Goal: Transaction & Acquisition: Purchase product/service

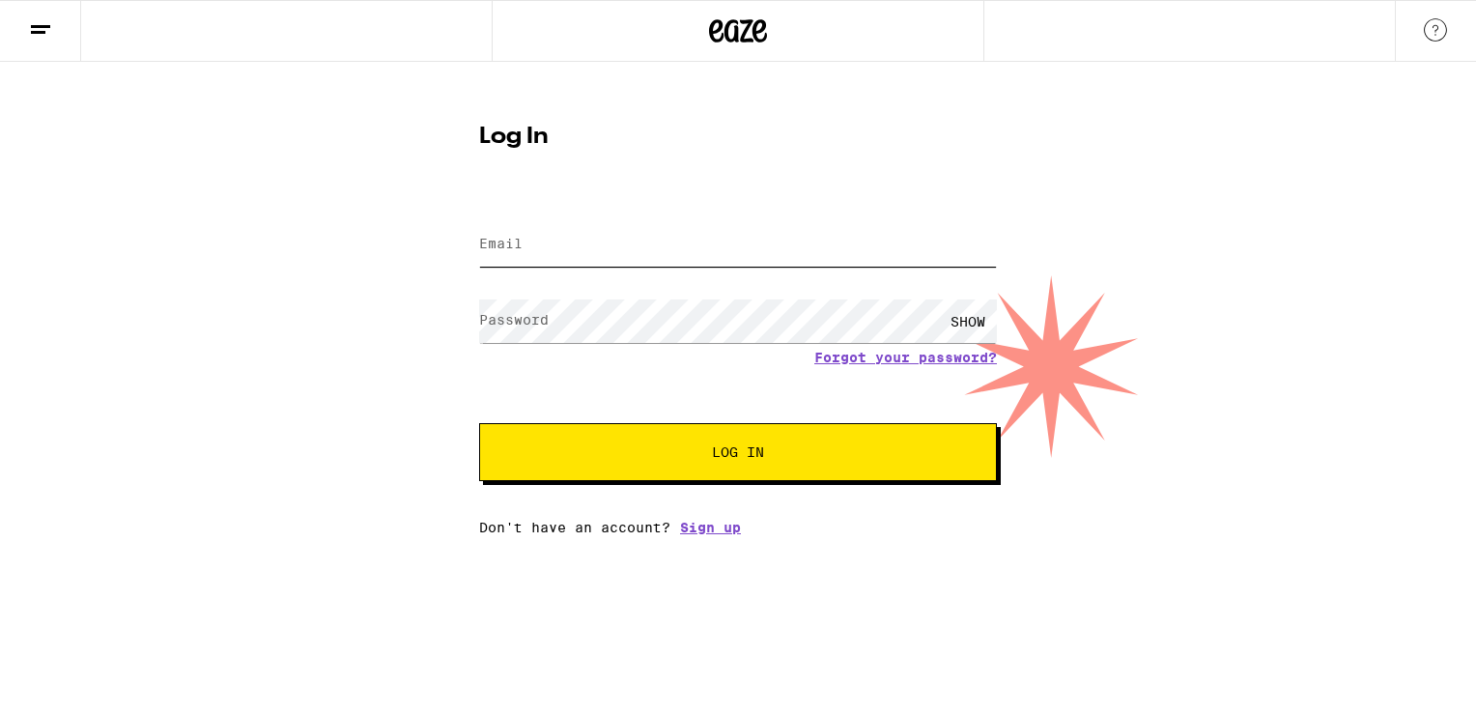
type input "[EMAIL_ADDRESS][DOMAIN_NAME]"
click at [655, 436] on button "Log In" at bounding box center [738, 452] width 518 height 58
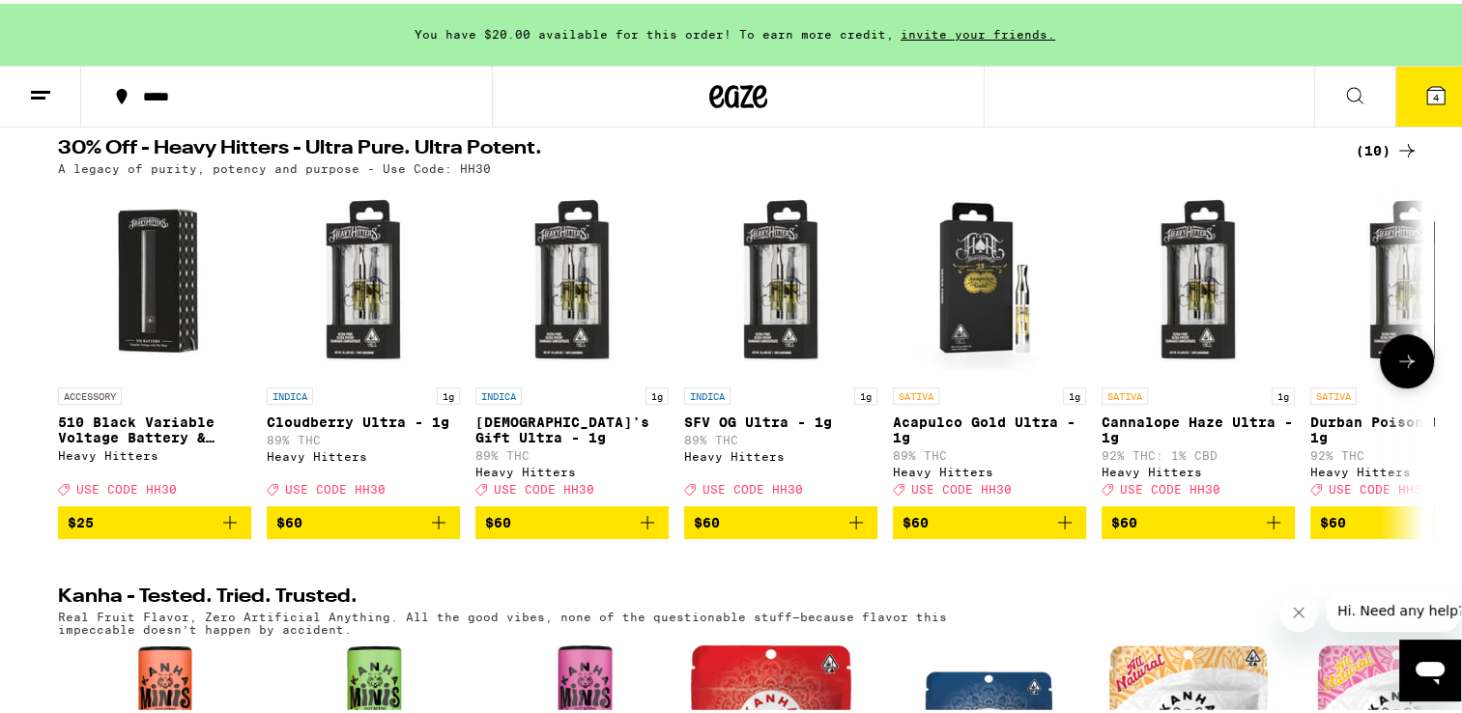
scroll to position [657, 0]
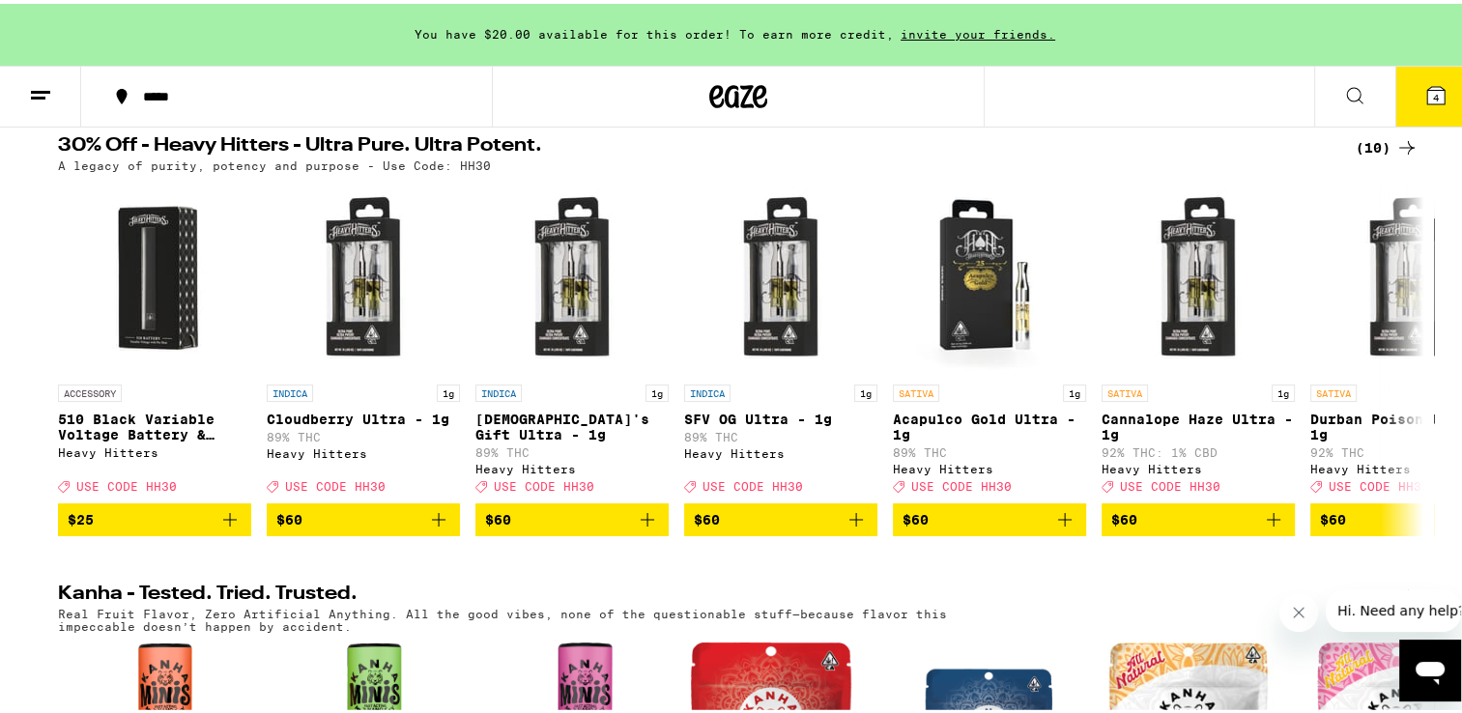
click at [1395, 156] on icon at bounding box center [1406, 143] width 23 height 23
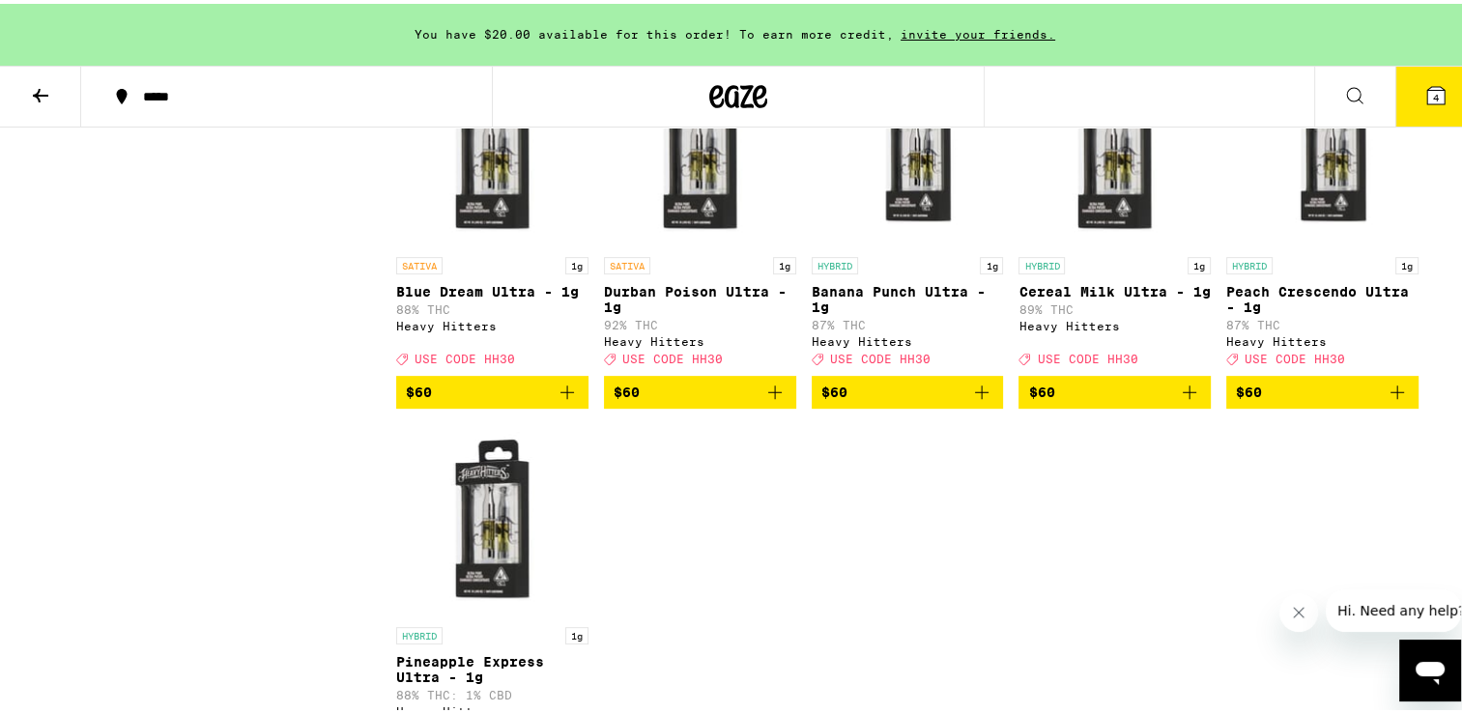
scroll to position [657, 0]
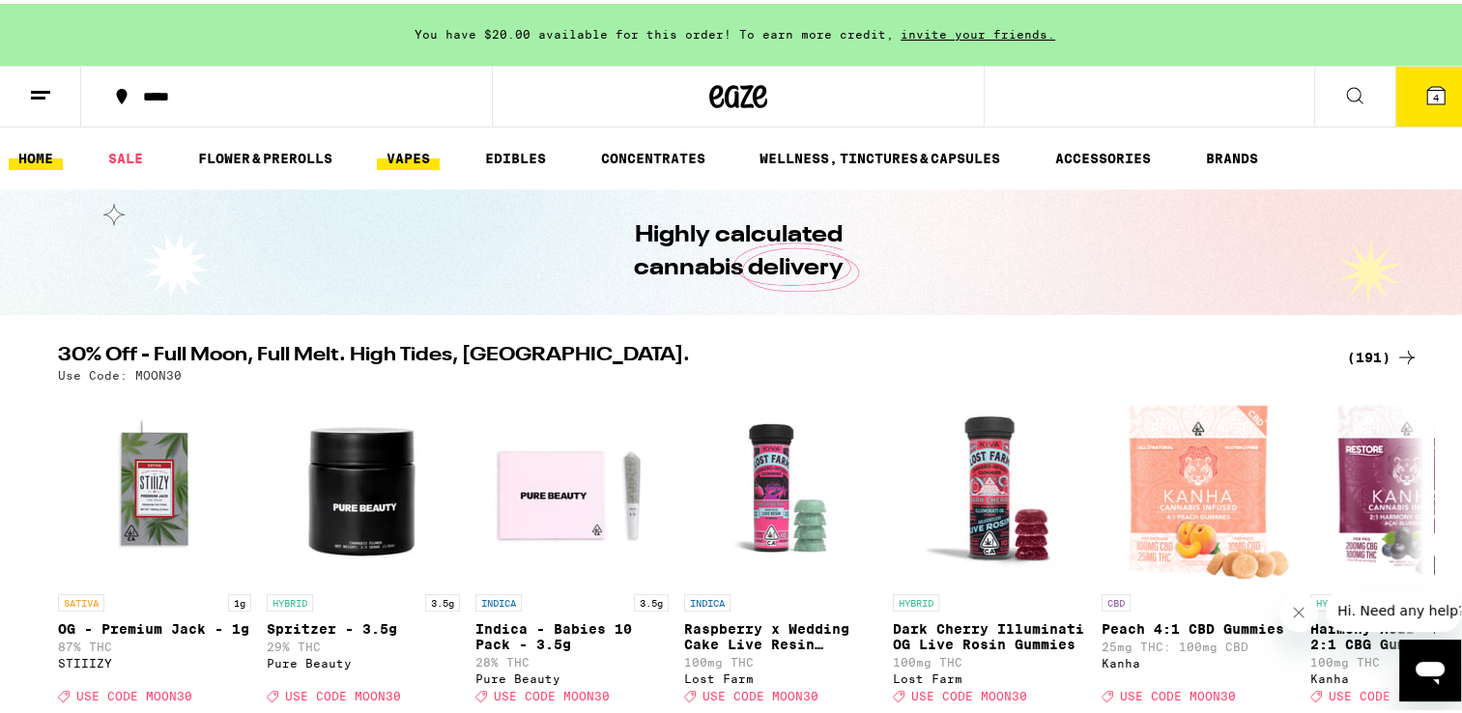
click at [408, 153] on link "VAPES" at bounding box center [408, 154] width 63 height 23
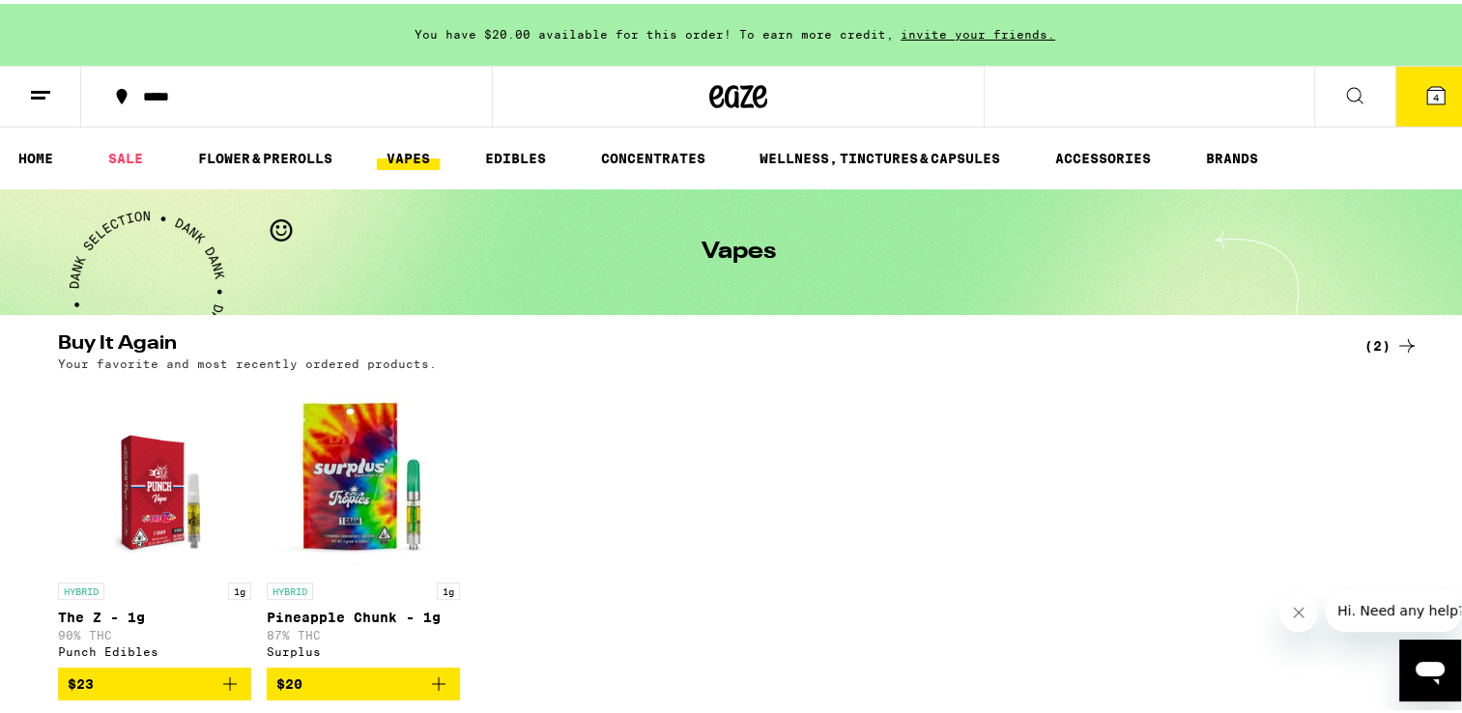
click at [574, 405] on div "HYBRID 1g The Z - 1g 90% THC Punch Edibles $23 HYBRID 1g Pineapple Chunk - 1g 8…" at bounding box center [738, 536] width 1391 height 321
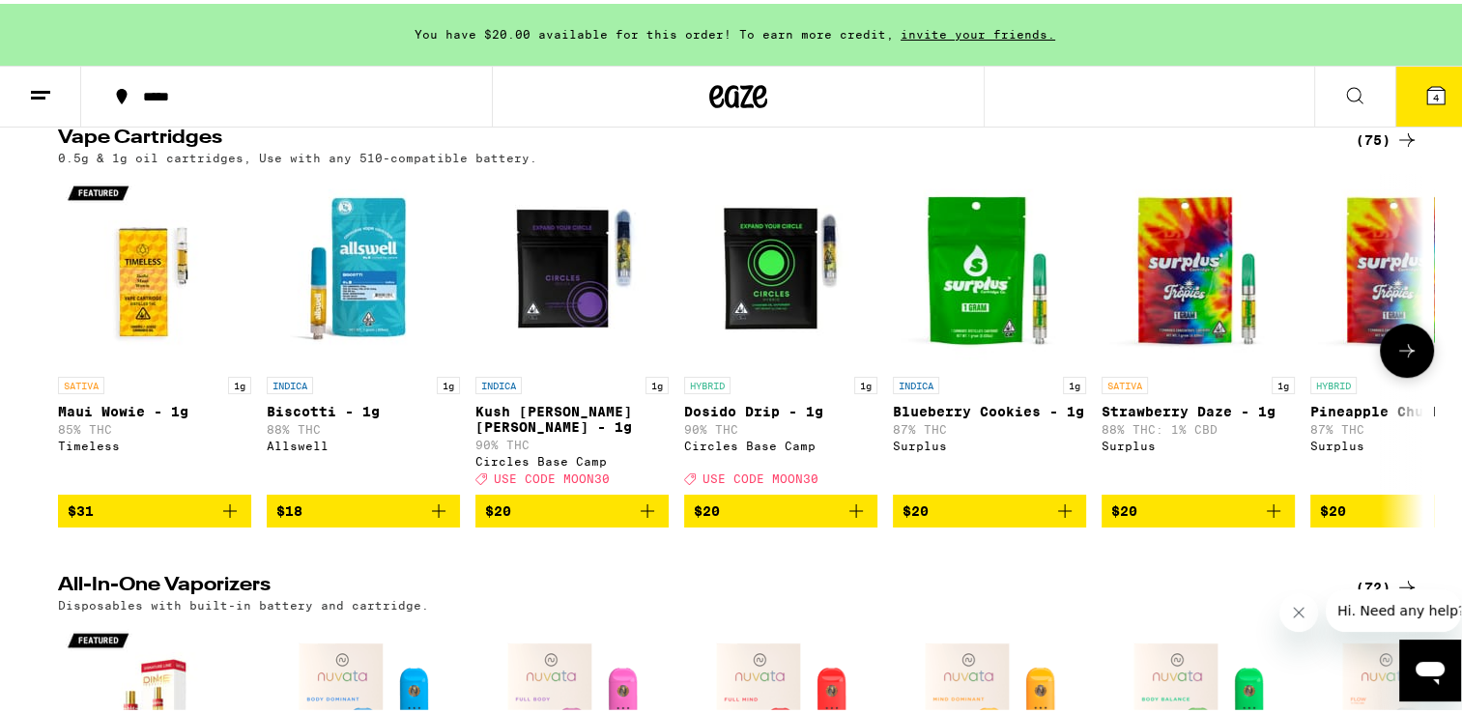
scroll to position [618, 0]
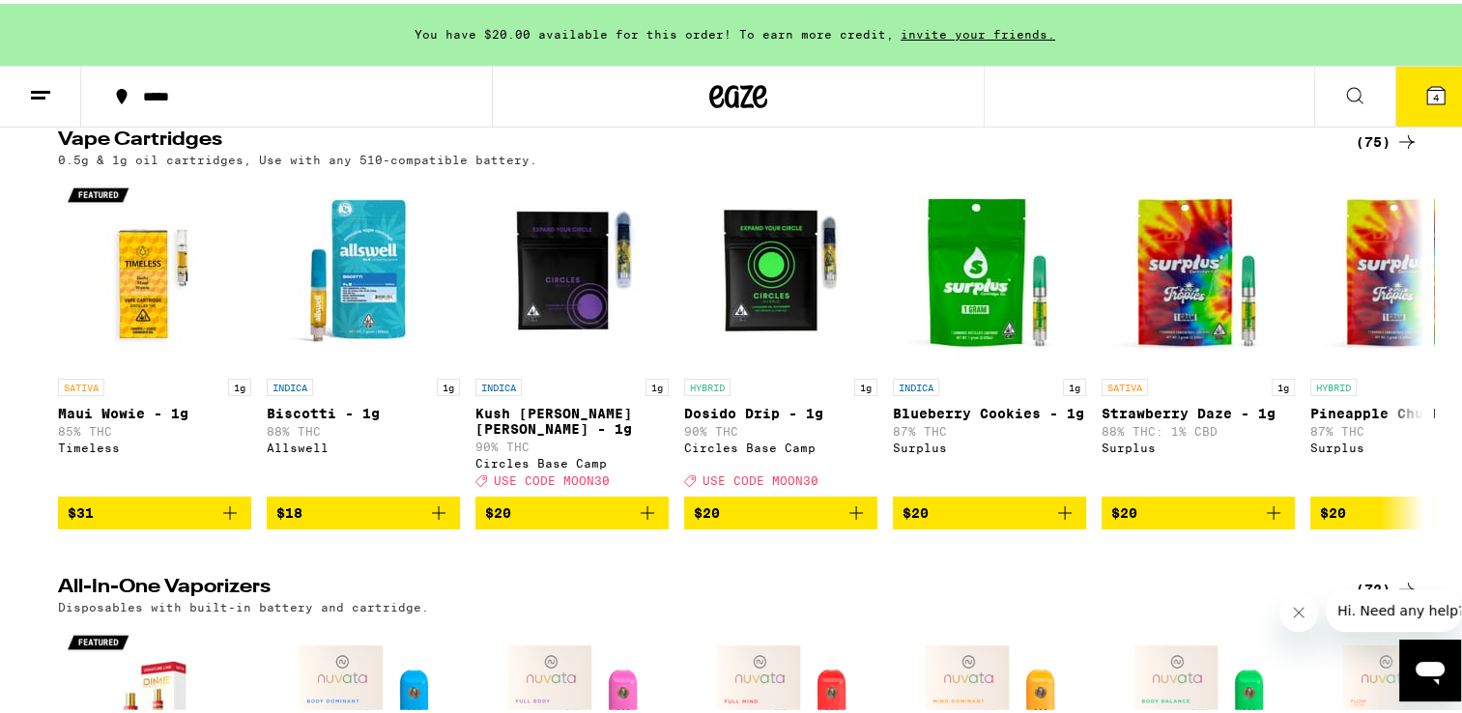
click at [1407, 148] on icon at bounding box center [1406, 138] width 23 height 23
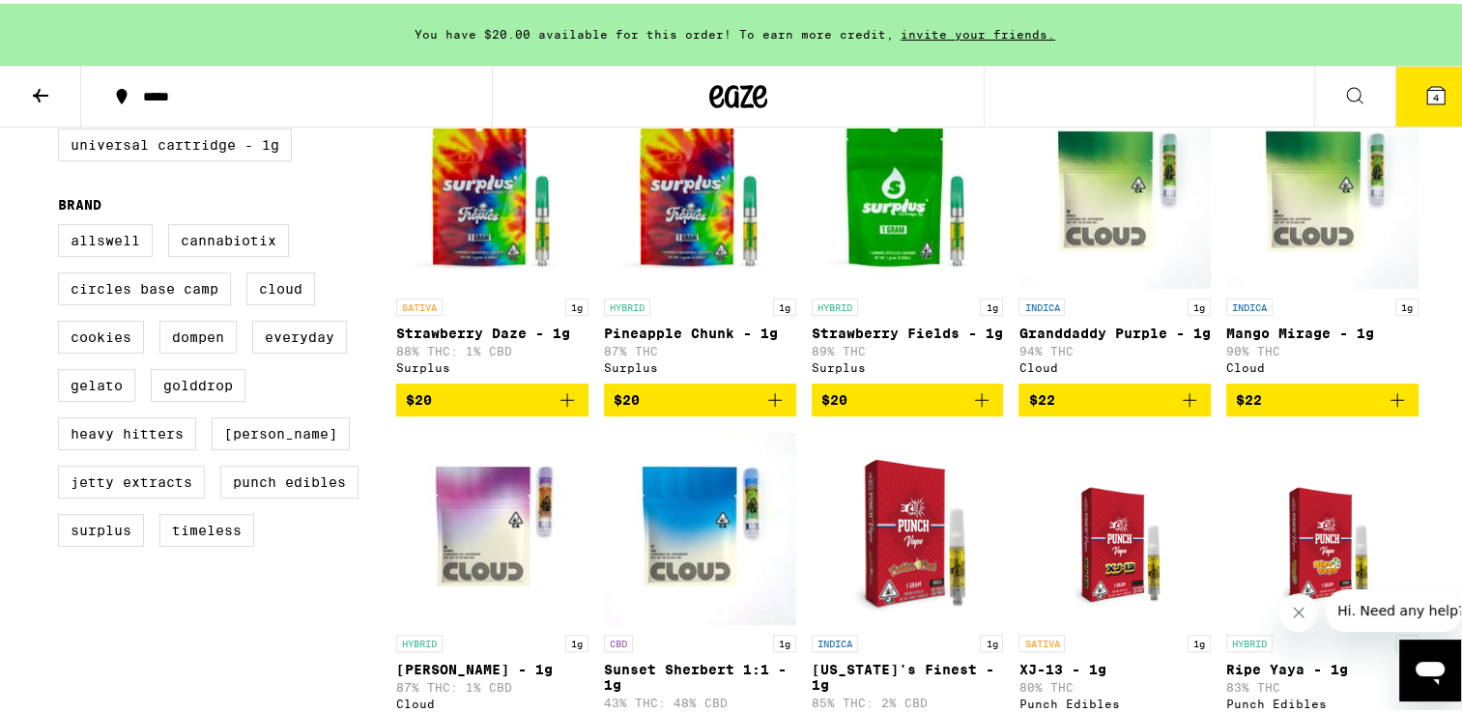
scroll to position [580, 0]
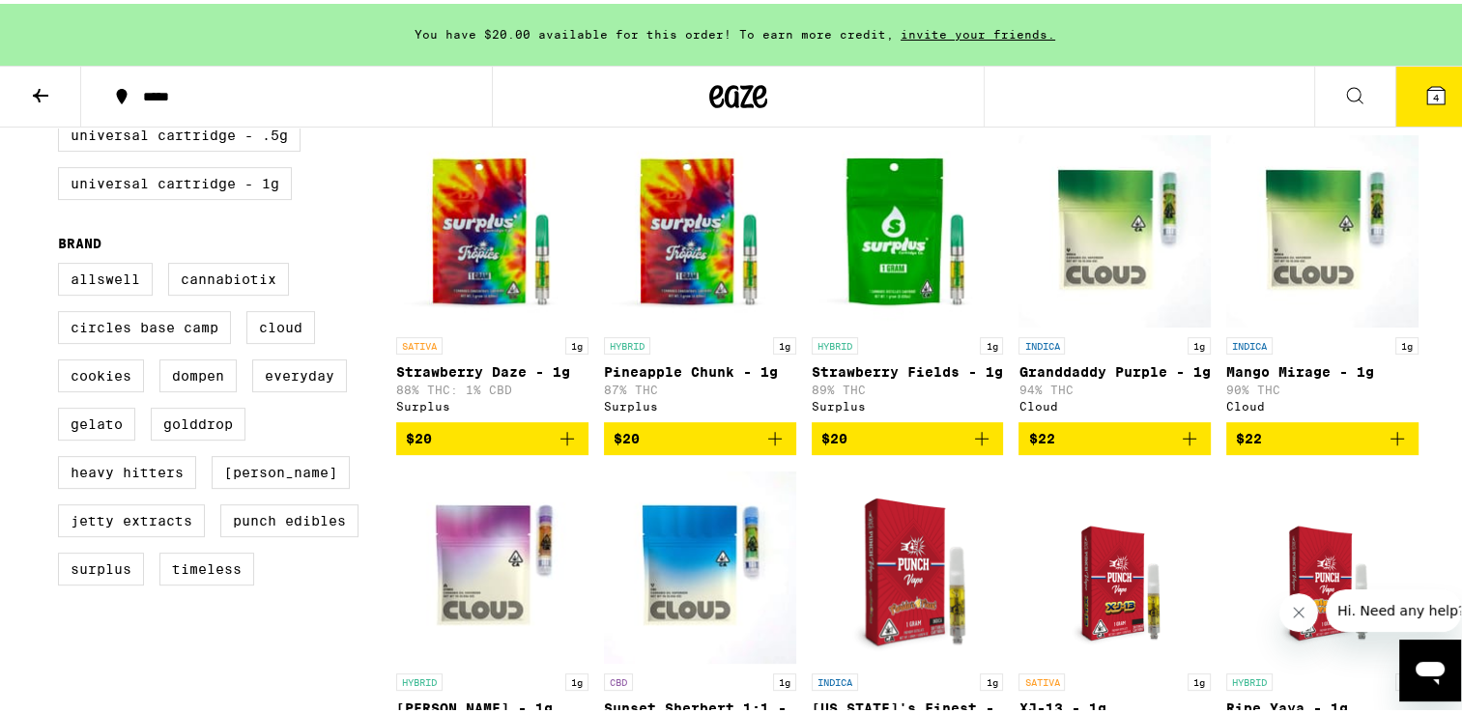
click at [768, 442] on icon "Add to bag" at bounding box center [775, 435] width 14 height 14
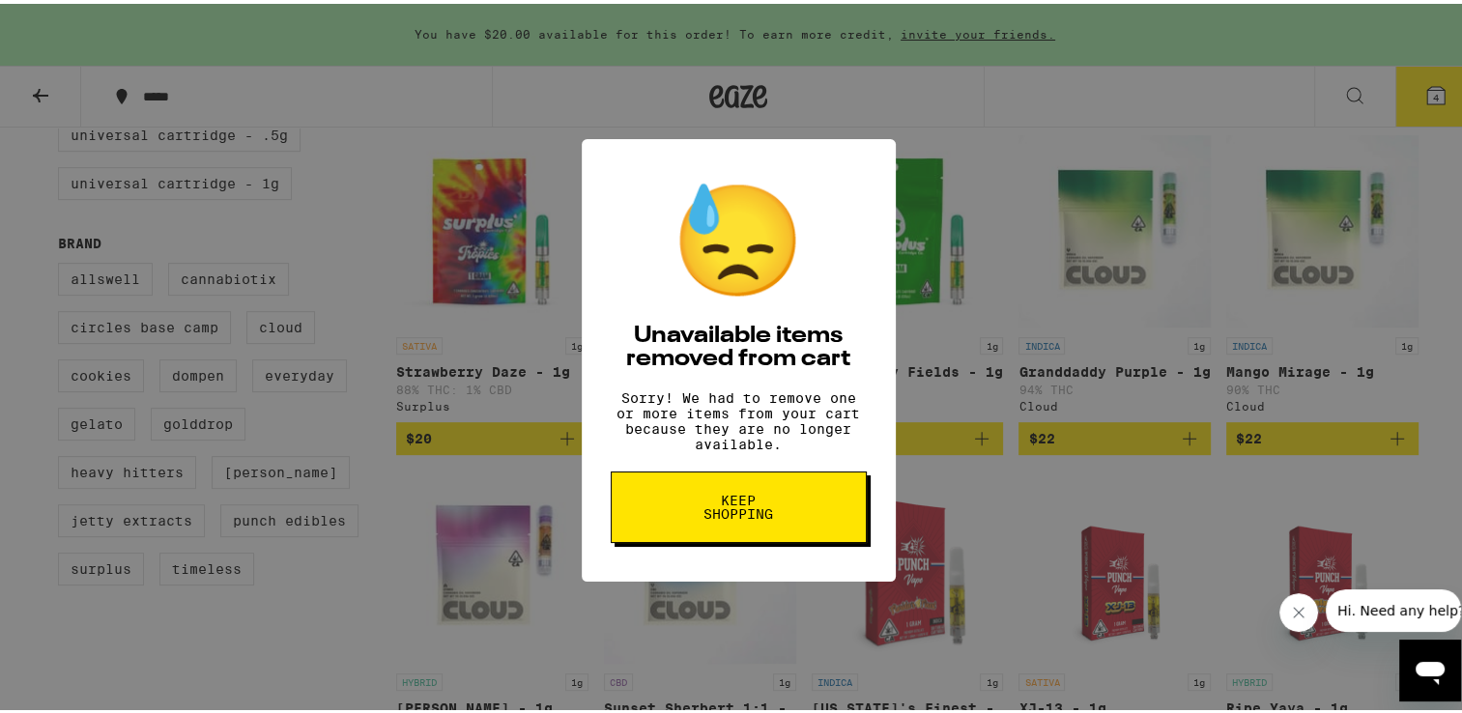
click at [743, 517] on span "Keep Shopping" at bounding box center [739, 503] width 100 height 27
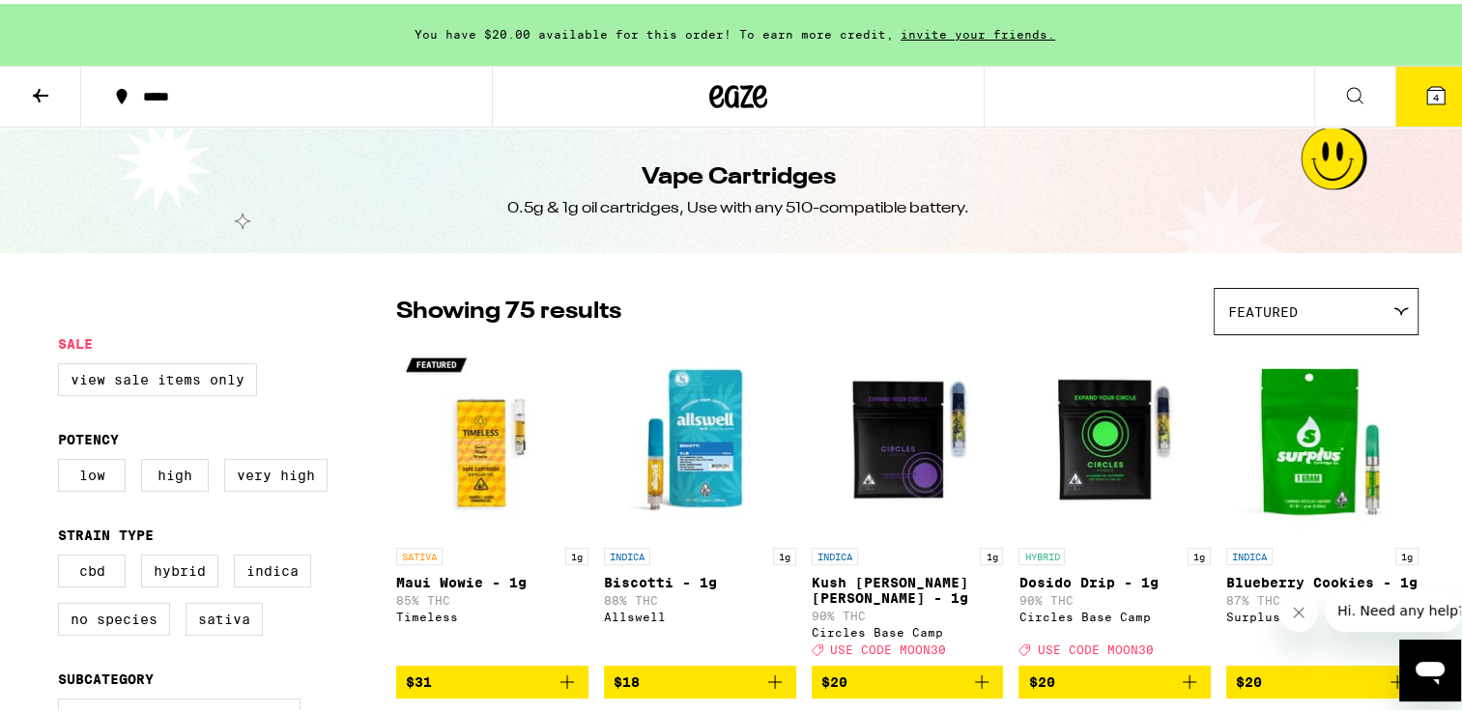
click at [1427, 95] on icon at bounding box center [1435, 91] width 17 height 17
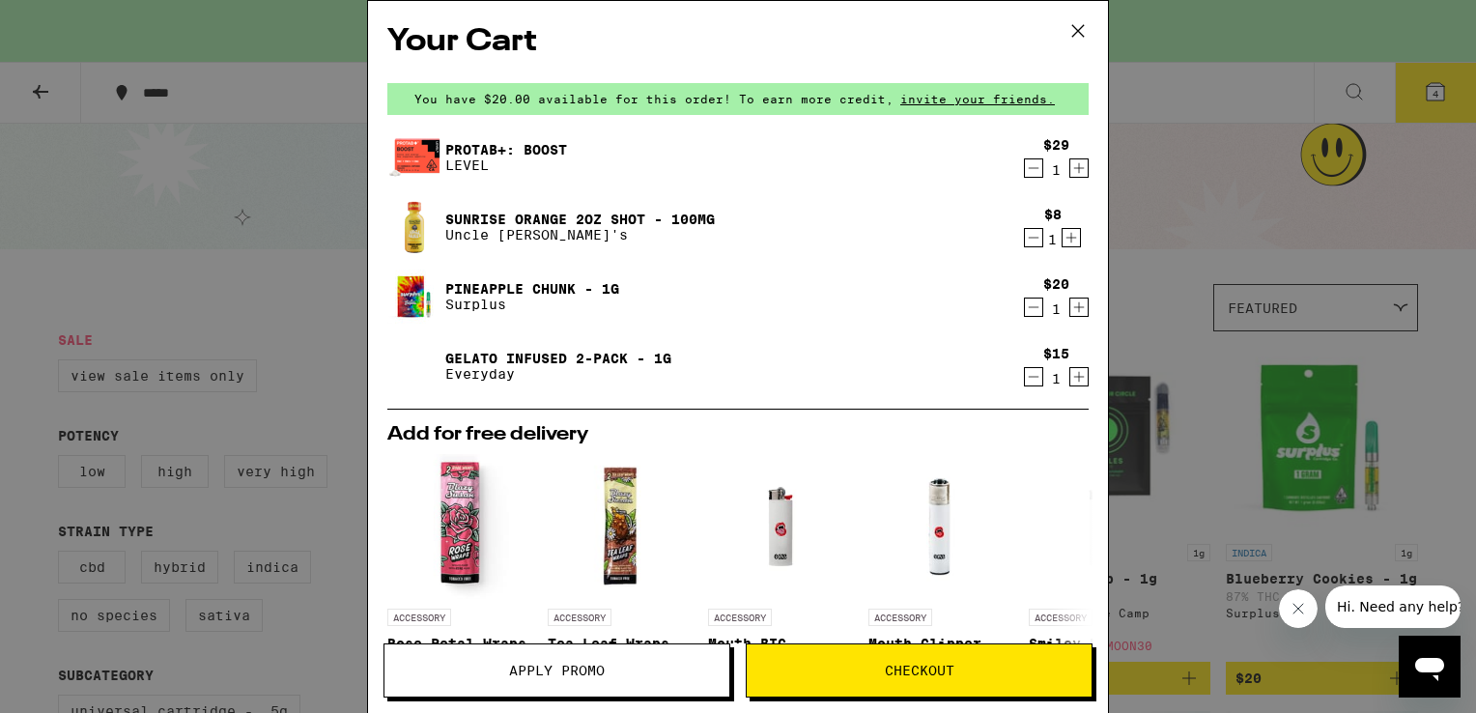
click at [1025, 172] on icon "Decrement" at bounding box center [1033, 168] width 17 height 23
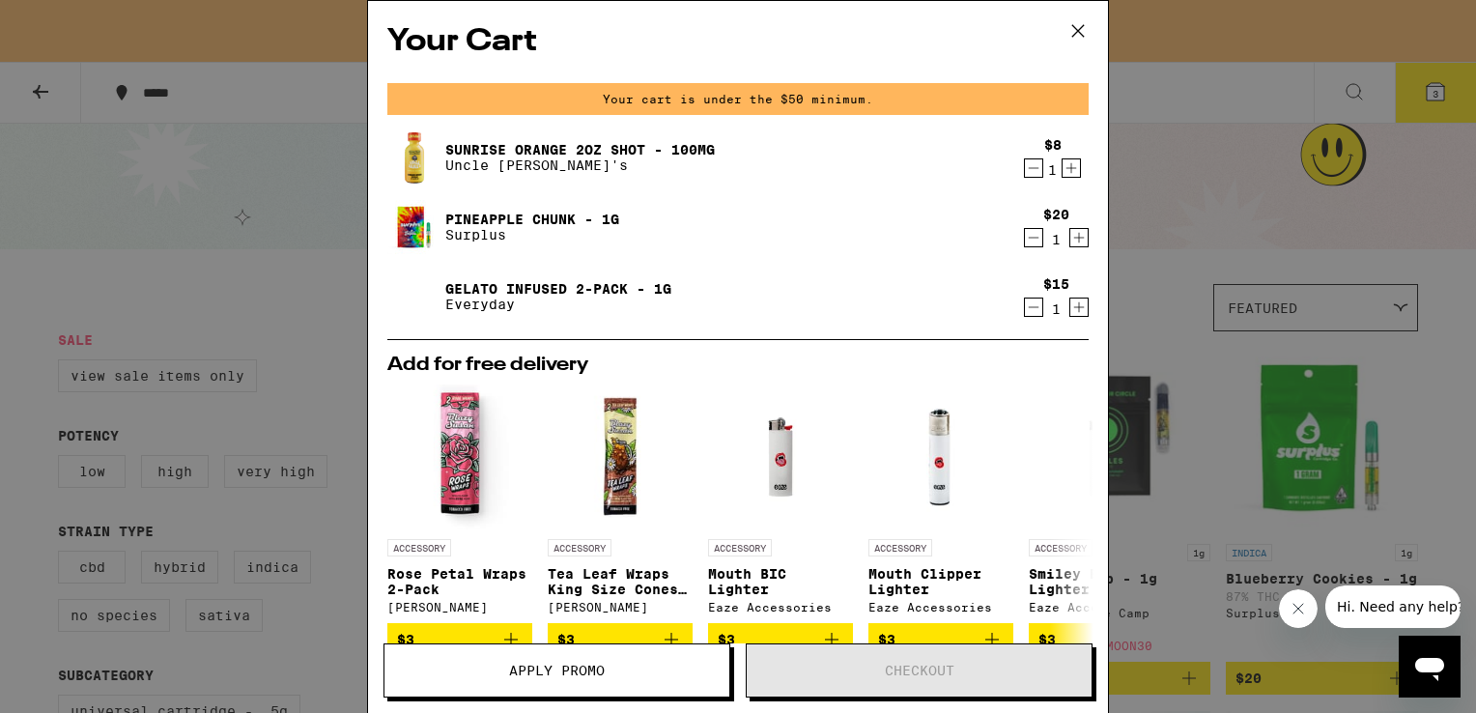
click at [1076, 35] on icon at bounding box center [1078, 30] width 29 height 29
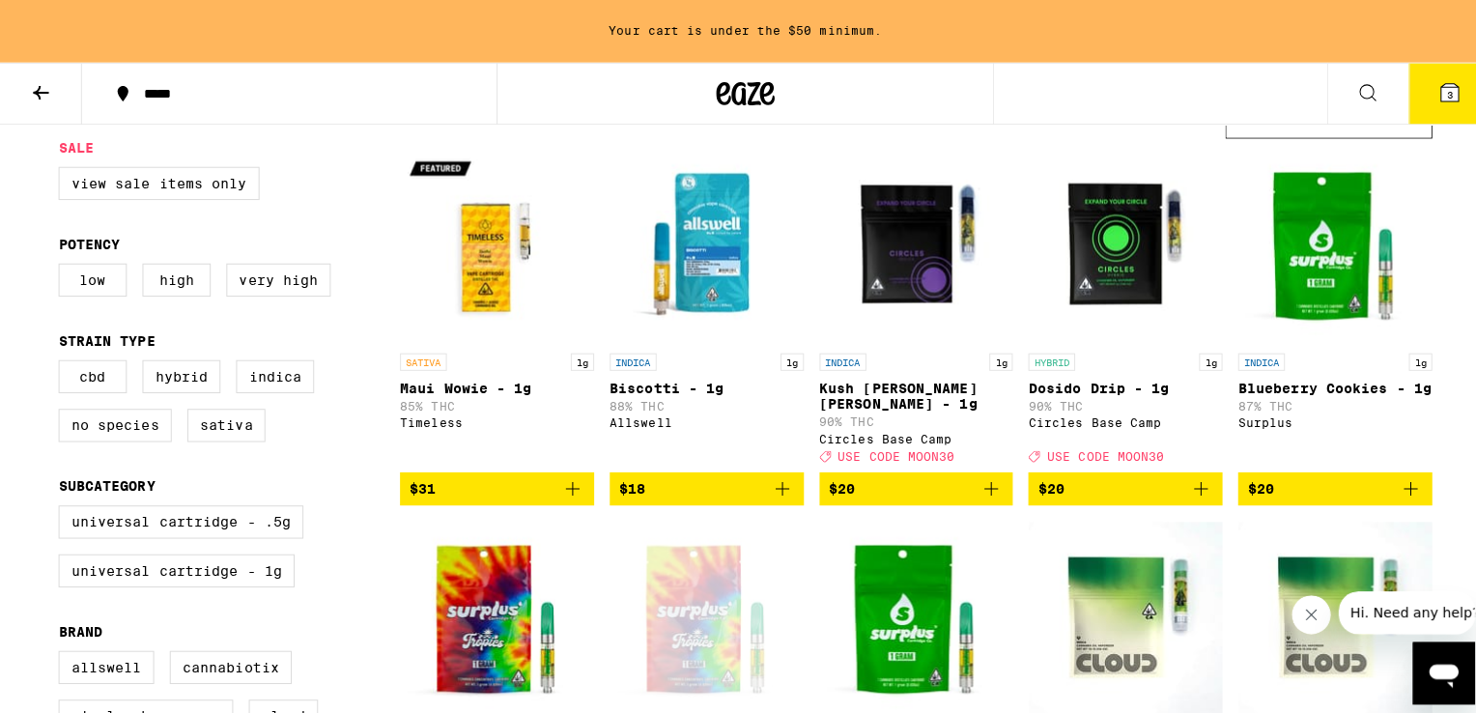
scroll to position [193, 0]
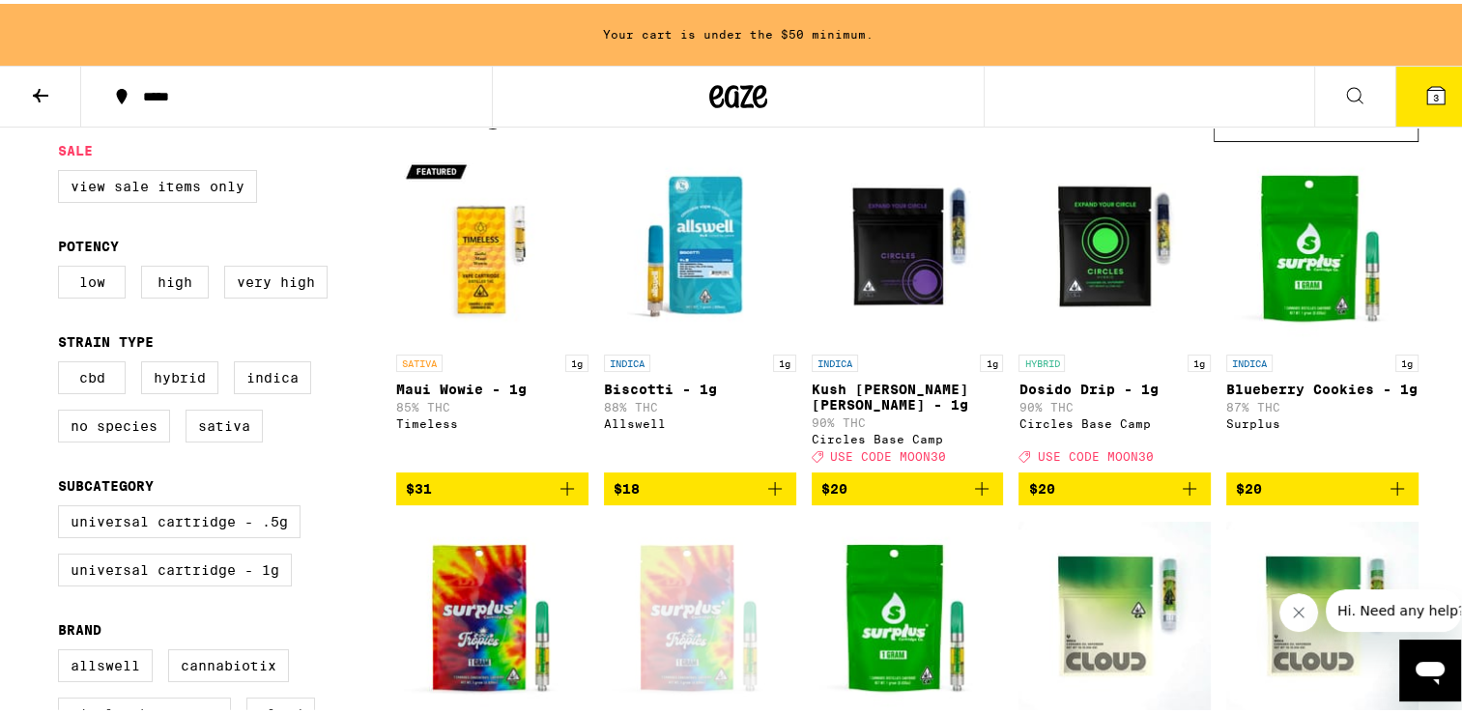
click at [1067, 448] on span "USE CODE MOON30" at bounding box center [1095, 452] width 116 height 13
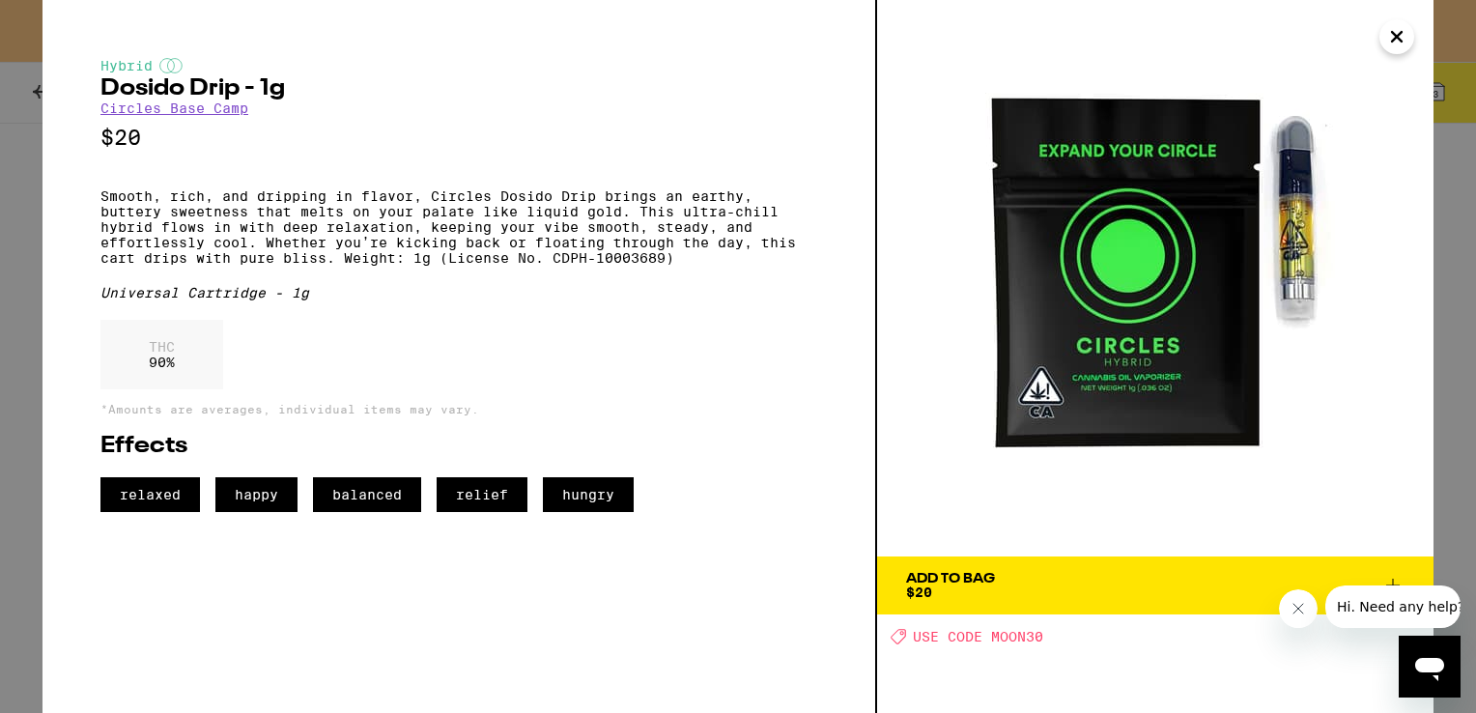
click at [1402, 44] on icon "Close" at bounding box center [1396, 36] width 23 height 29
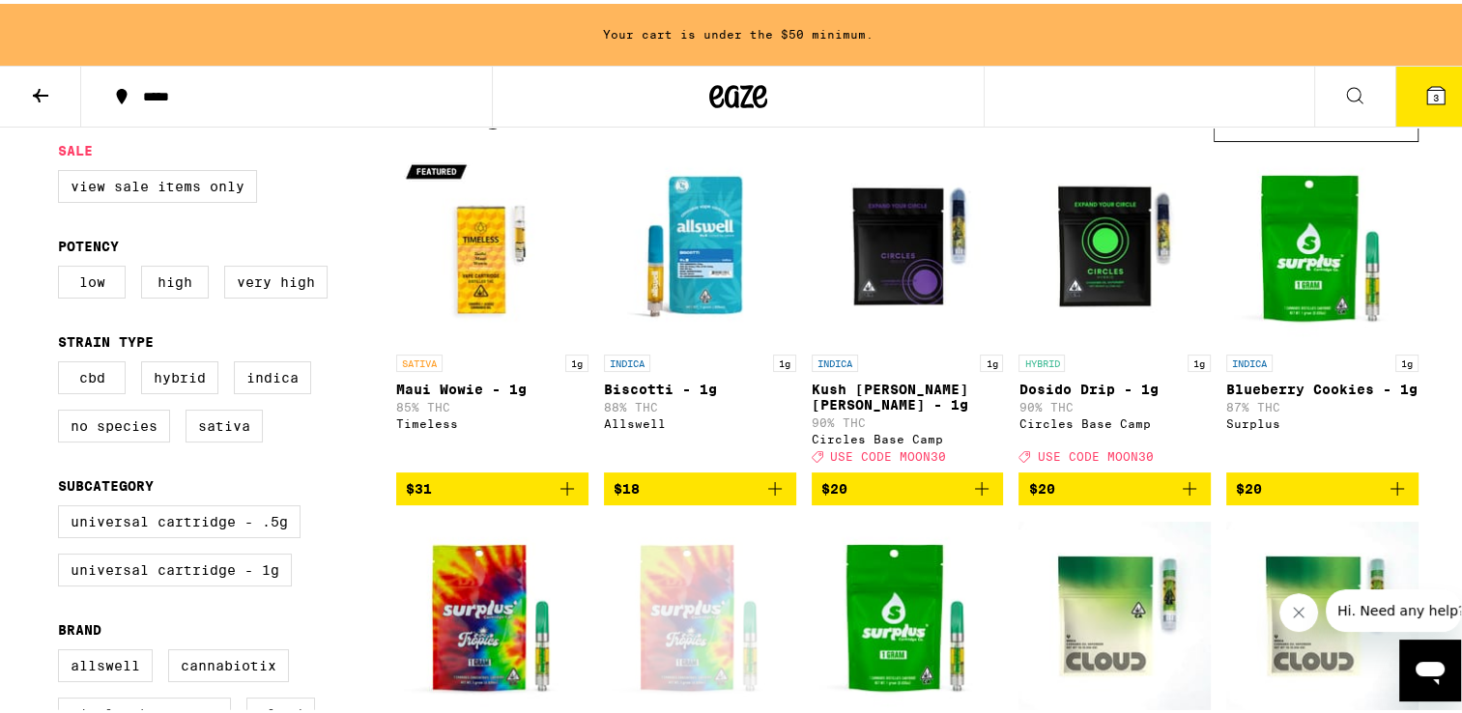
click at [653, 622] on div "Open page for Pineapple Chunk - 1g from Surplus" at bounding box center [700, 613] width 192 height 193
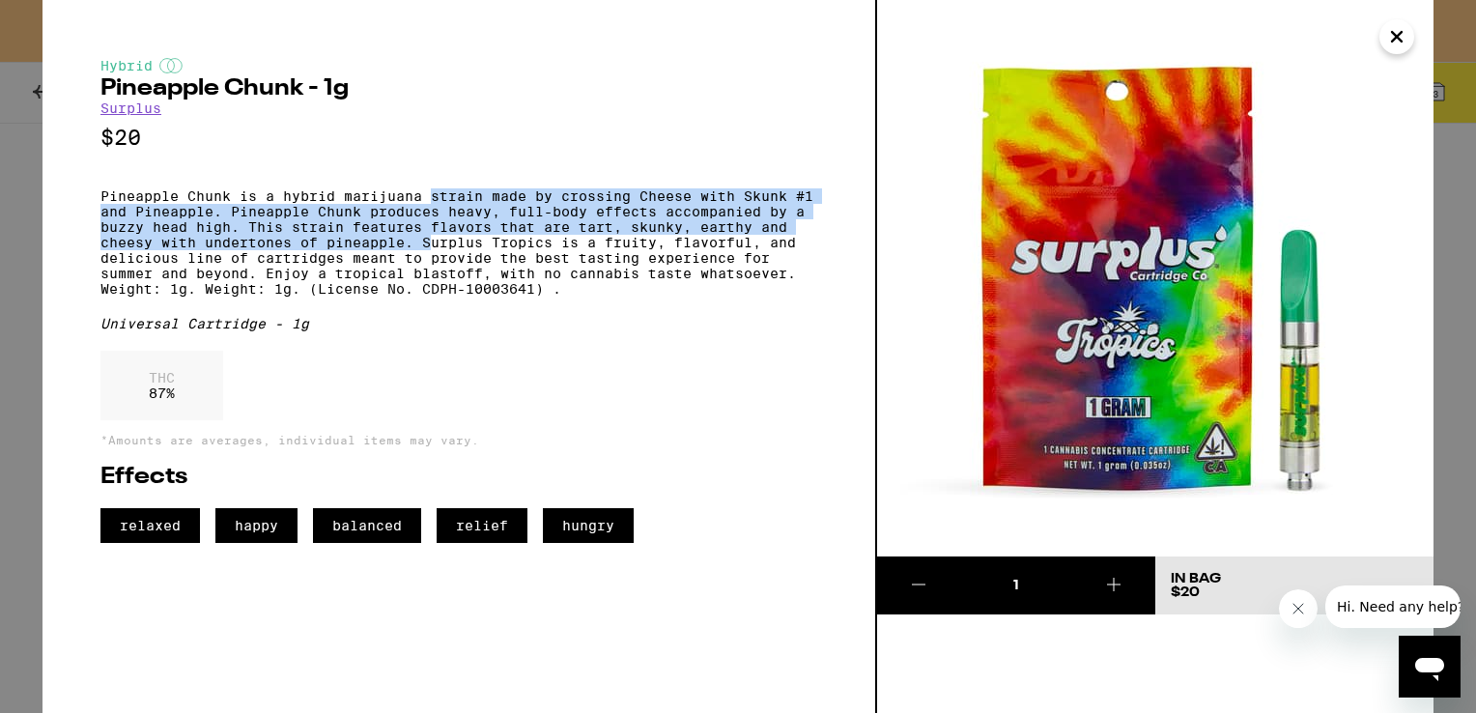
drag, startPoint x: 428, startPoint y: 202, endPoint x: 429, endPoint y: 258, distance: 56.0
click at [429, 258] on p "Pineapple Chunk is a hybrid marijuana strain made by crossing Cheese with Skunk…" at bounding box center [458, 242] width 717 height 108
click at [332, 250] on p "Pineapple Chunk is a hybrid marijuana strain made by crossing Cheese with Skunk…" at bounding box center [458, 242] width 717 height 108
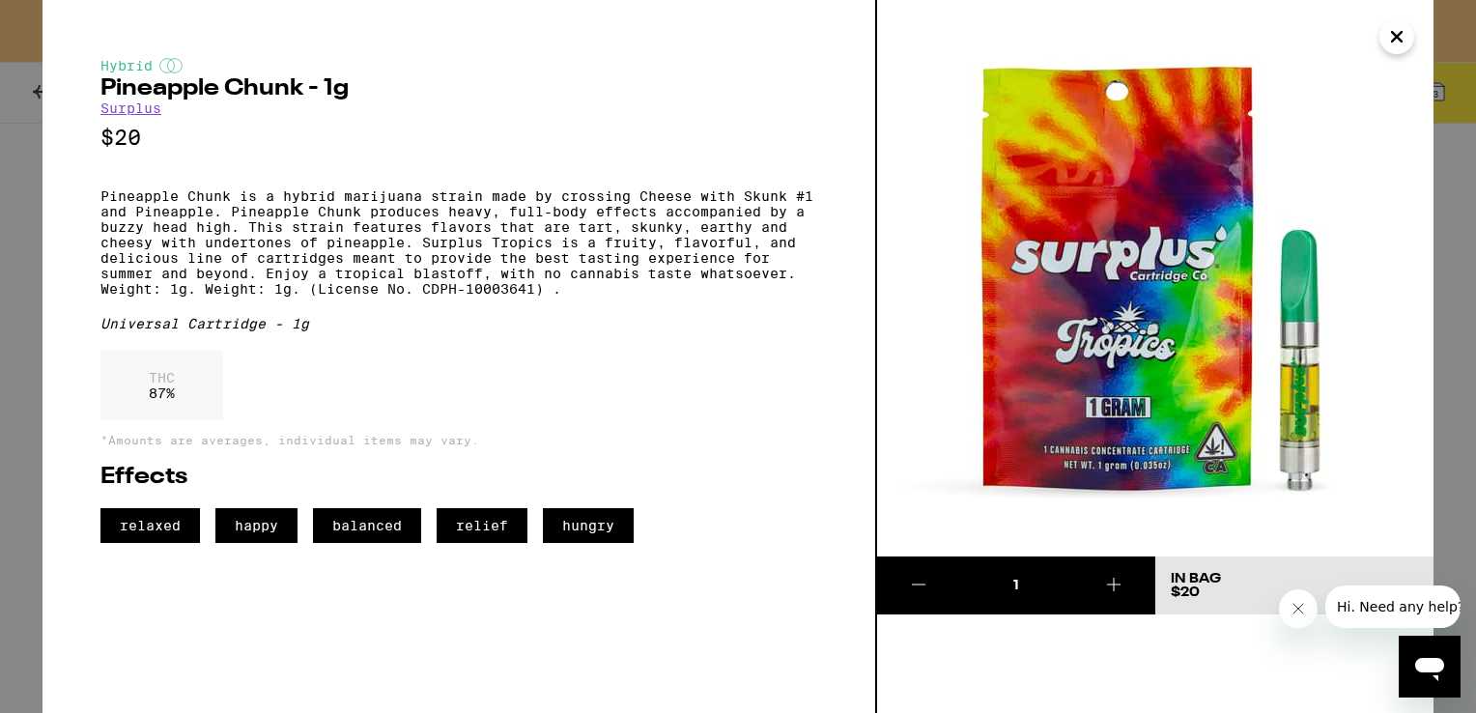
click at [483, 285] on p "Pineapple Chunk is a hybrid marijuana strain made by crossing Cheese with Skunk…" at bounding box center [458, 242] width 717 height 108
drag, startPoint x: 483, startPoint y: 285, endPoint x: 441, endPoint y: 288, distance: 42.6
click at [441, 288] on p "Pineapple Chunk is a hybrid marijuana strain made by crossing Cheese with Skunk…" at bounding box center [458, 242] width 717 height 108
click at [1389, 44] on icon "Close" at bounding box center [1396, 36] width 23 height 29
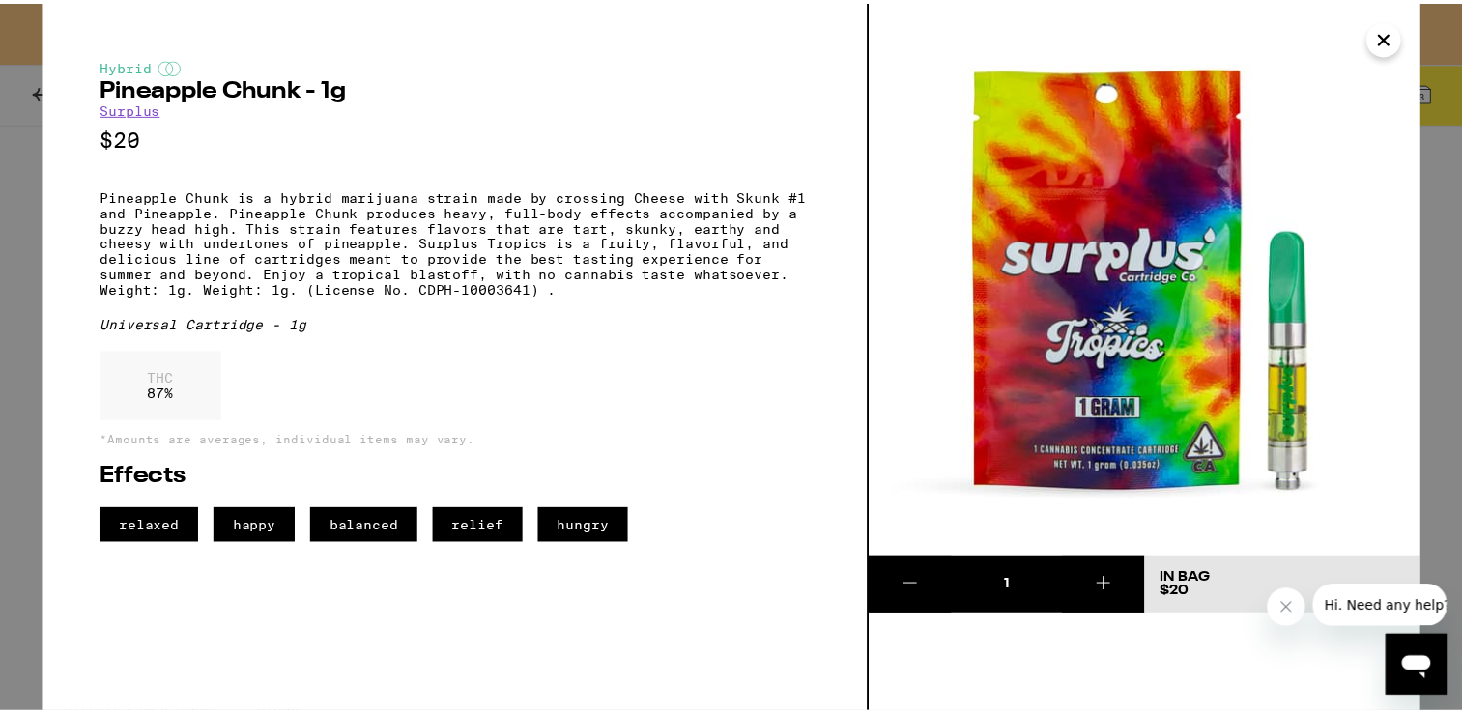
scroll to position [305, 0]
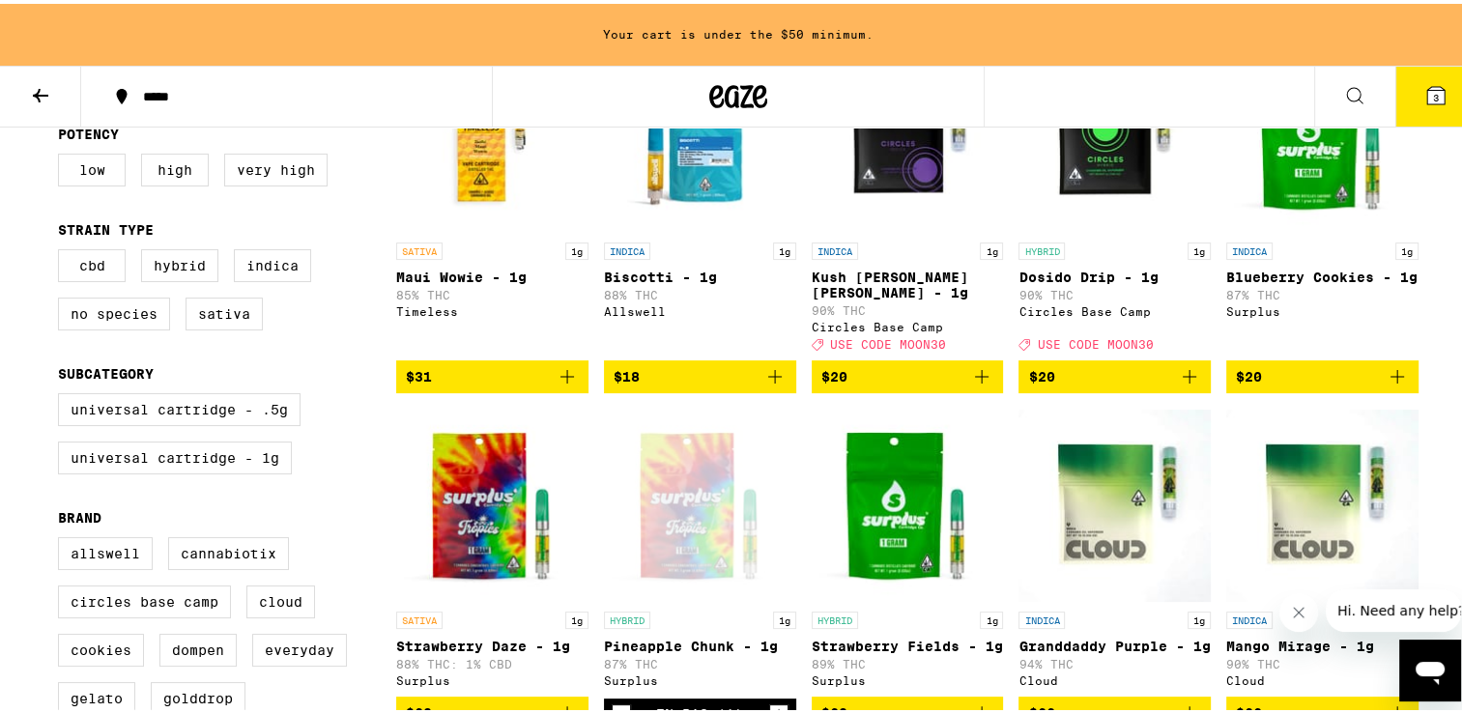
click at [1051, 276] on p "Dosido Drip - 1g" at bounding box center [1114, 273] width 192 height 15
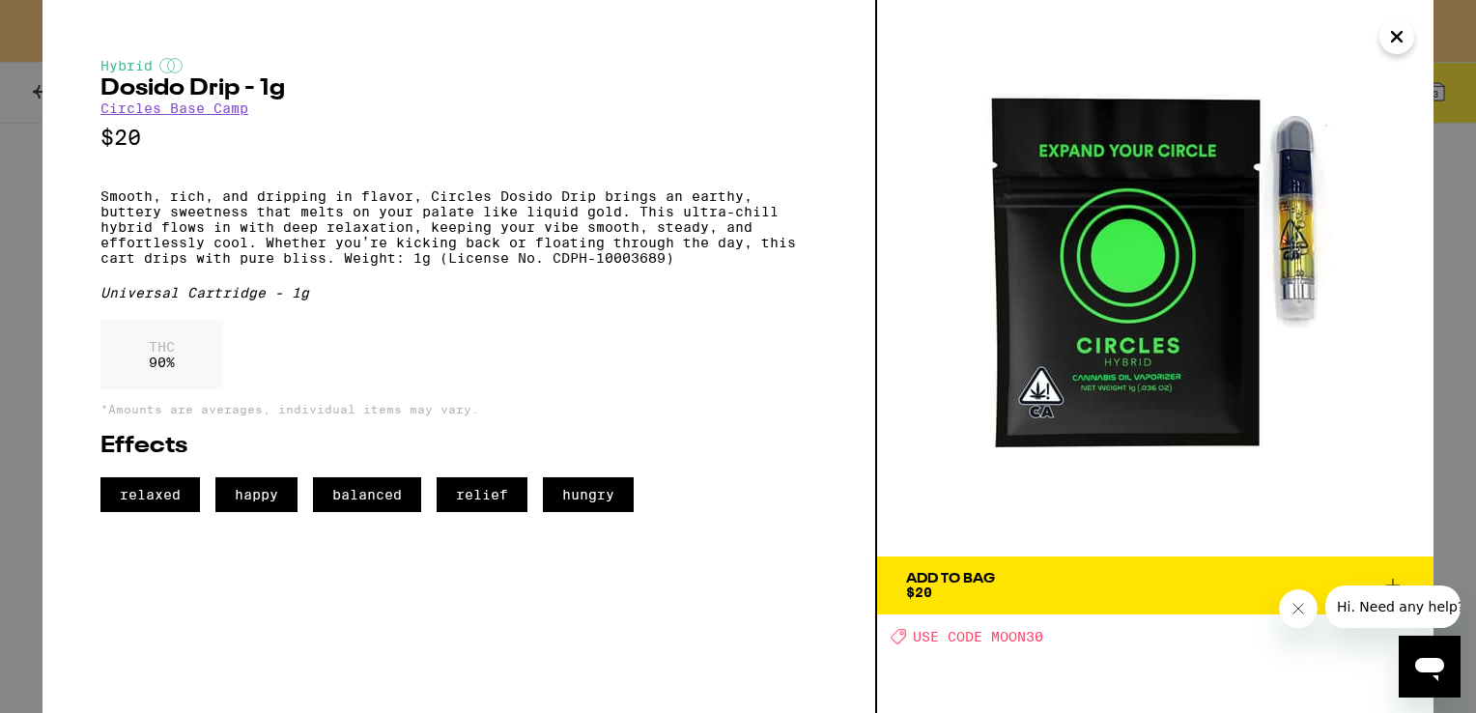
click at [1393, 37] on icon "Close" at bounding box center [1396, 36] width 23 height 29
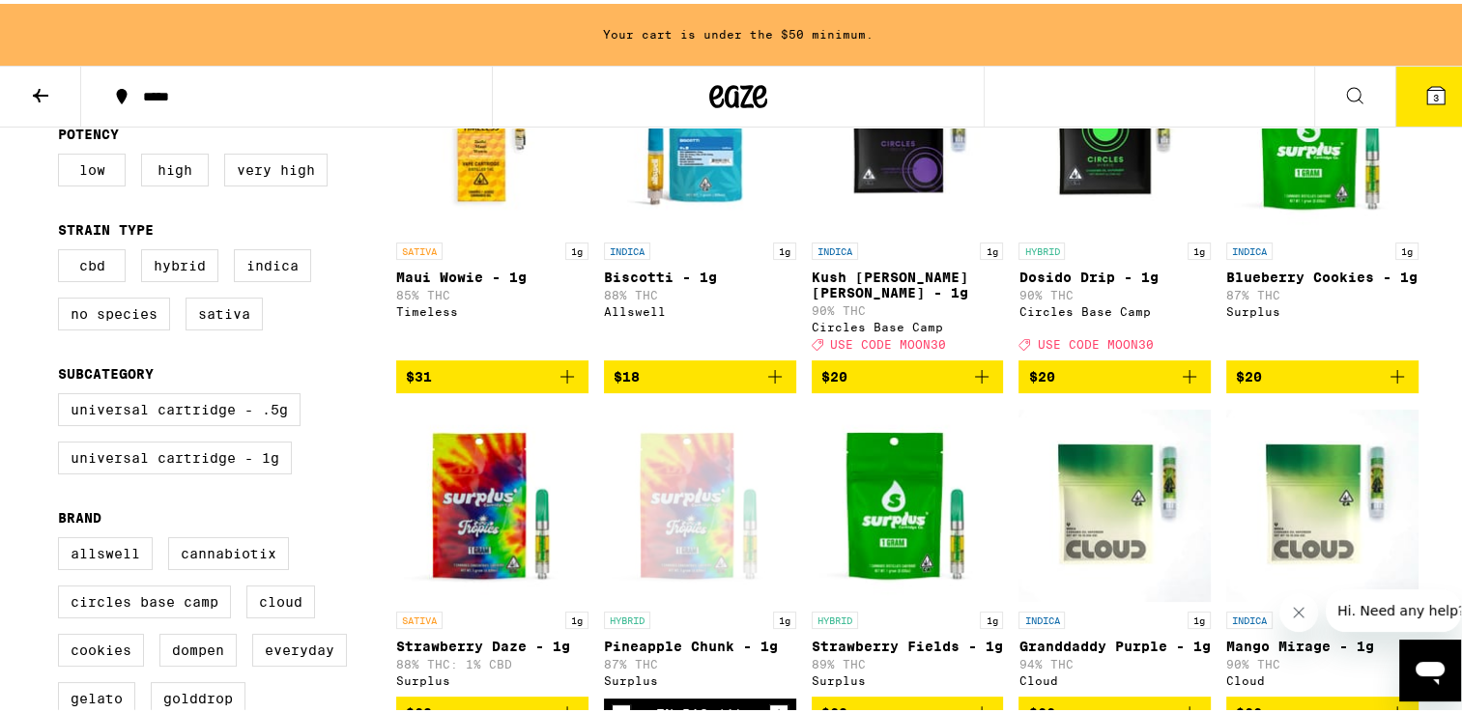
click at [669, 555] on div "Open page for Pineapple Chunk - 1g from Surplus" at bounding box center [700, 501] width 192 height 193
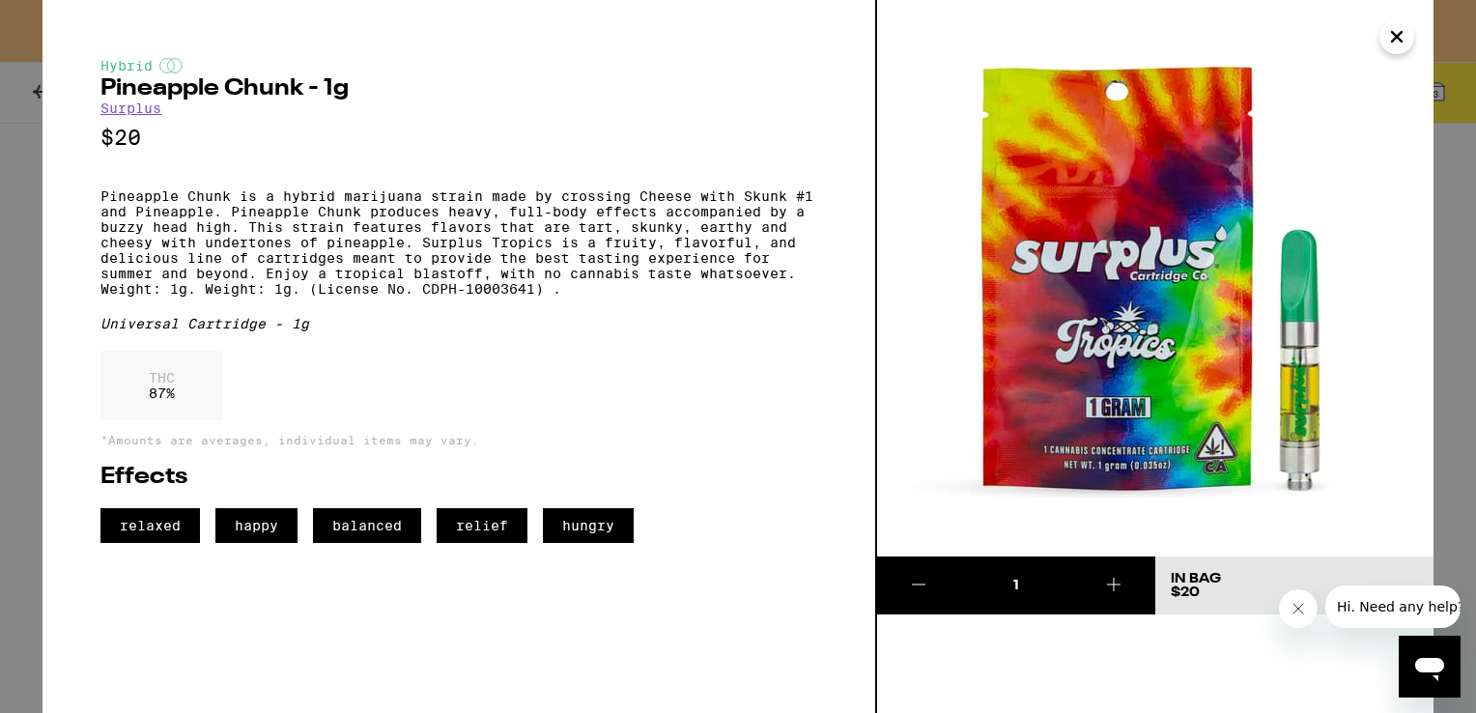
click at [1397, 27] on icon "Close" at bounding box center [1396, 36] width 23 height 29
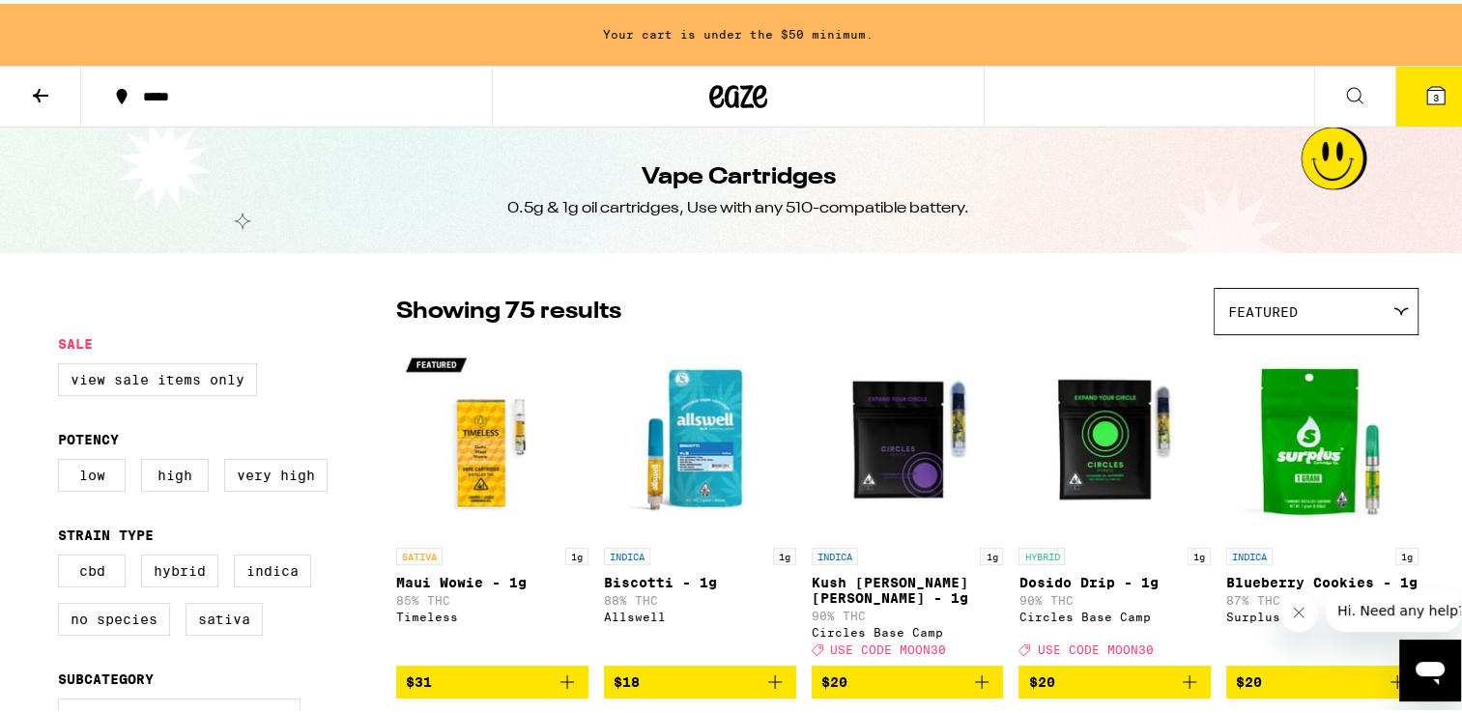
scroll to position [39, 0]
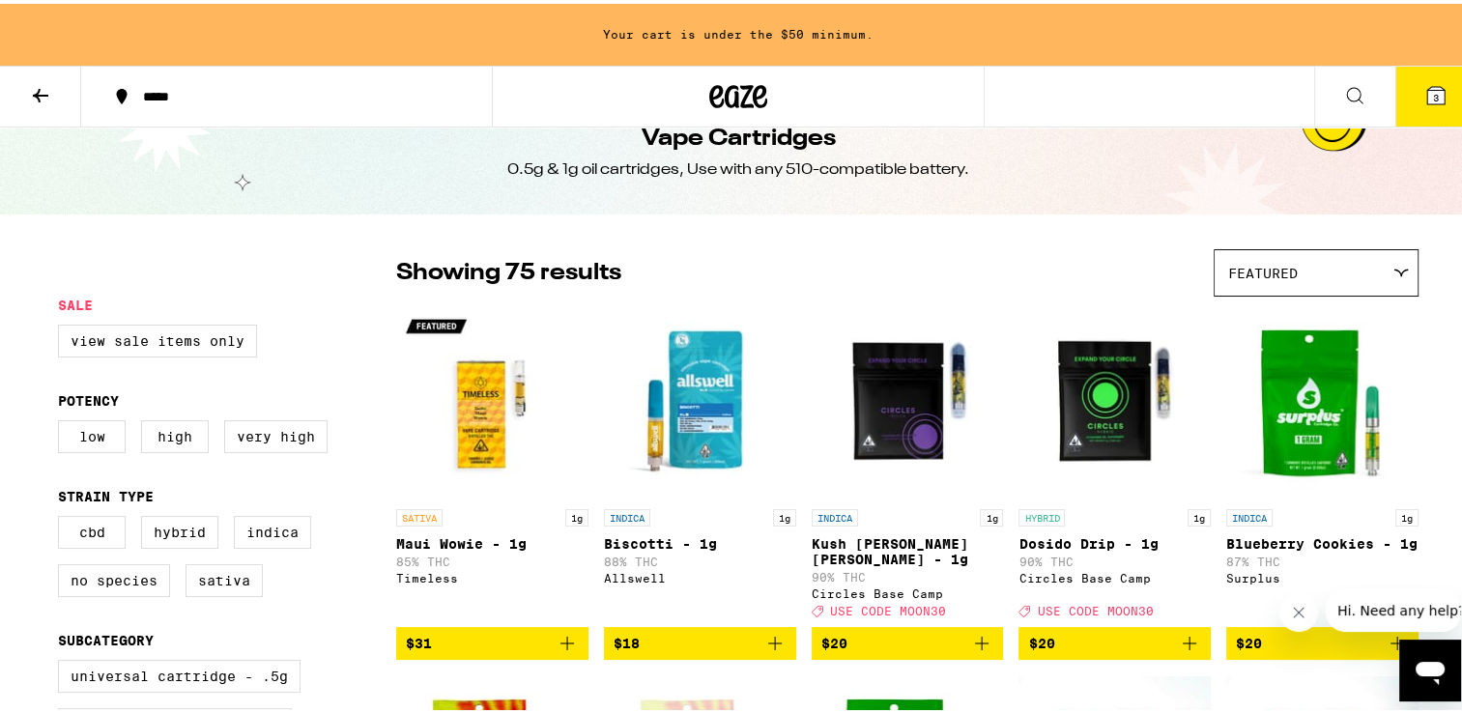
click at [1424, 100] on icon at bounding box center [1435, 91] width 23 height 23
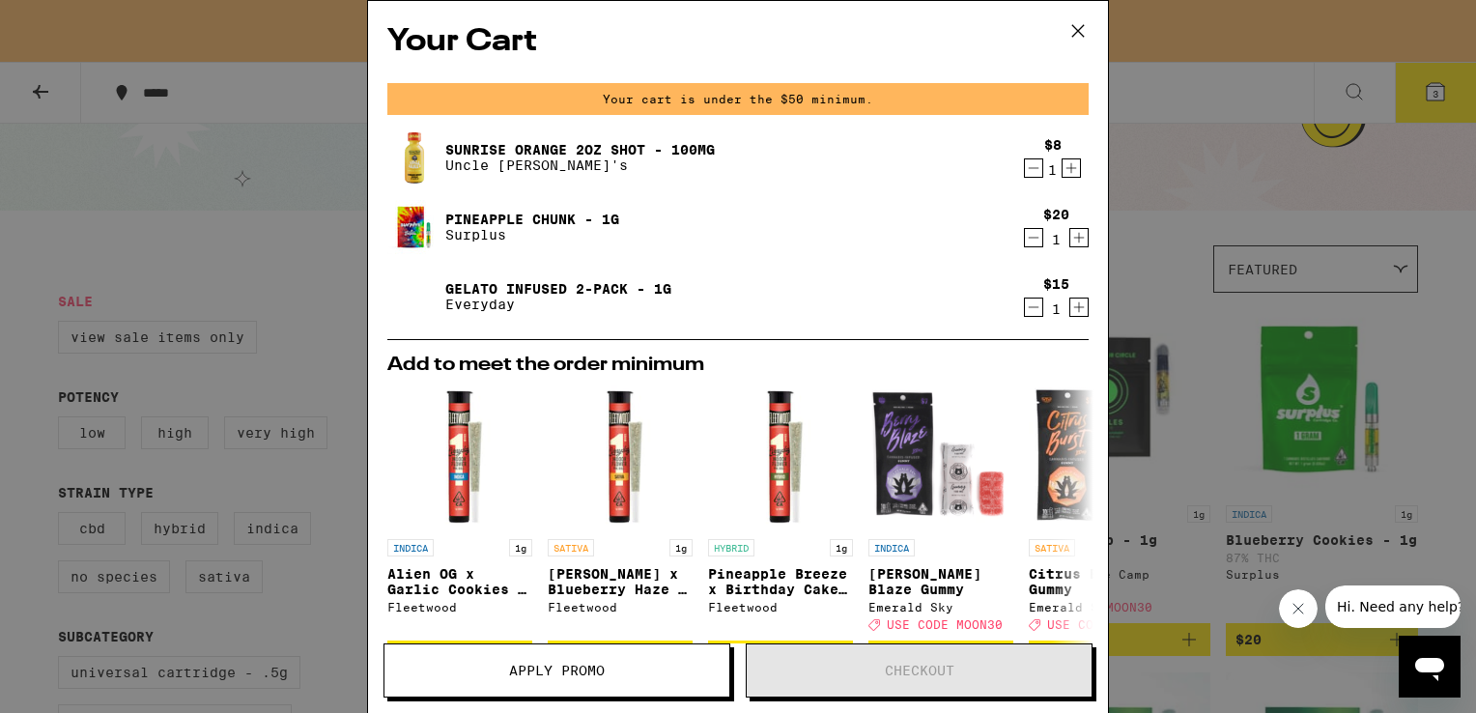
click at [1077, 31] on icon at bounding box center [1078, 31] width 12 height 12
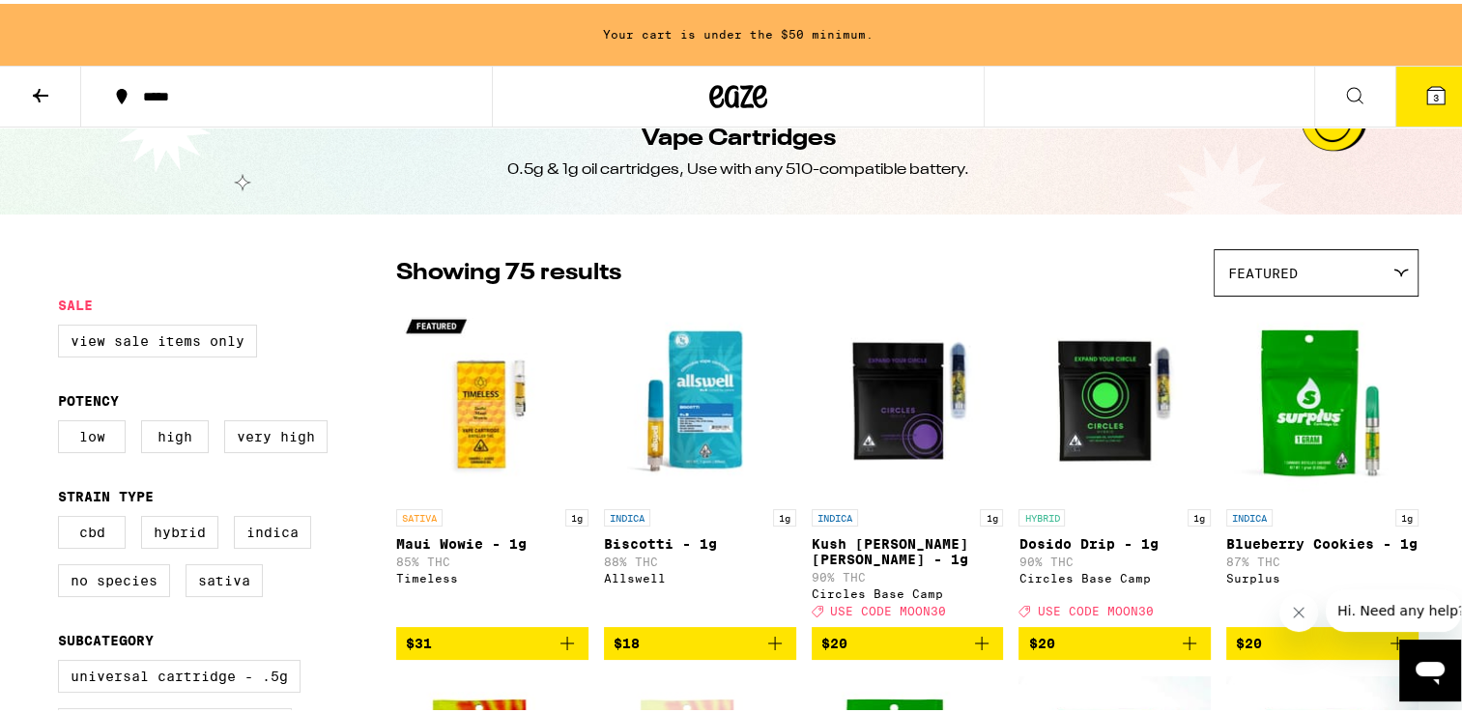
click at [1183, 635] on icon "Add to bag" at bounding box center [1190, 640] width 14 height 14
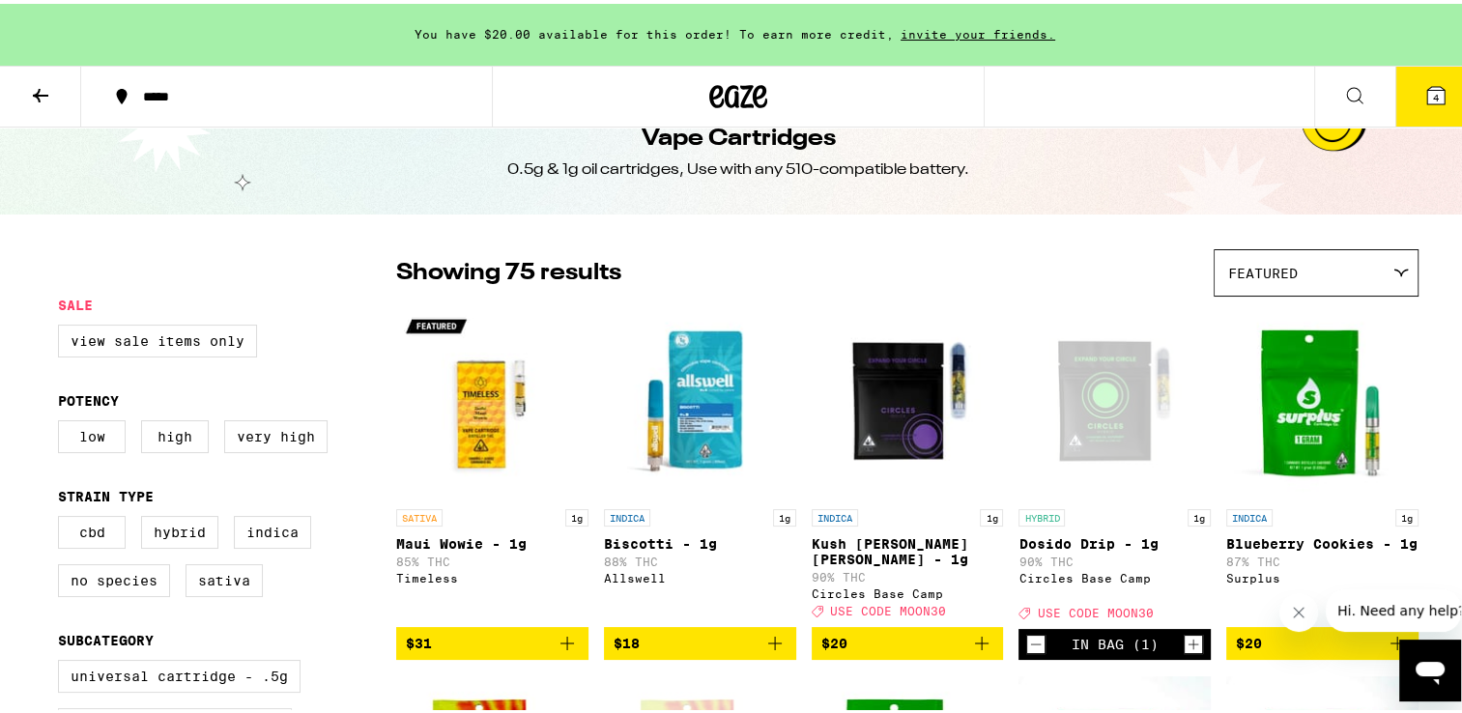
click at [724, 95] on icon at bounding box center [738, 92] width 58 height 35
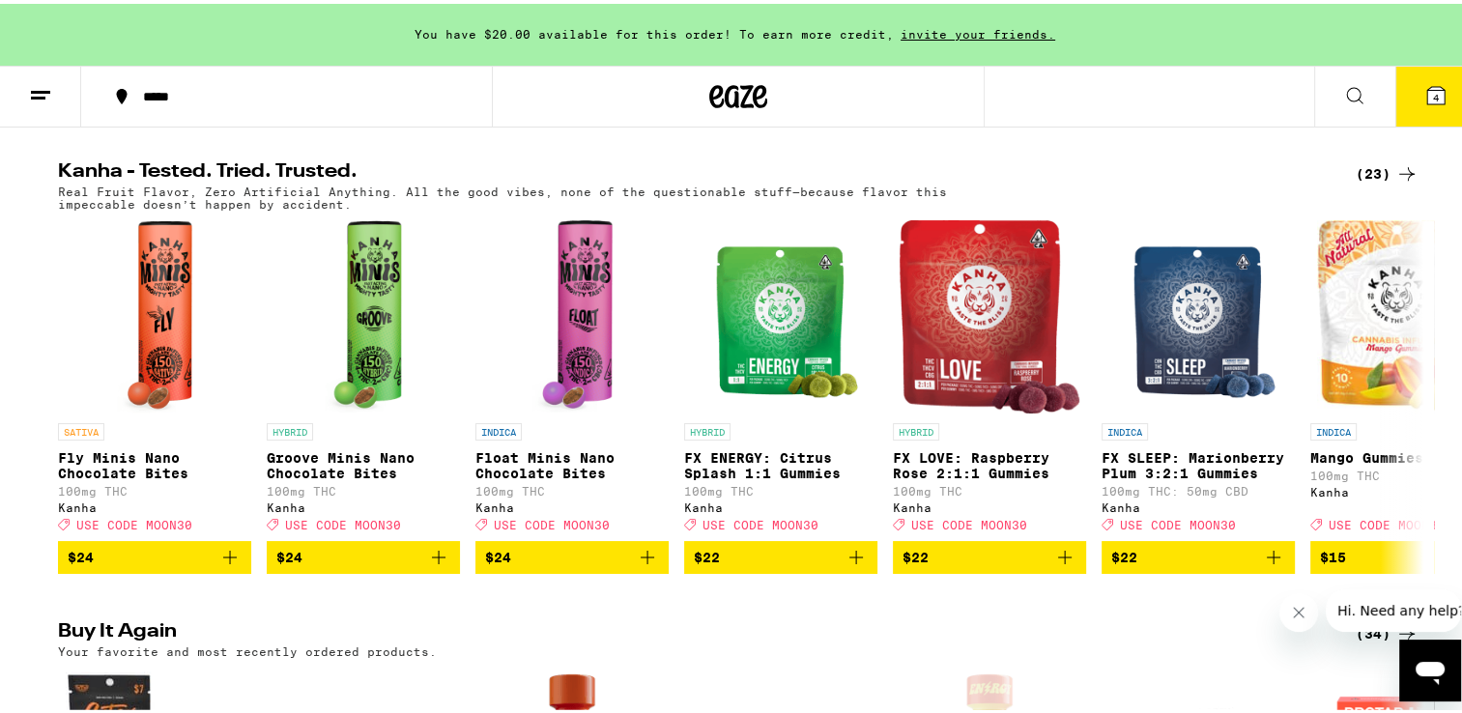
scroll to position [1082, 0]
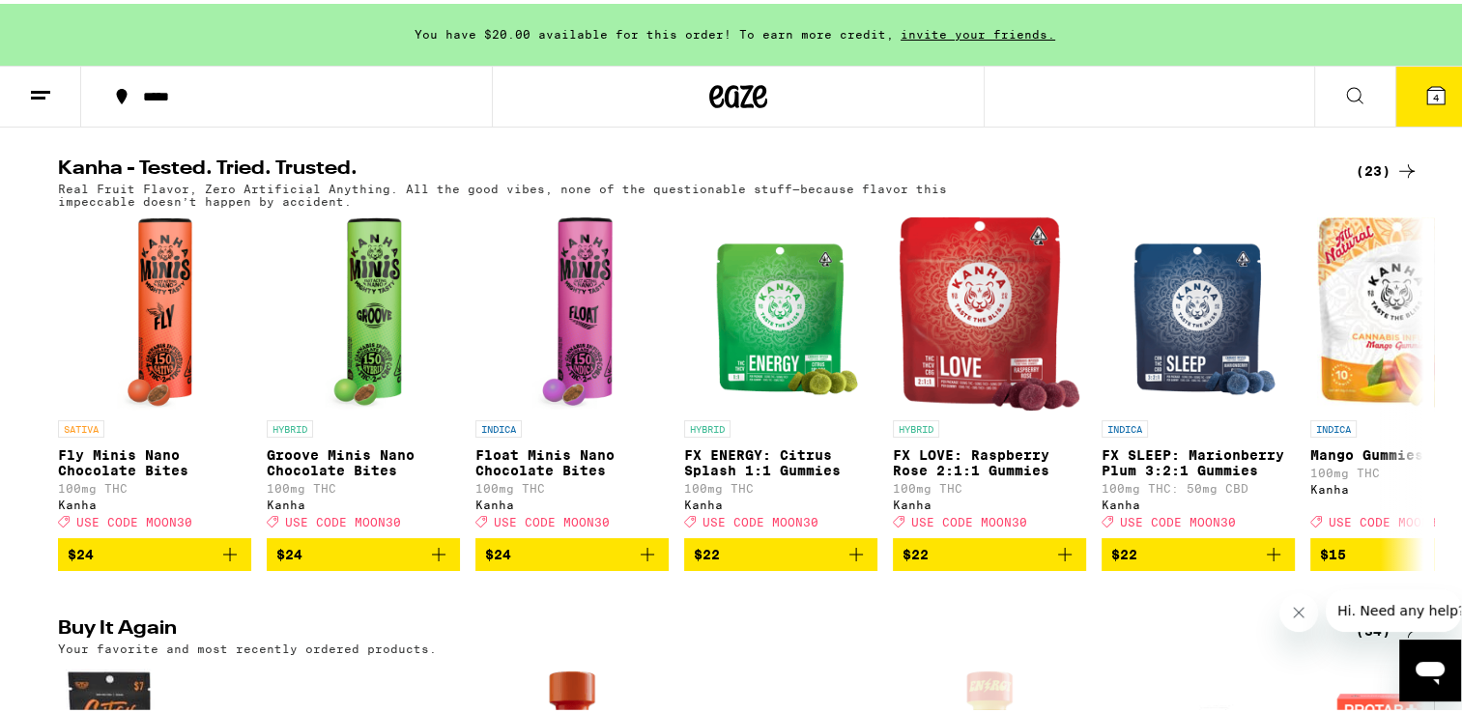
click at [724, 95] on icon at bounding box center [738, 92] width 58 height 35
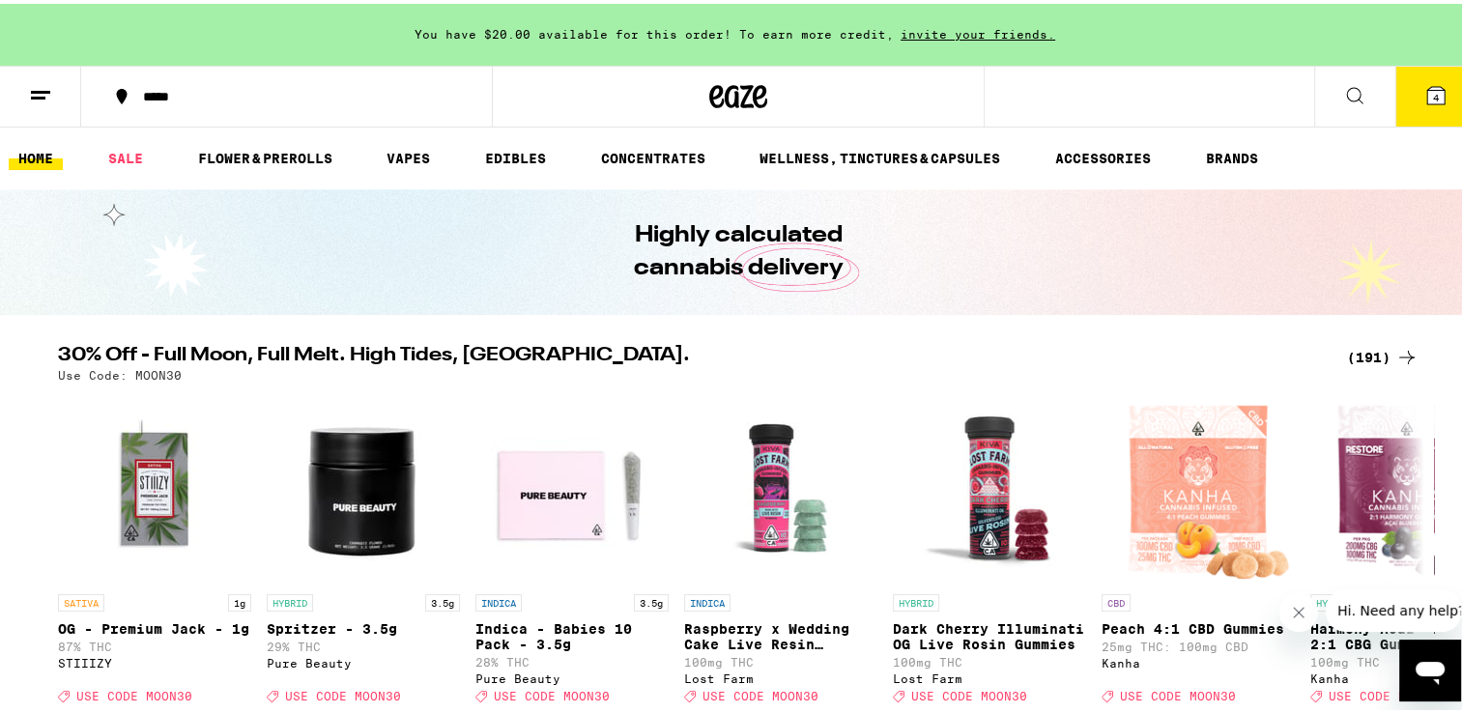
click at [1360, 357] on div "(191)" at bounding box center [1382, 353] width 71 height 23
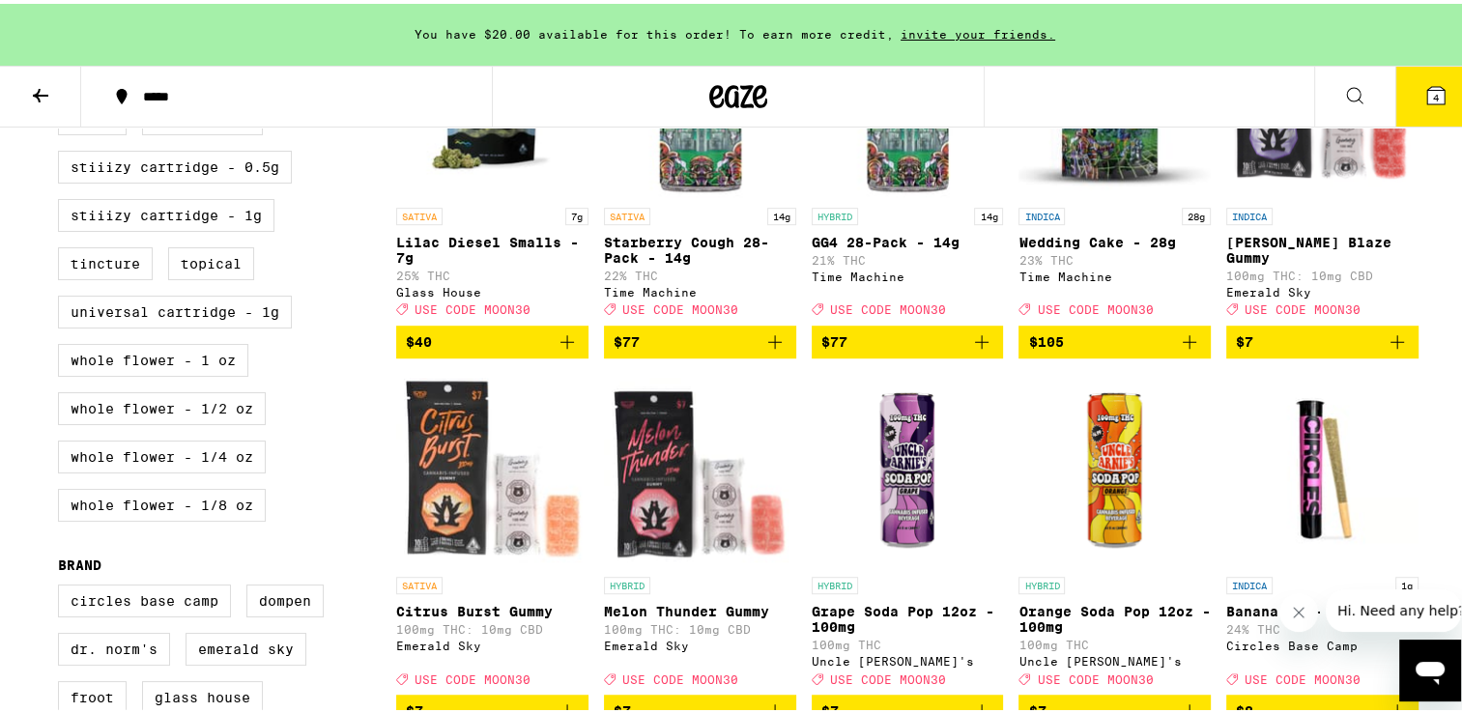
scroll to position [1082, 0]
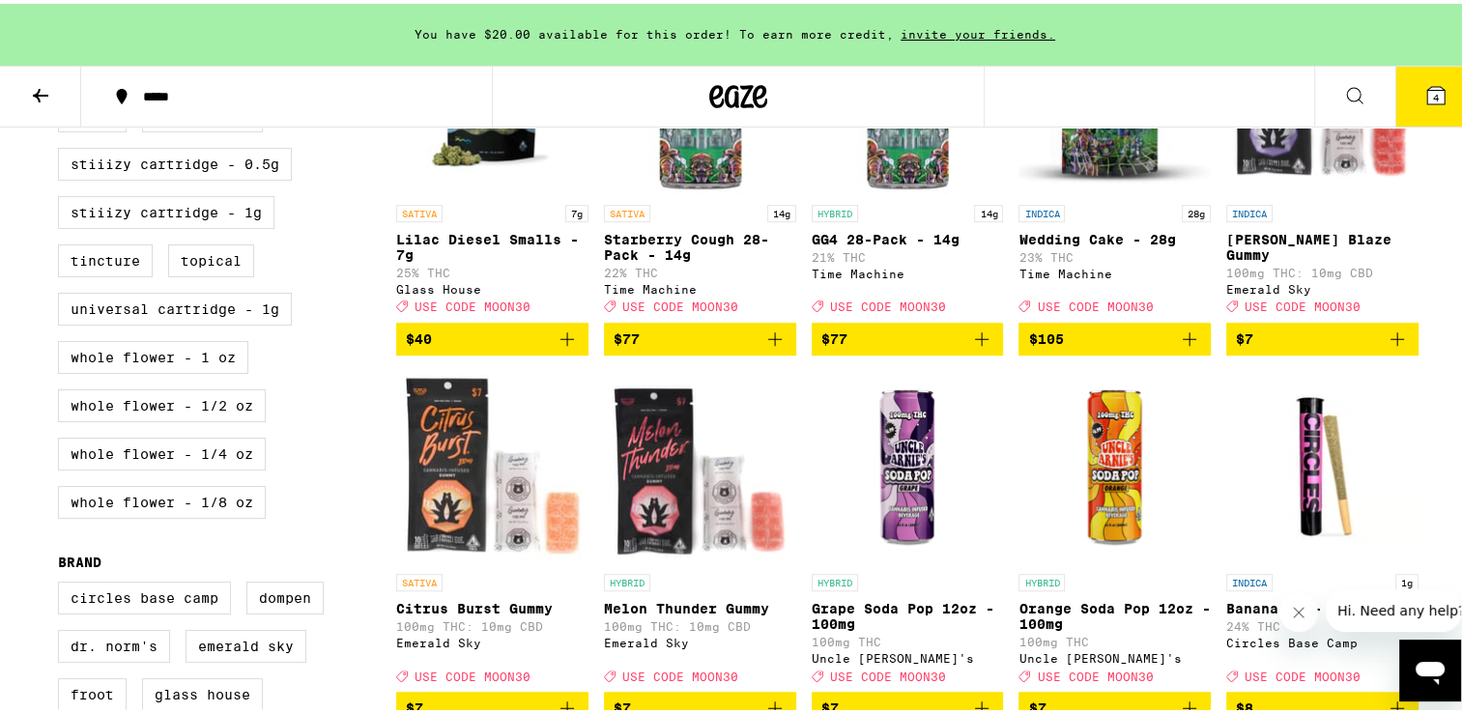
click at [1394, 342] on icon "Add to bag" at bounding box center [1397, 335] width 14 height 14
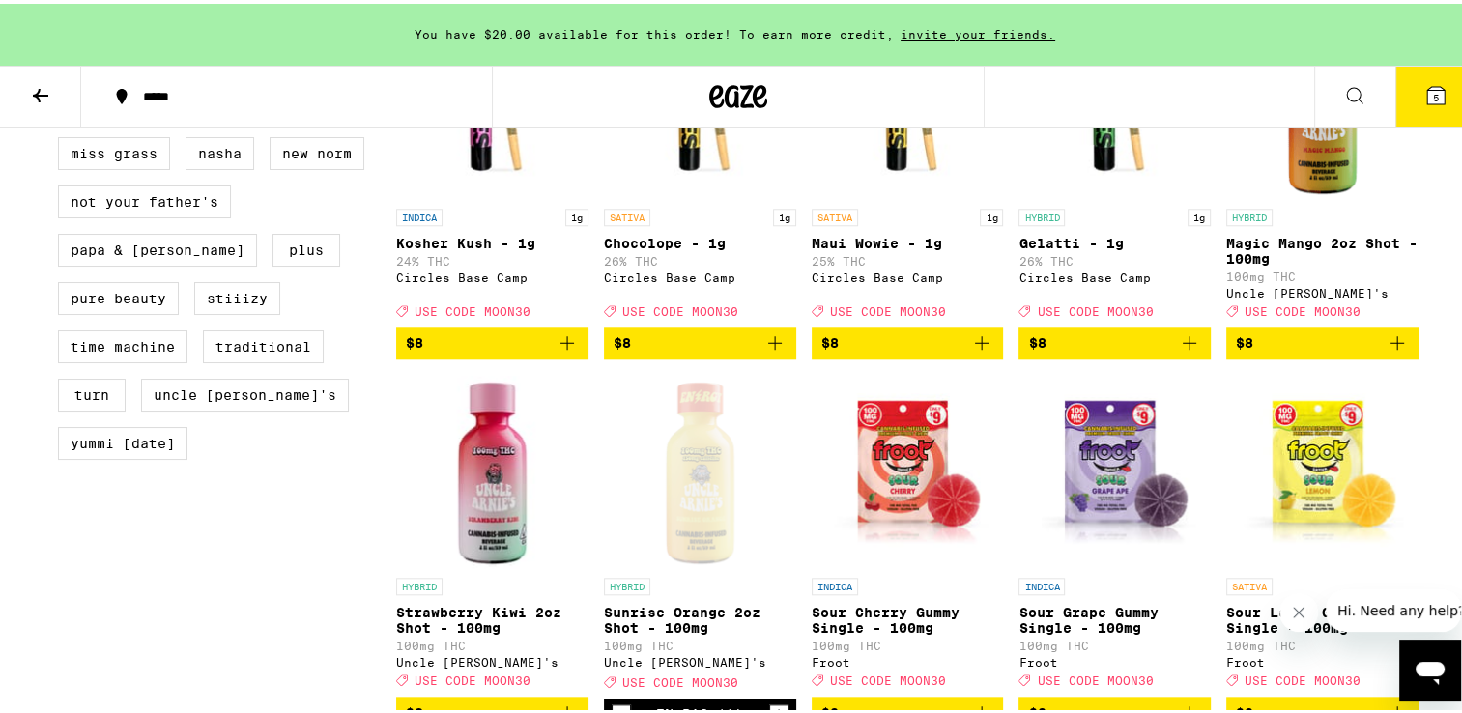
scroll to position [1855, 0]
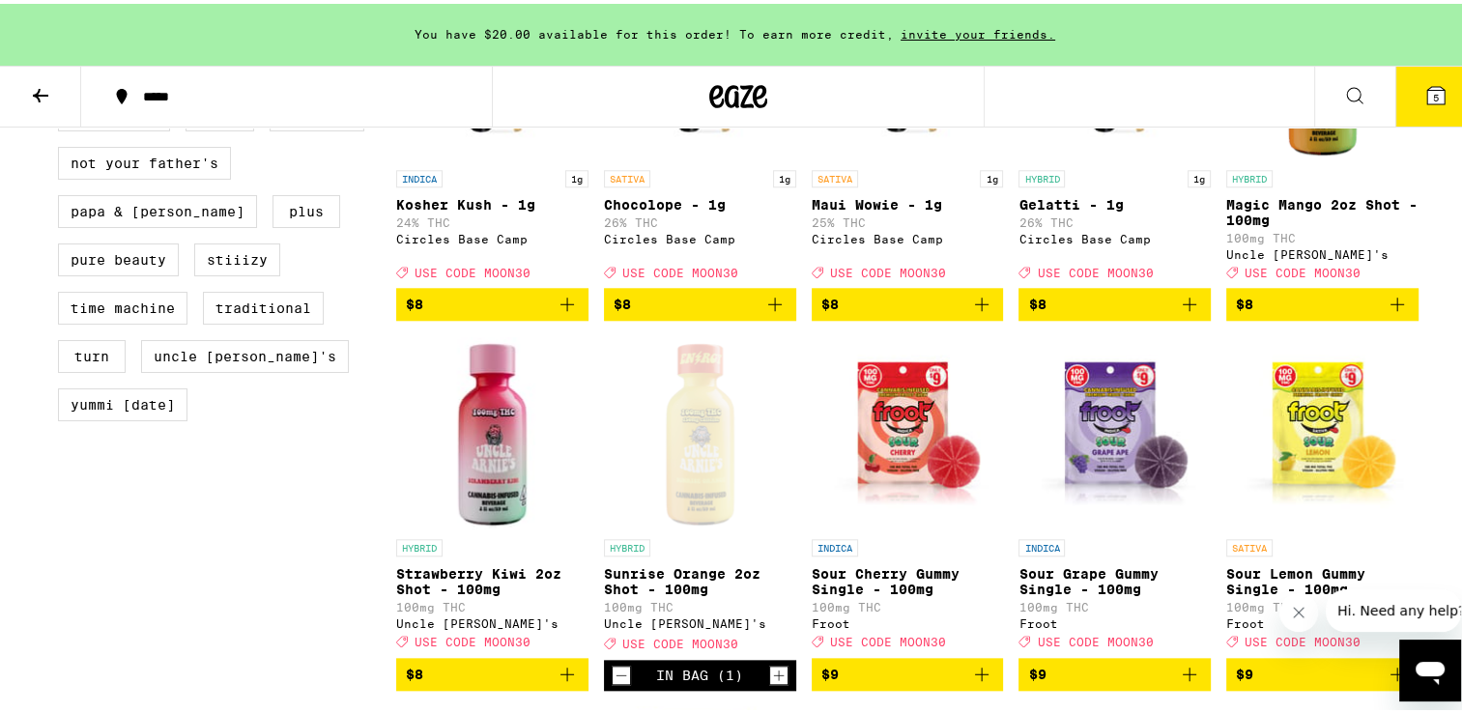
click at [1387, 312] on icon "Add to bag" at bounding box center [1396, 300] width 23 height 23
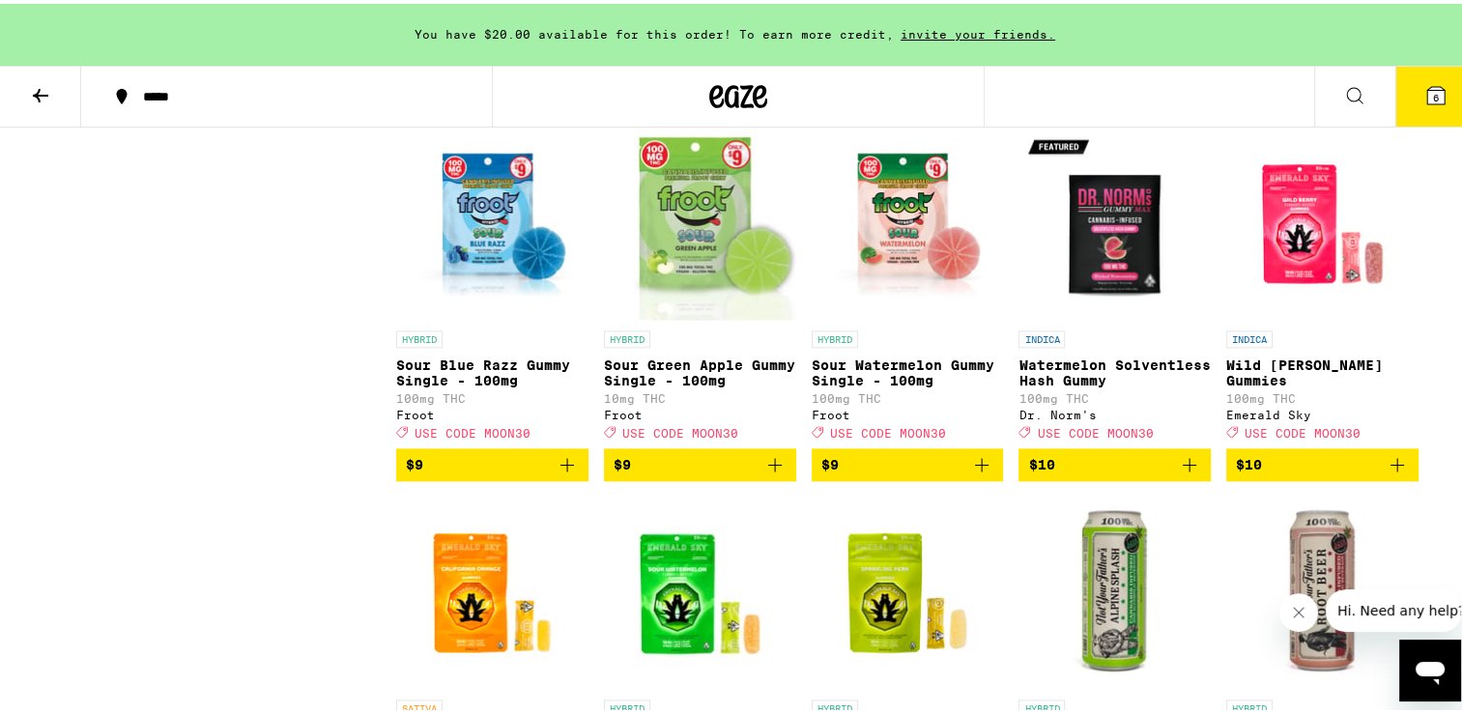
scroll to position [2435, 0]
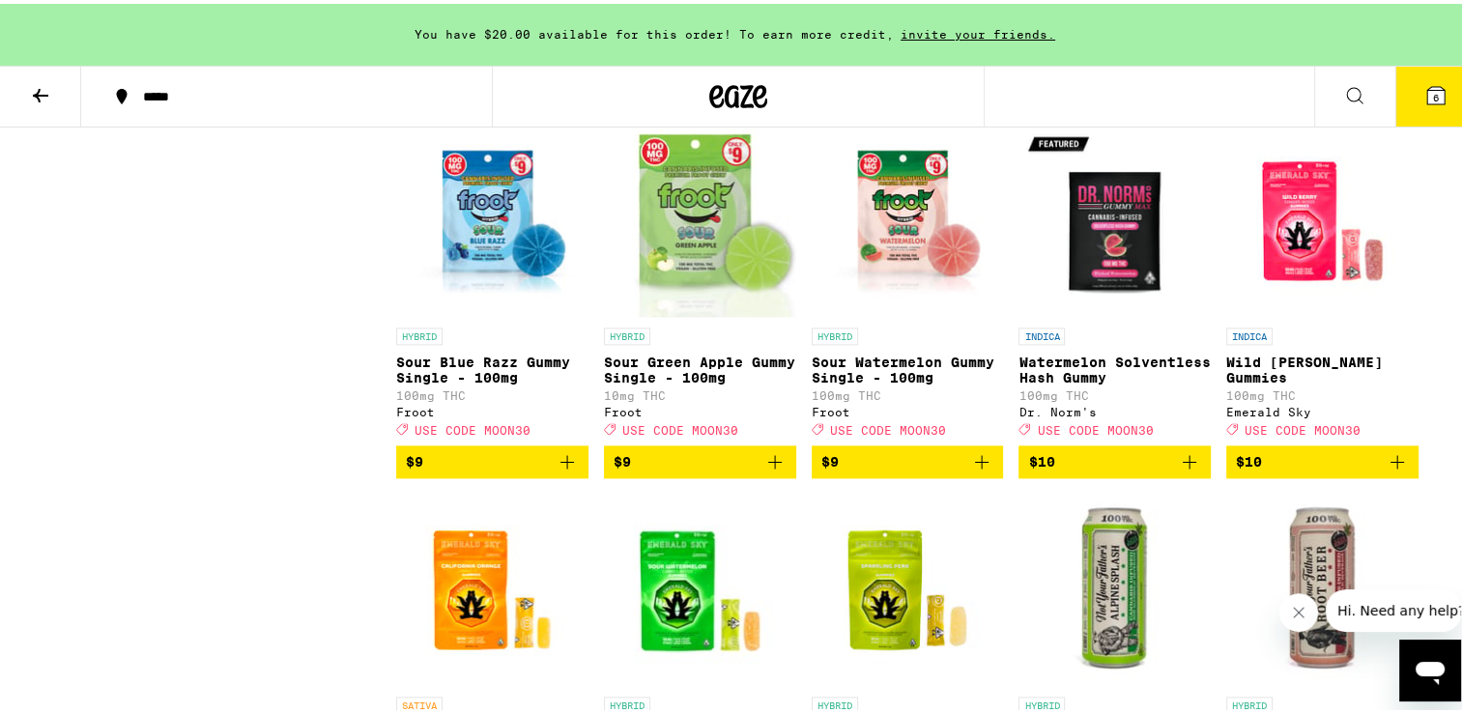
click at [1179, 470] on icon "Add to bag" at bounding box center [1189, 457] width 23 height 23
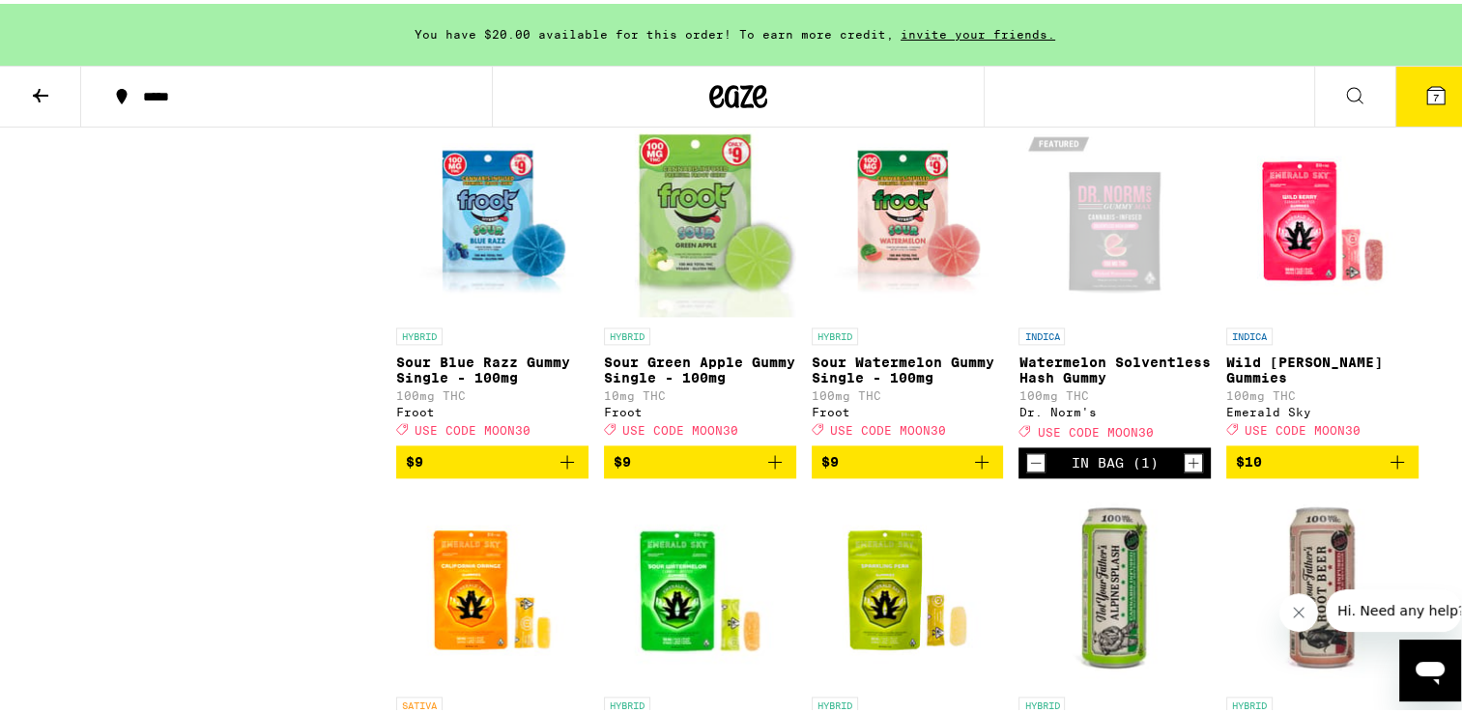
click at [1427, 85] on icon at bounding box center [1435, 91] width 17 height 17
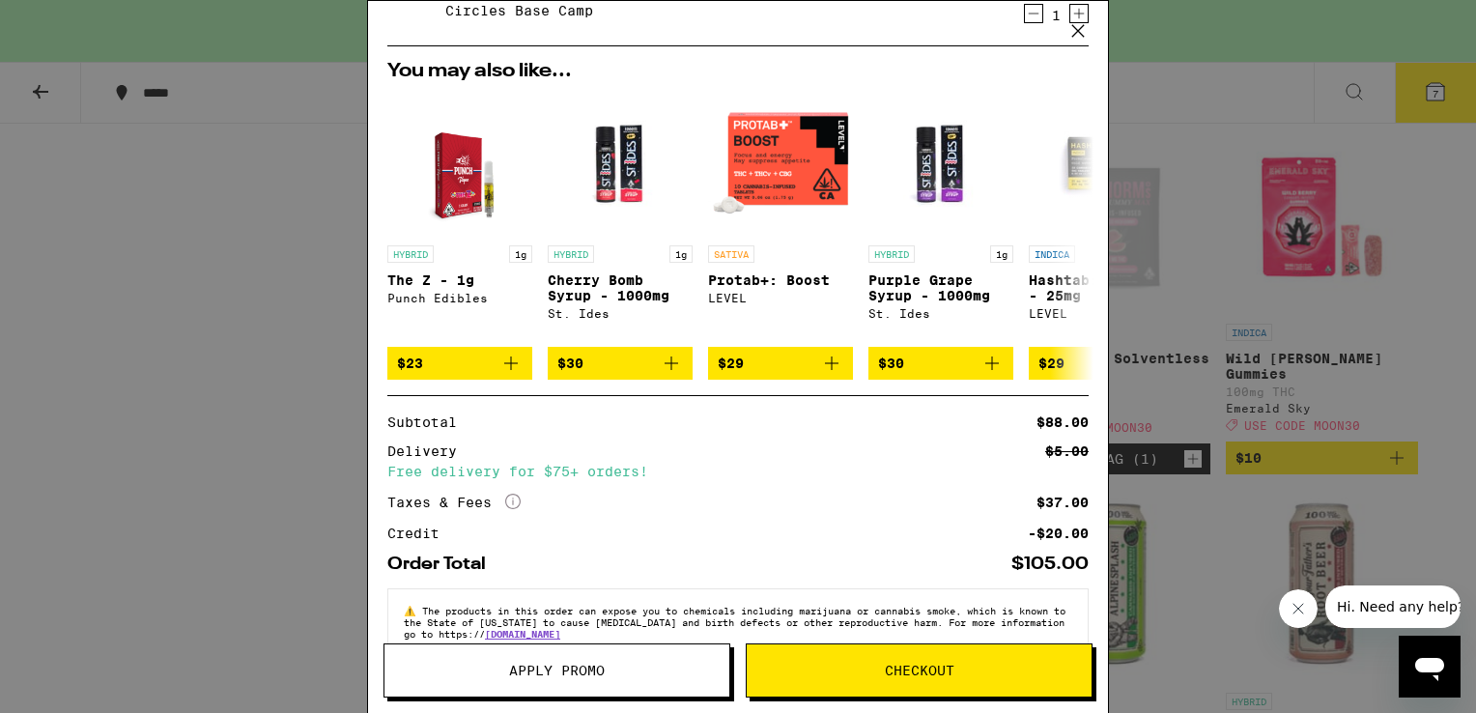
scroll to position [569, 0]
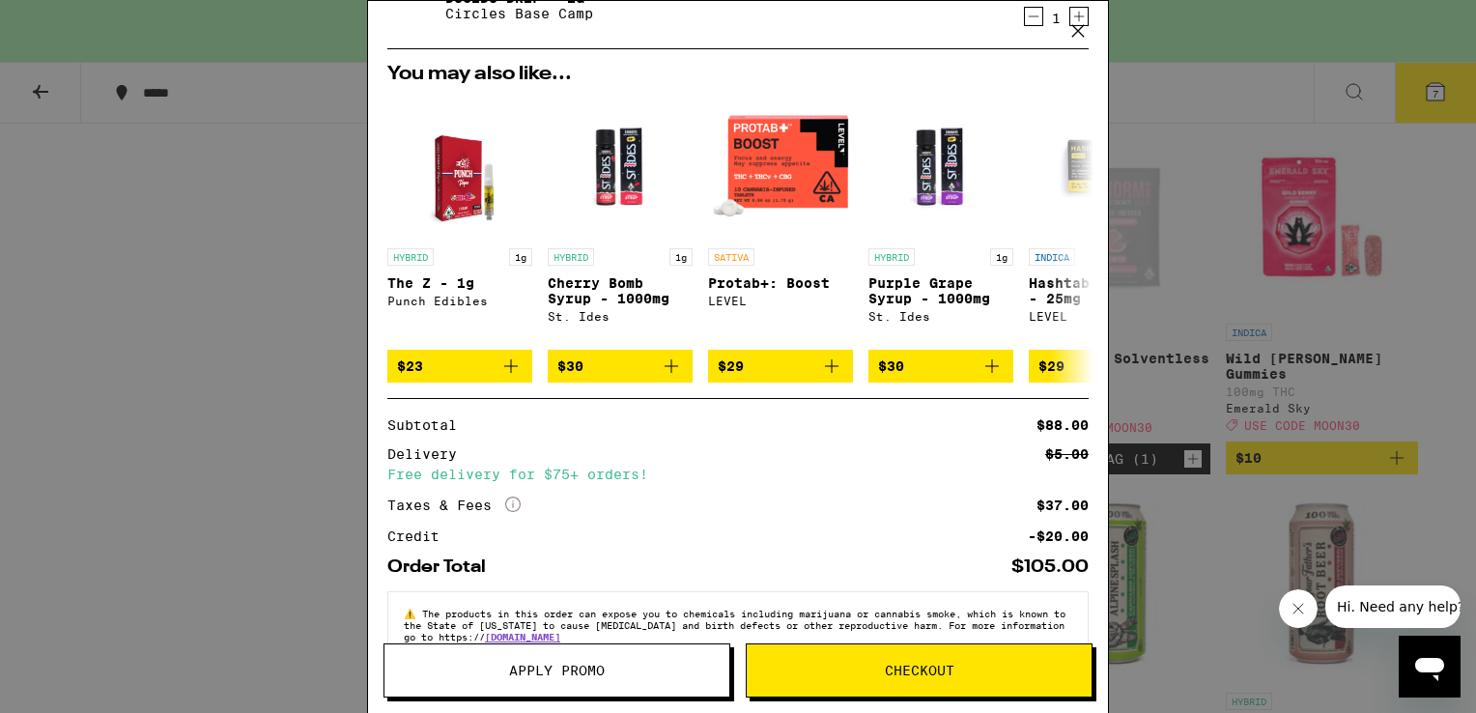
click at [614, 671] on span "Apply Promo" at bounding box center [557, 671] width 345 height 14
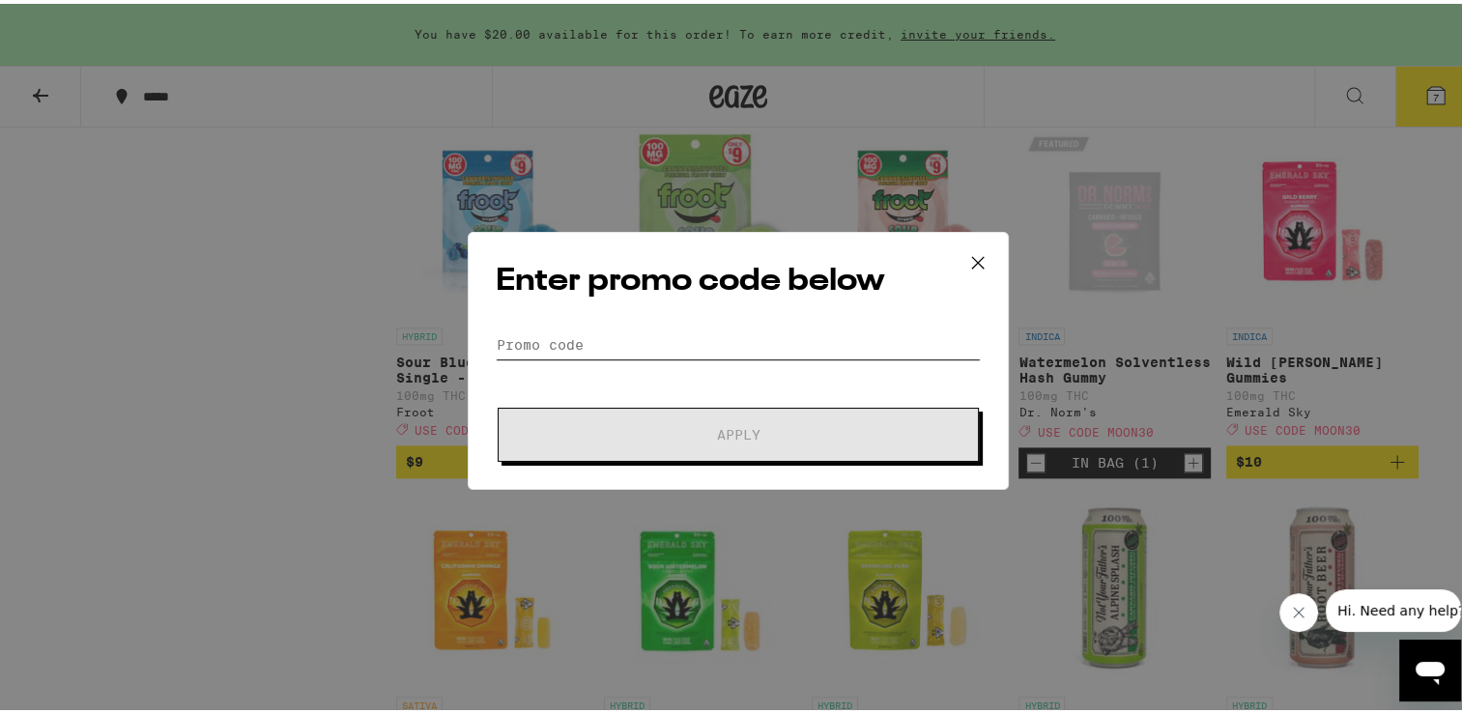
click at [589, 336] on input "Promo Code" at bounding box center [738, 341] width 485 height 29
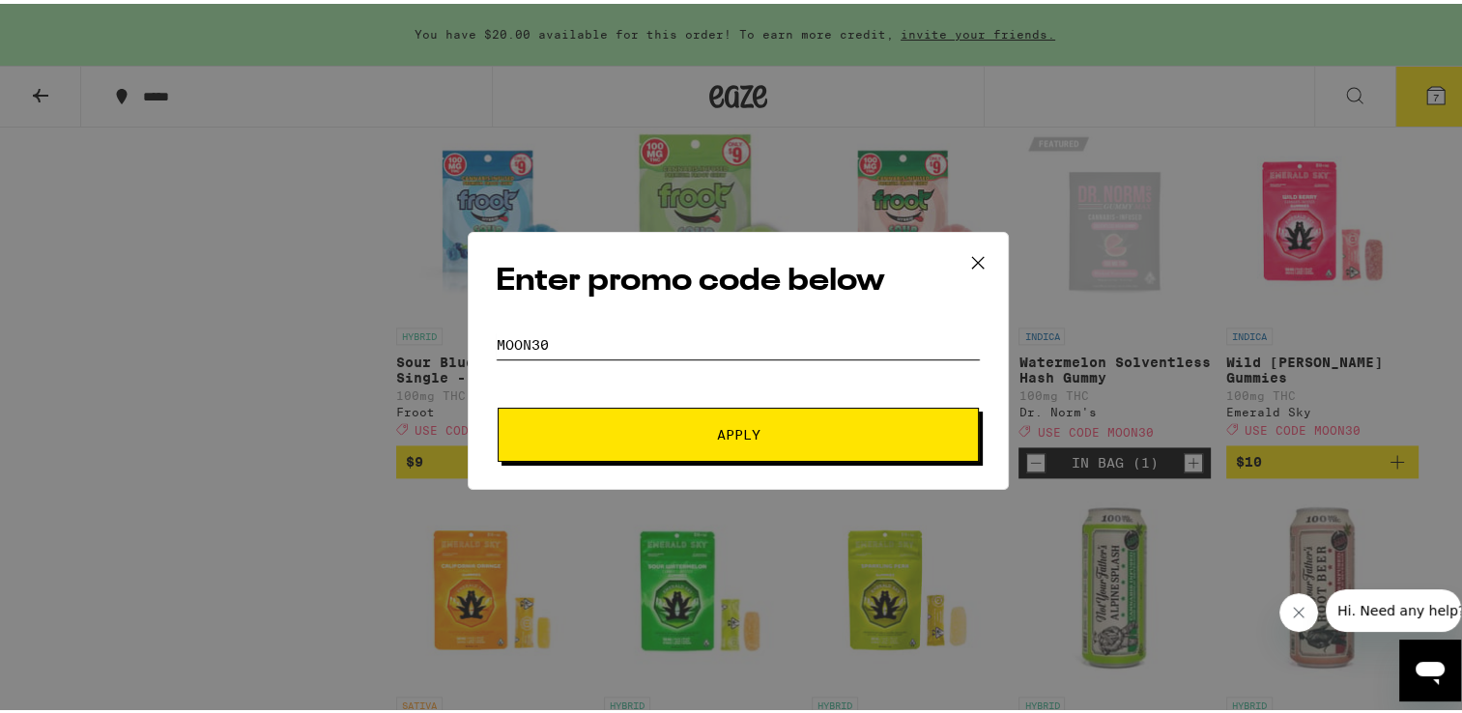
type input "moon30"
click at [498, 404] on button "Apply" at bounding box center [738, 431] width 481 height 54
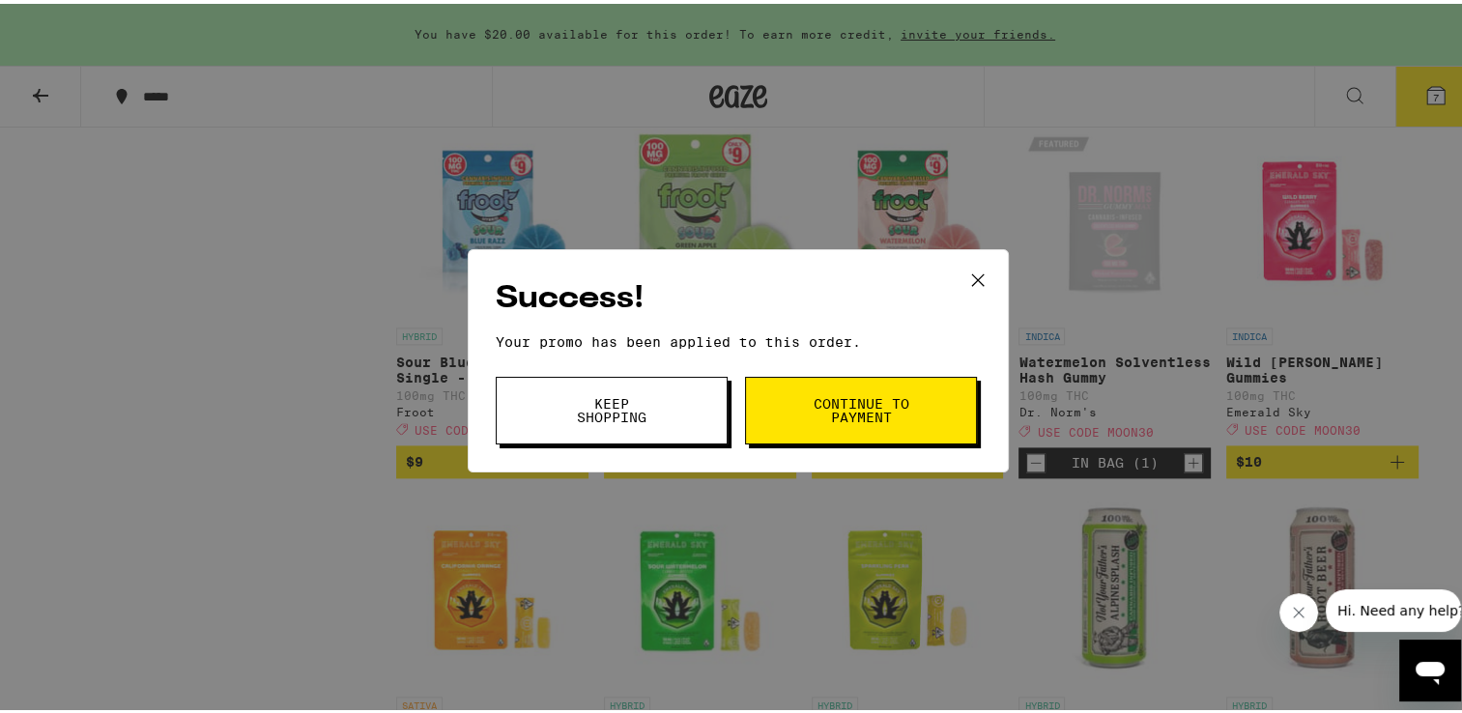
click at [683, 409] on button "Keep Shopping" at bounding box center [612, 407] width 232 height 68
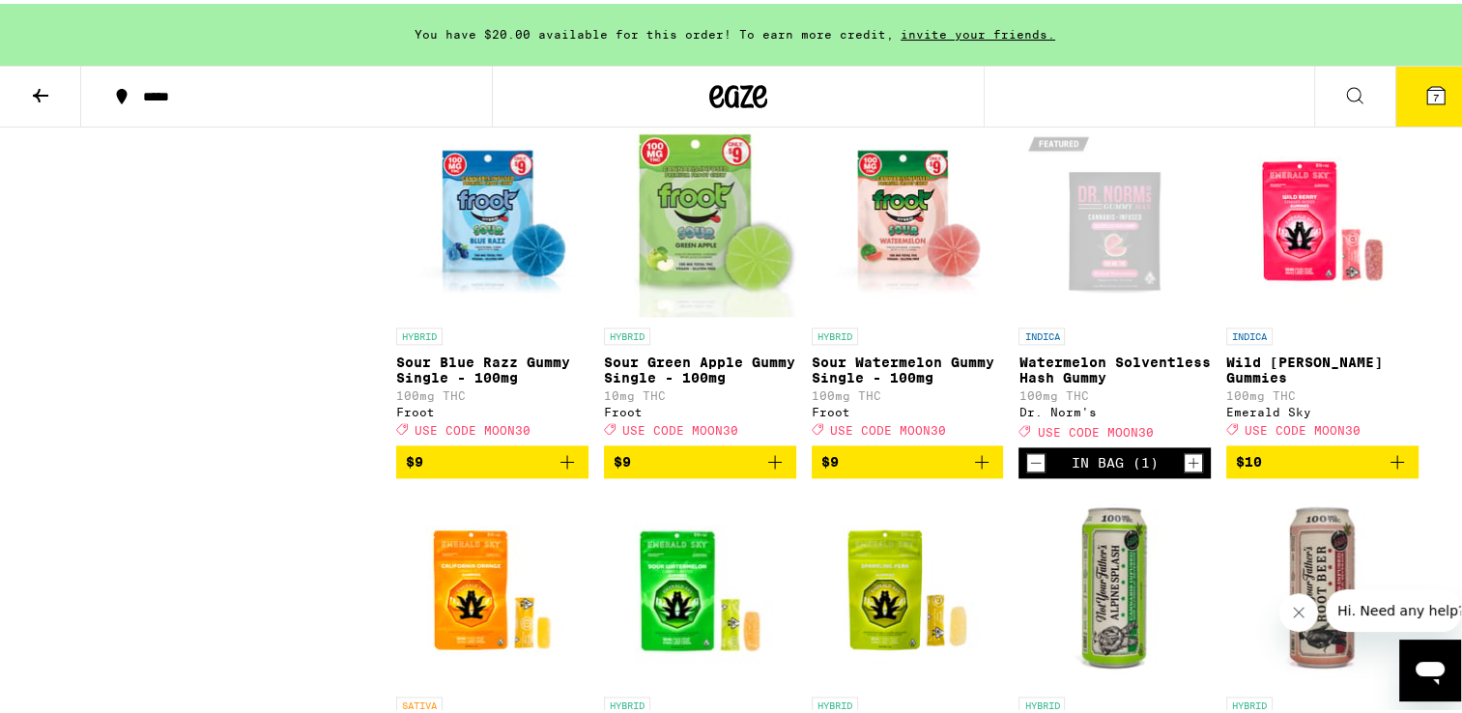
click at [1395, 100] on button "7" at bounding box center [1435, 93] width 81 height 60
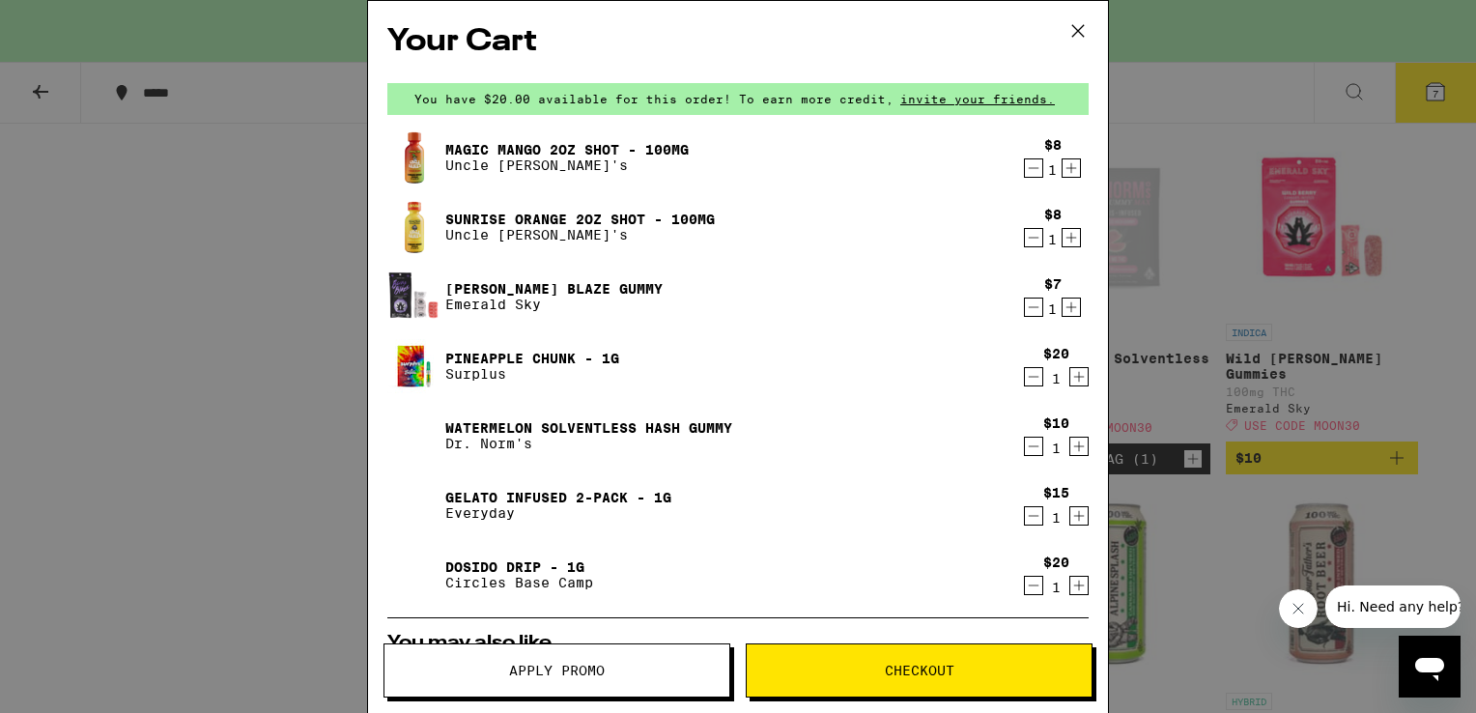
click at [526, 352] on link "Pineapple Chunk - 1g" at bounding box center [532, 358] width 174 height 15
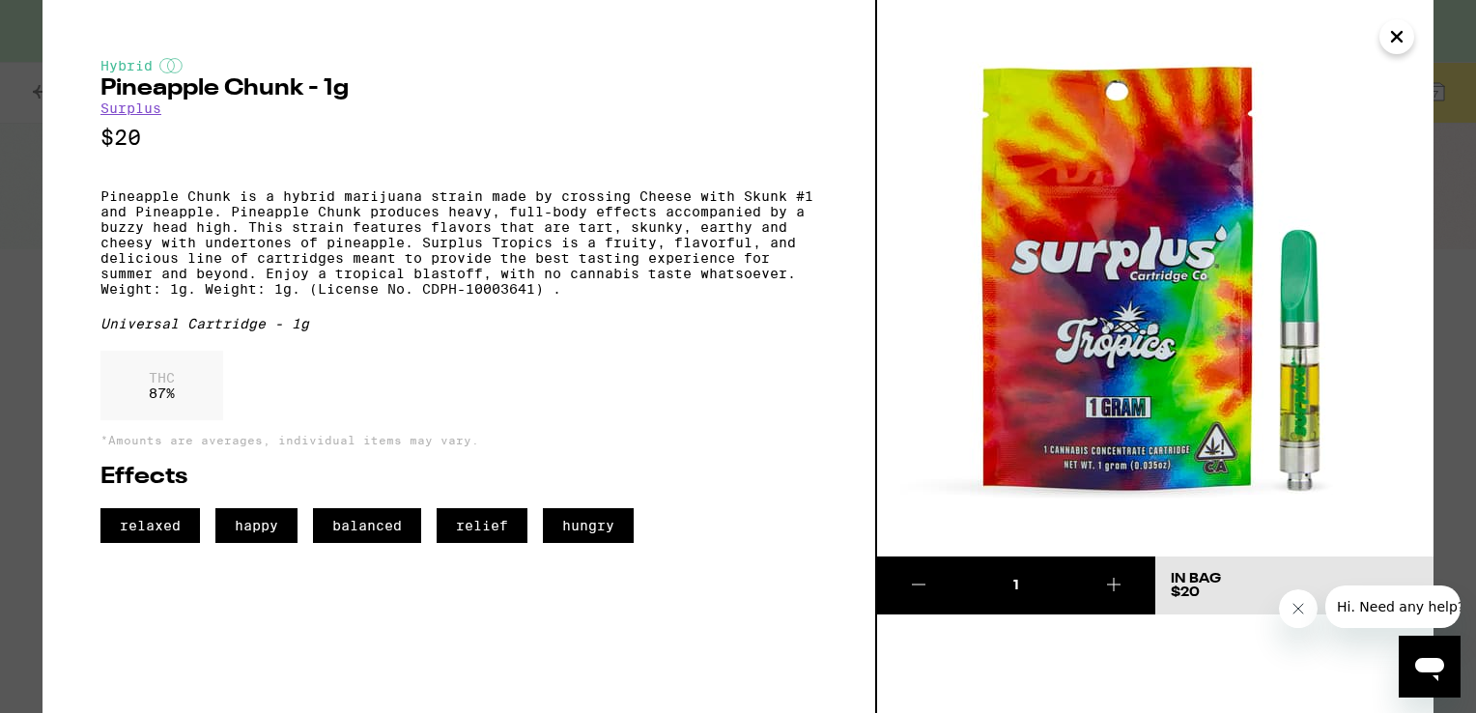
click at [1394, 42] on icon "Close" at bounding box center [1396, 36] width 23 height 29
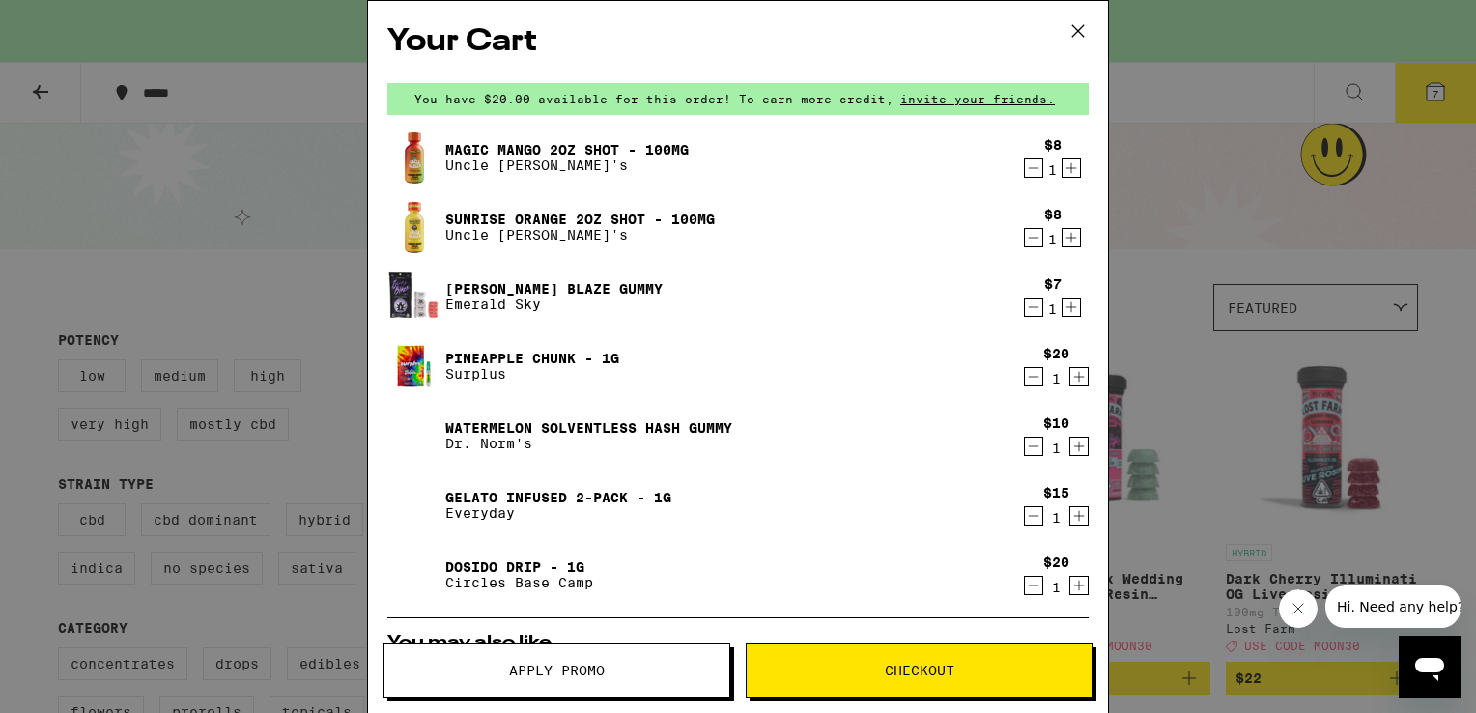
click at [1025, 583] on icon "Decrement" at bounding box center [1033, 585] width 17 height 23
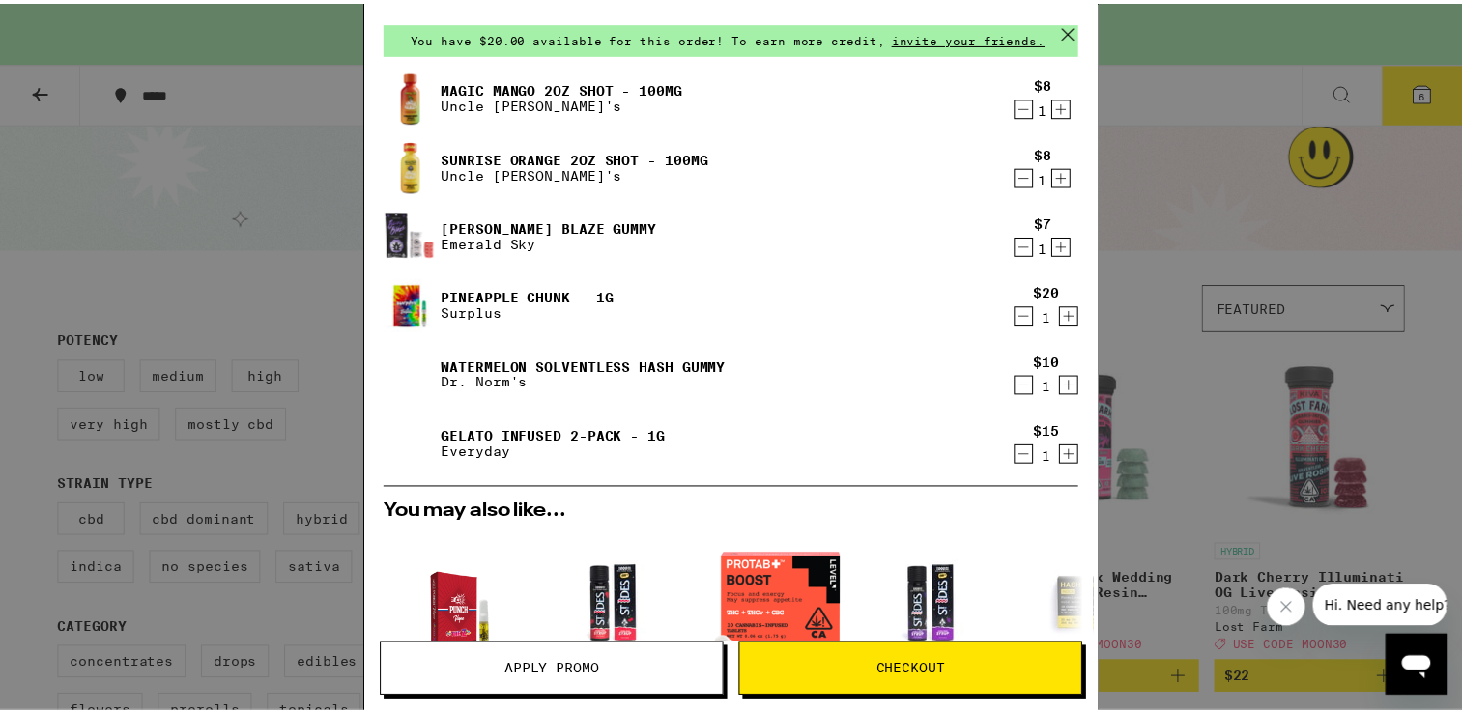
scroll to position [8, 0]
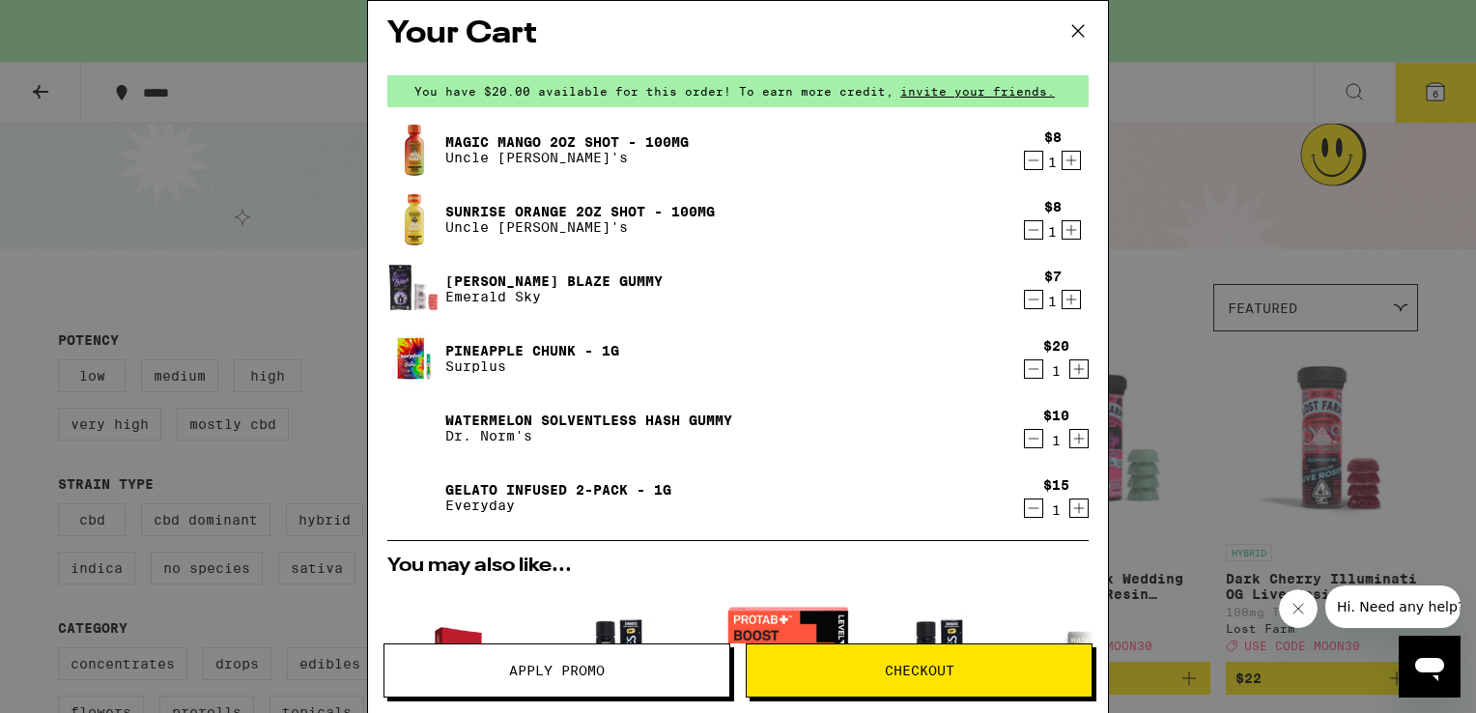
click at [1077, 31] on icon at bounding box center [1078, 31] width 12 height 12
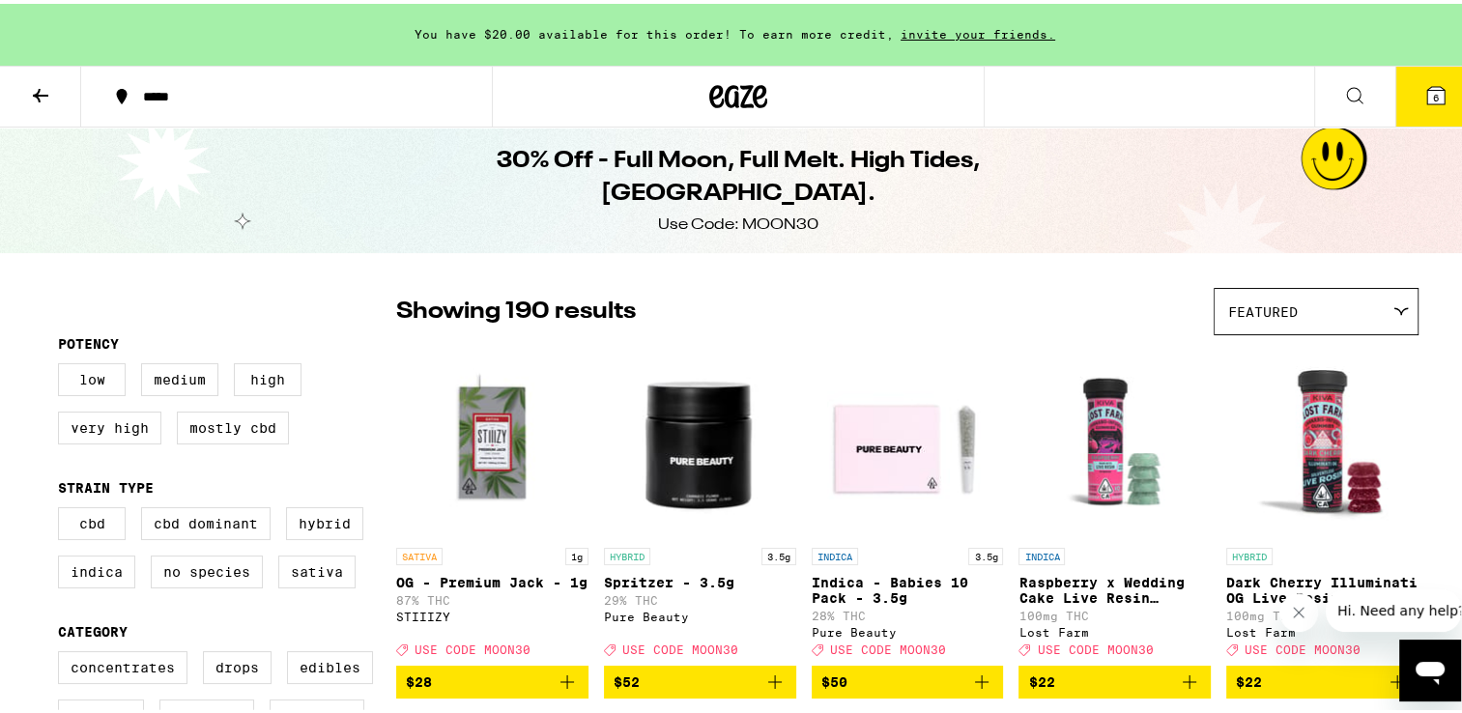
click at [1396, 313] on div "Featured" at bounding box center [1315, 307] width 203 height 45
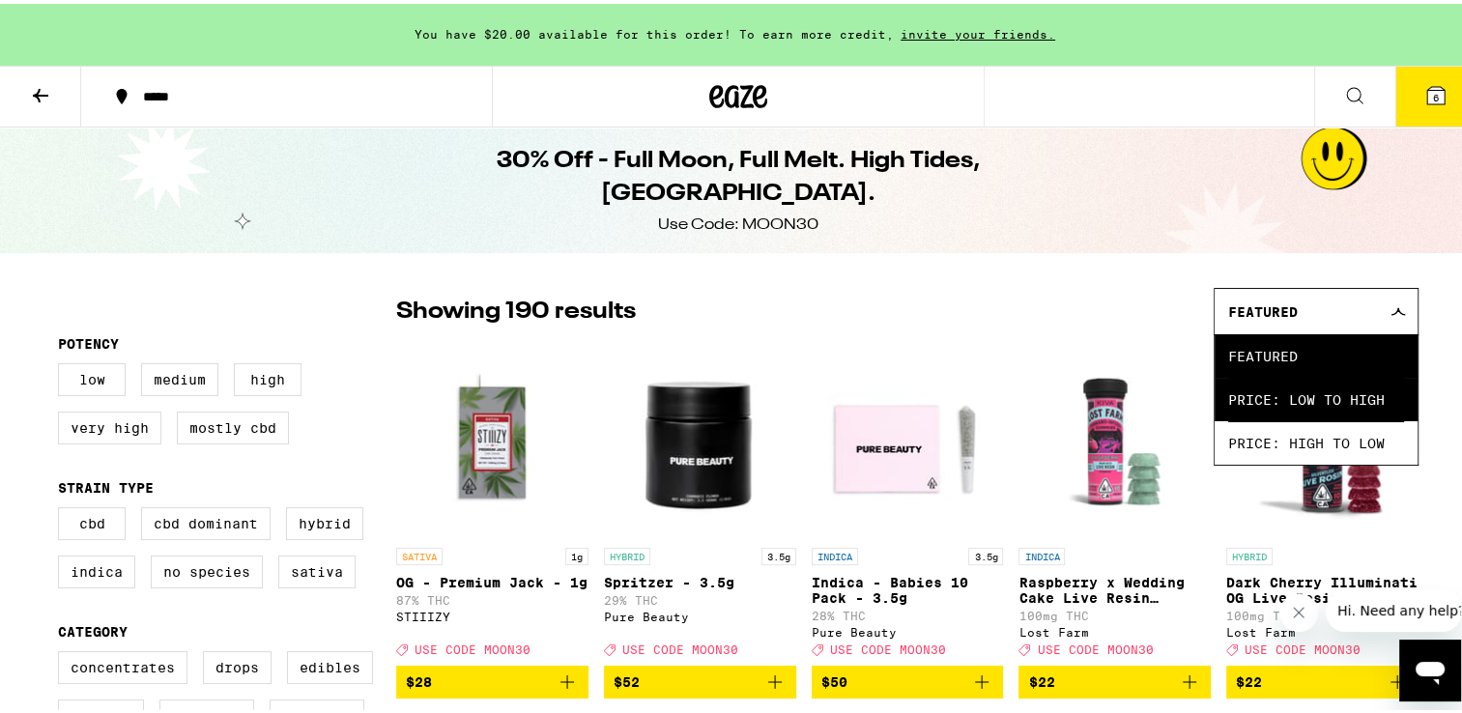
click at [1345, 386] on span "Price: Low to High" at bounding box center [1316, 395] width 176 height 43
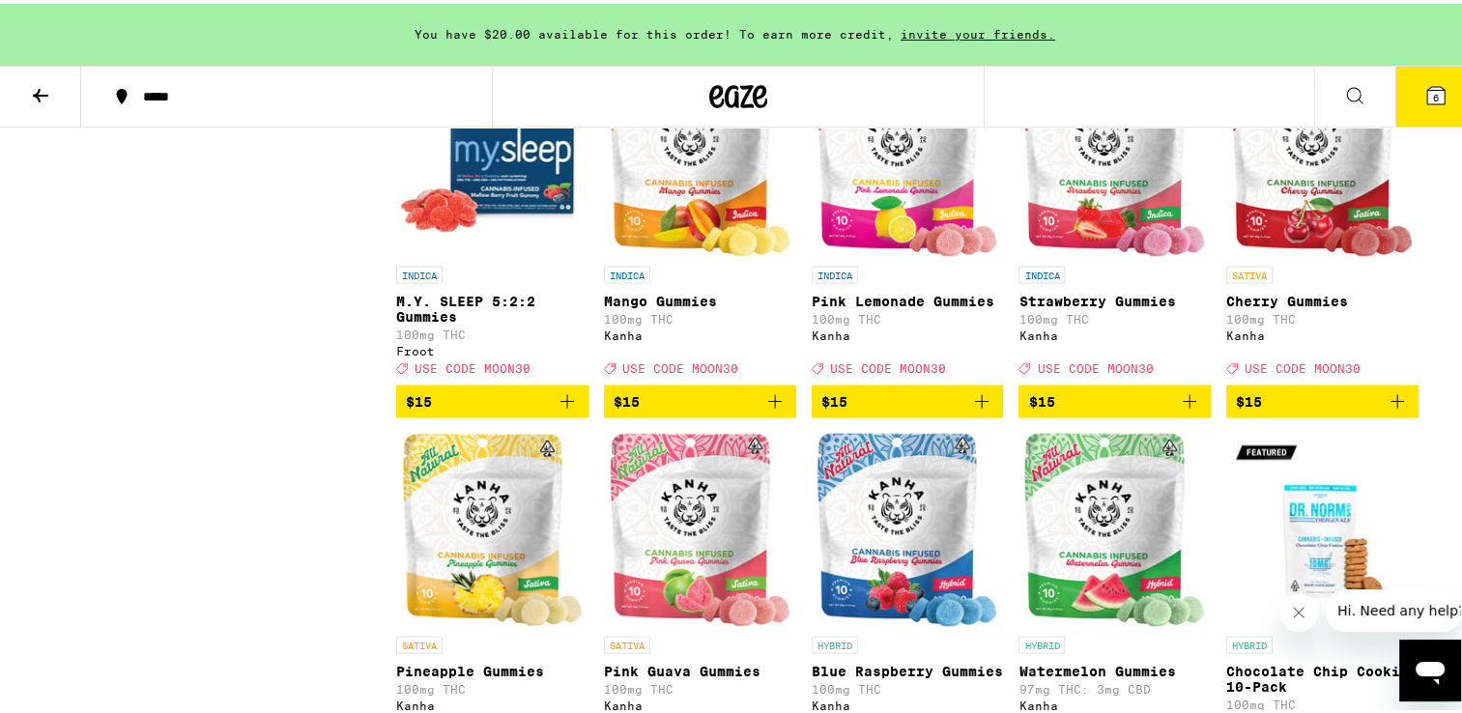
scroll to position [3594, 0]
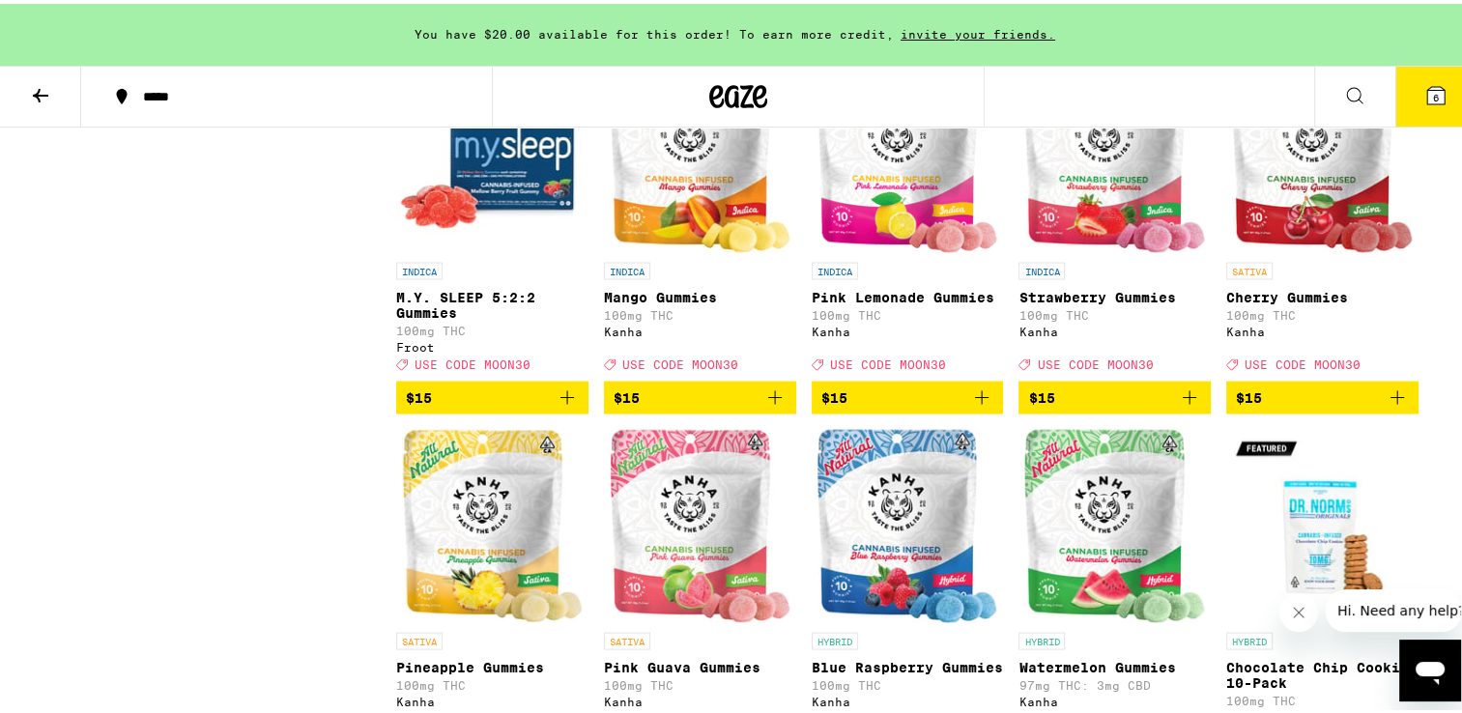
click at [562, 405] on icon "Add to bag" at bounding box center [567, 393] width 23 height 23
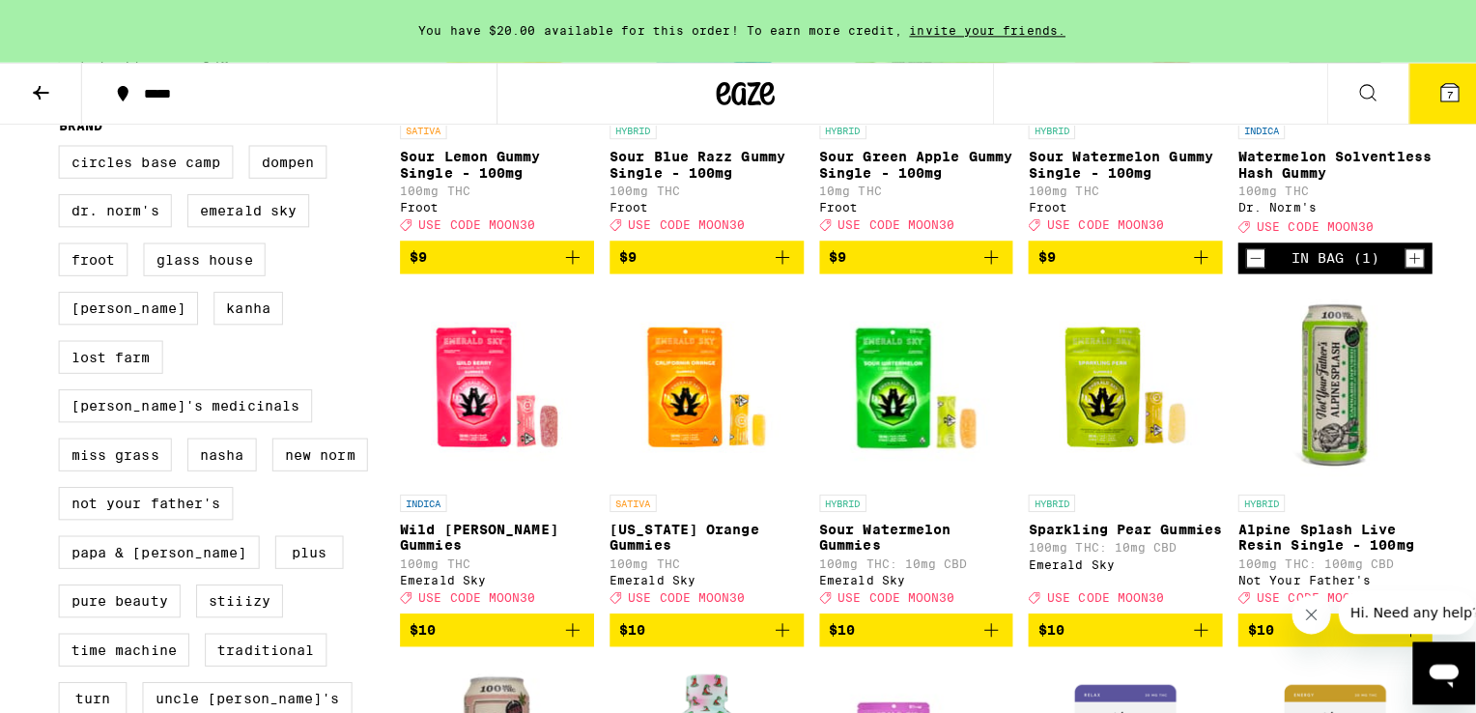
scroll to position [0, 0]
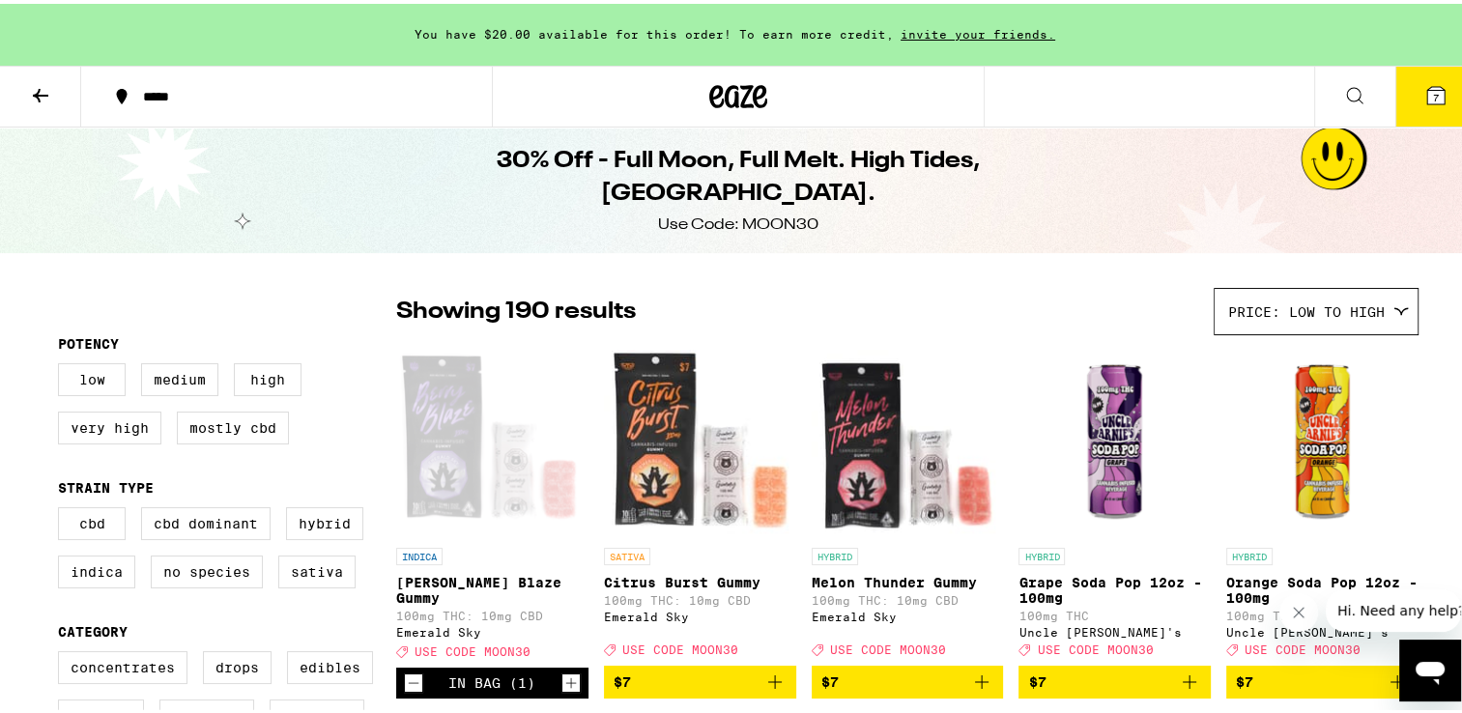
click at [1427, 88] on icon at bounding box center [1435, 91] width 17 height 17
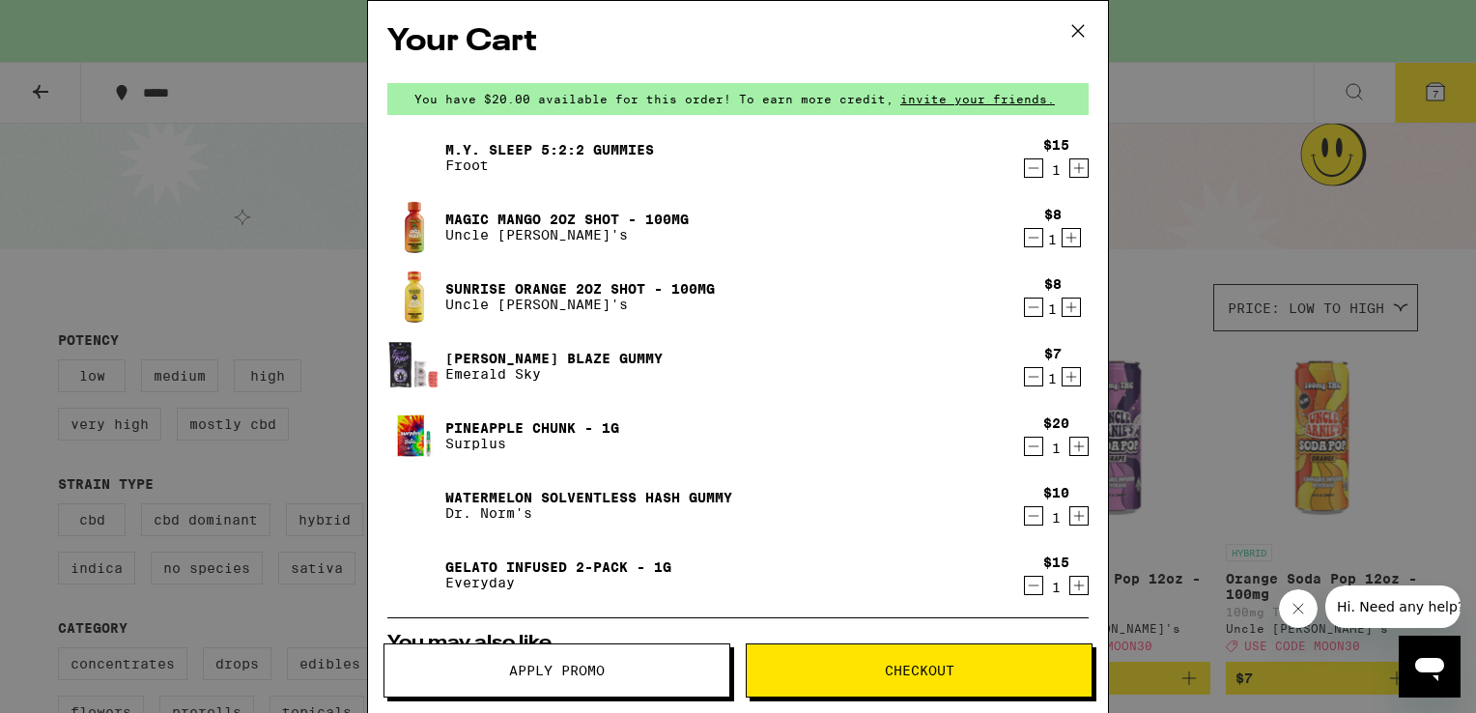
click at [1079, 31] on icon at bounding box center [1078, 31] width 12 height 12
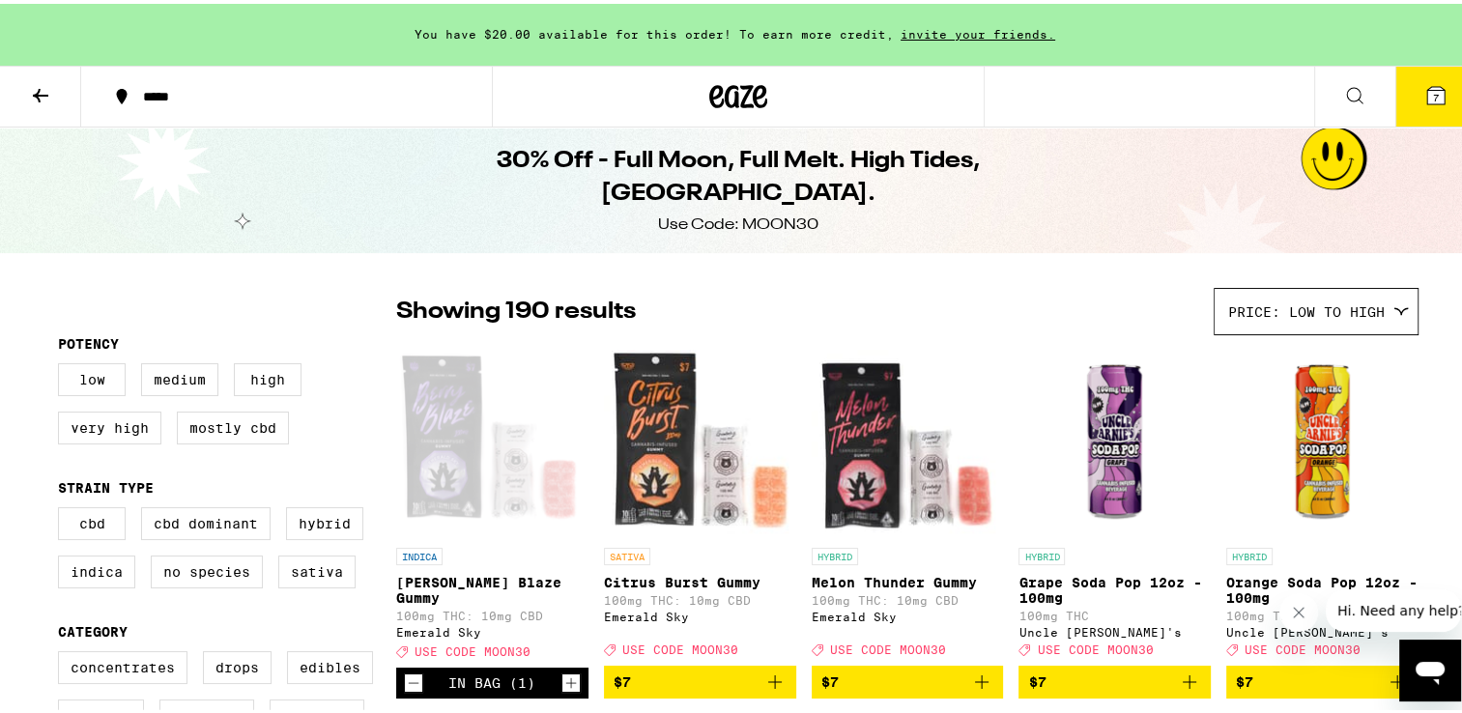
click at [742, 91] on icon at bounding box center [738, 92] width 58 height 35
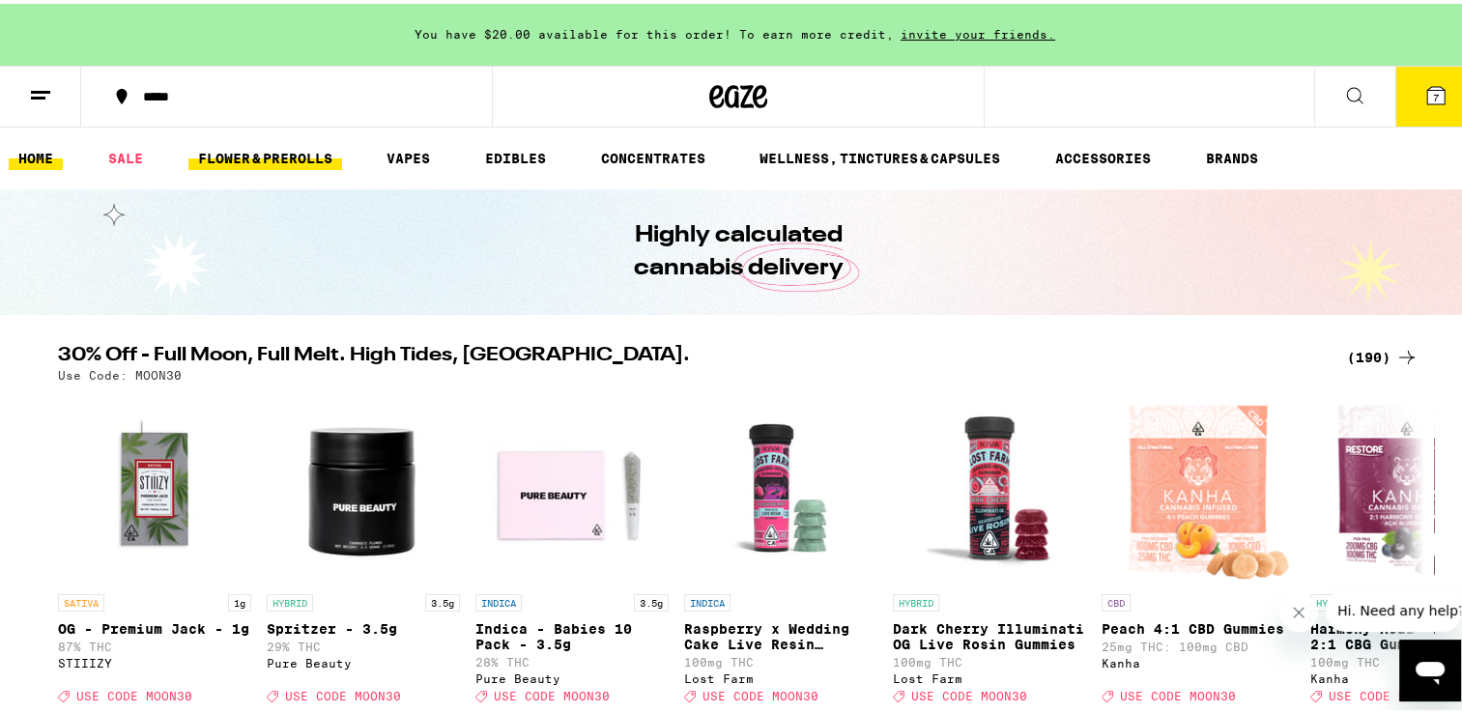
click at [315, 157] on link "FLOWER & PREROLLS" at bounding box center [265, 154] width 154 height 23
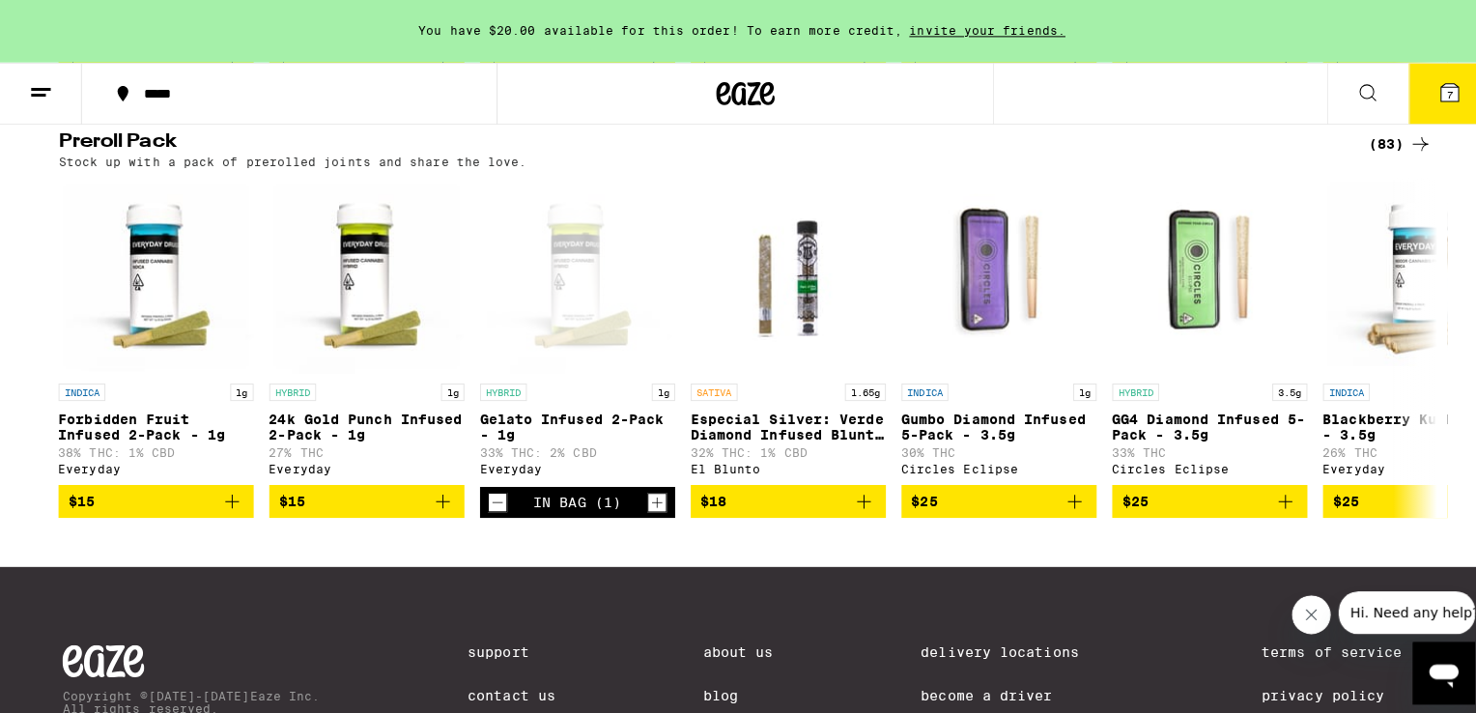
scroll to position [1507, 0]
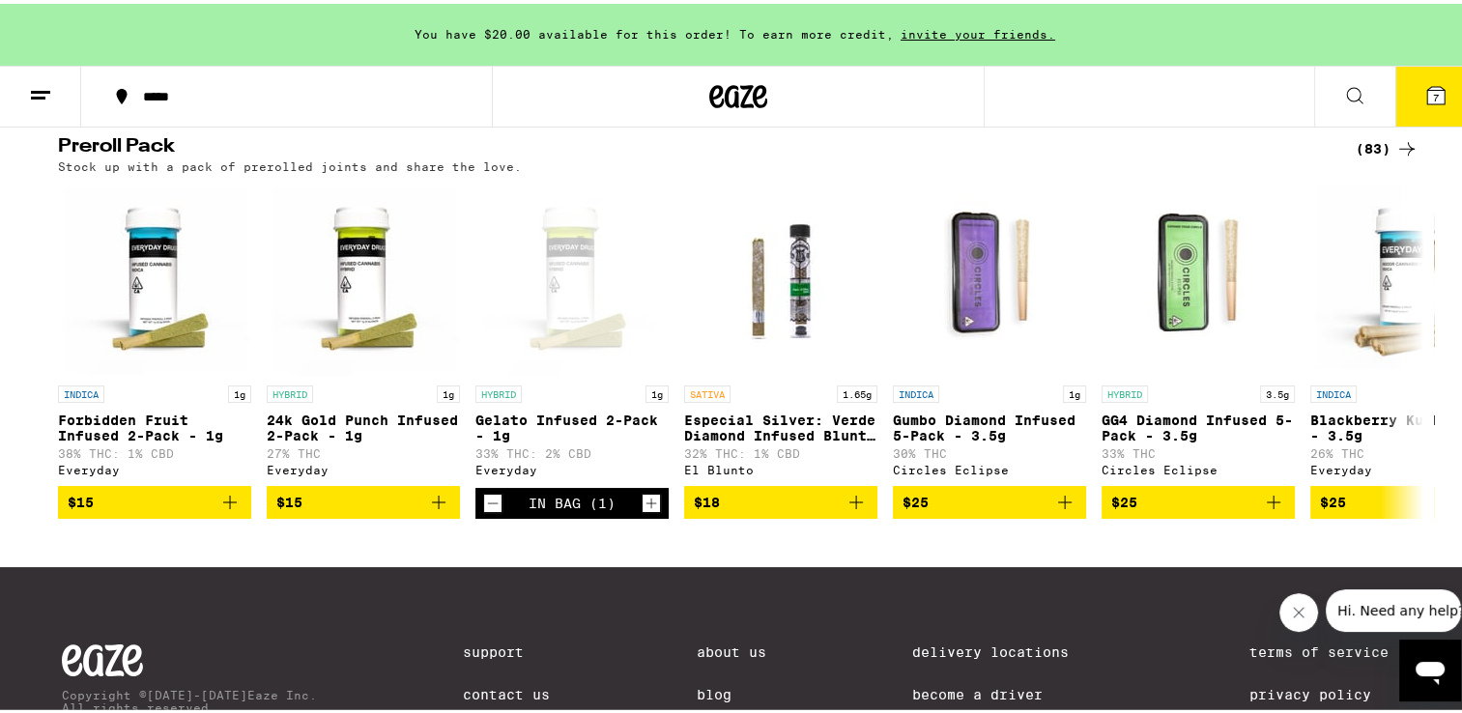
click at [1424, 102] on icon at bounding box center [1435, 91] width 23 height 23
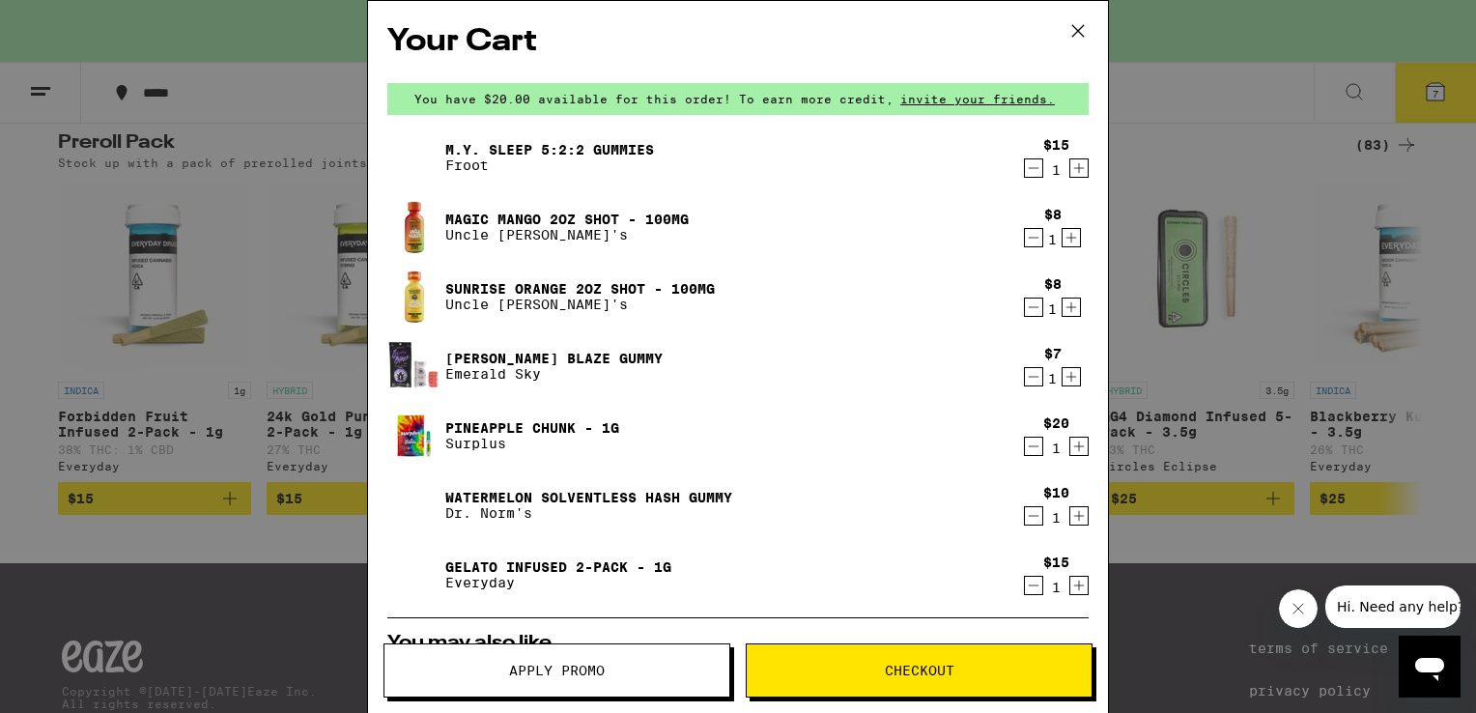
click at [866, 671] on span "Checkout" at bounding box center [919, 671] width 345 height 14
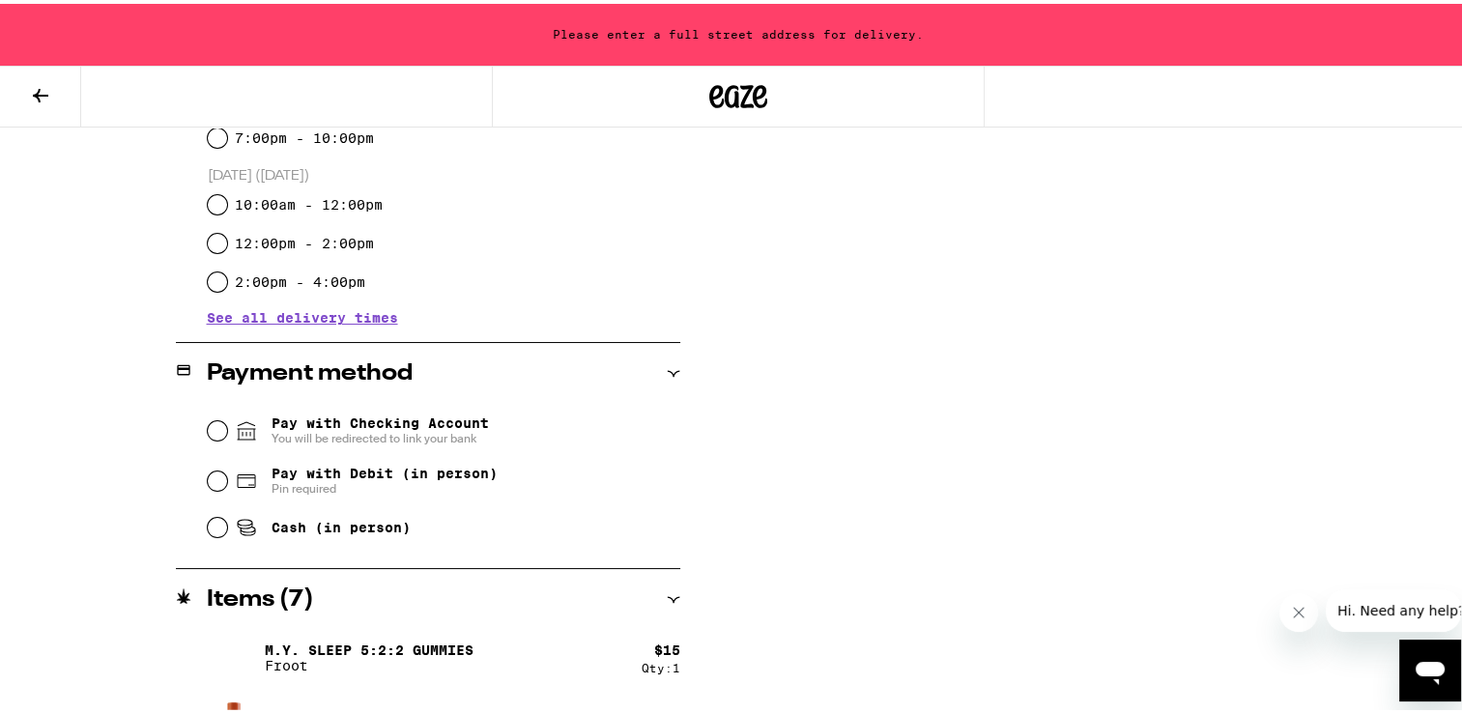
scroll to position [618, 0]
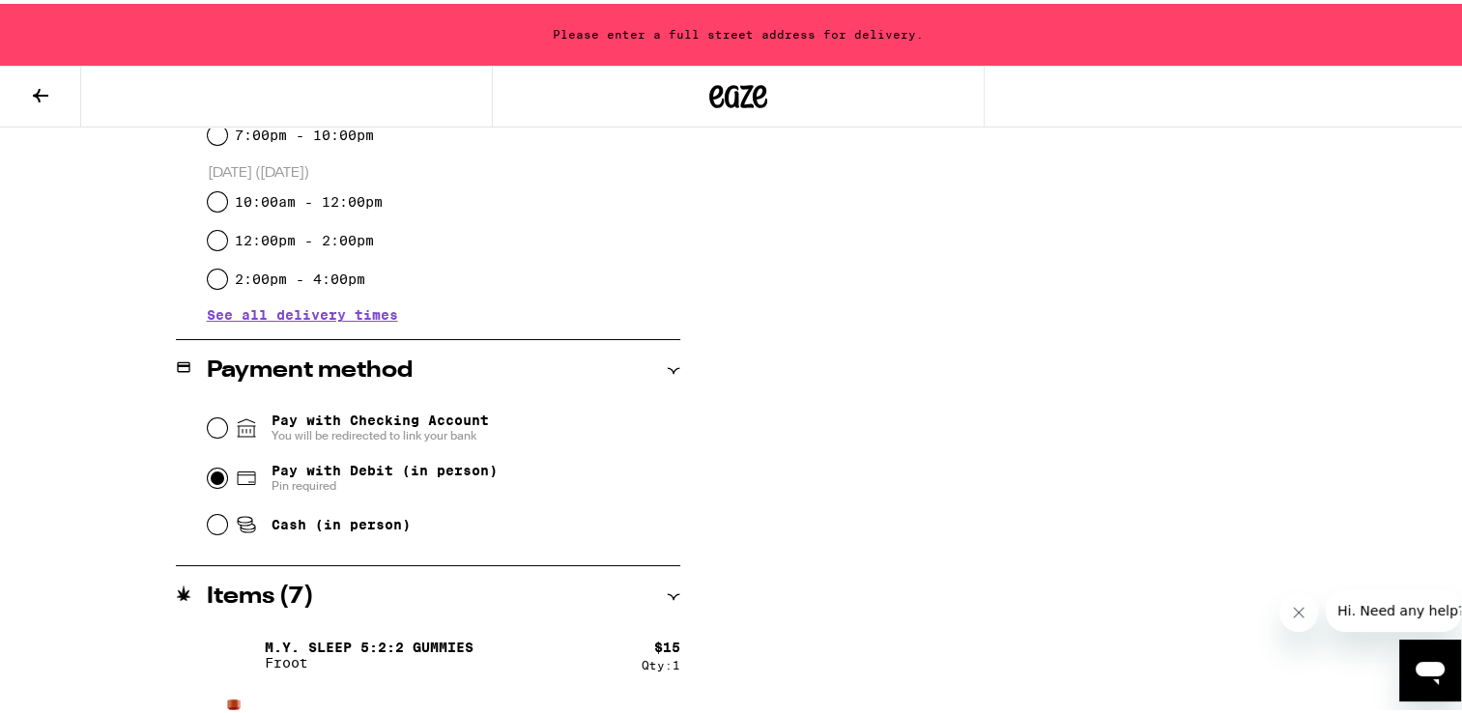
click at [208, 476] on input "Pay with Debit (in person) Pin required" at bounding box center [217, 474] width 19 height 19
radio input "true"
click at [110, 477] on div "**********" at bounding box center [738, 394] width 1391 height 1435
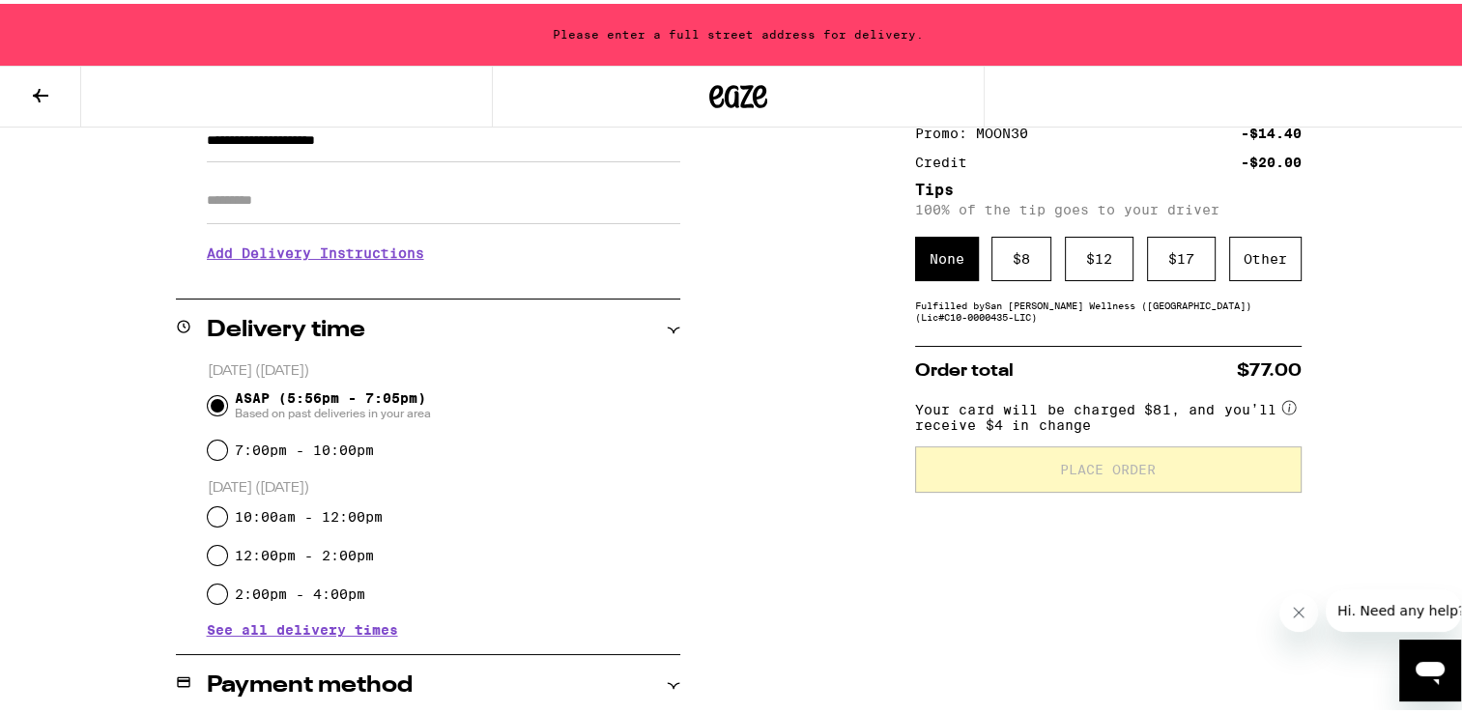
scroll to position [89, 0]
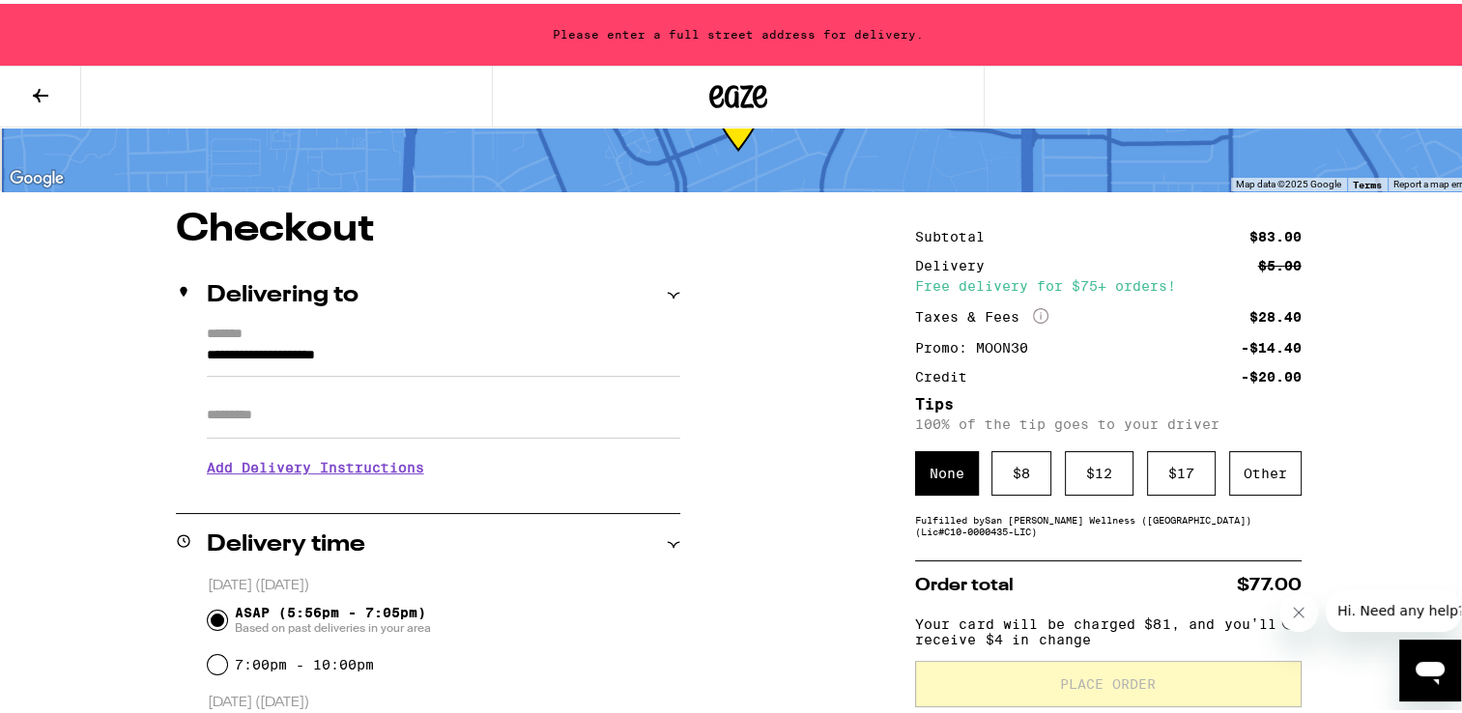
click at [195, 358] on div "**********" at bounding box center [428, 406] width 504 height 166
click at [207, 355] on input "**********" at bounding box center [443, 356] width 473 height 33
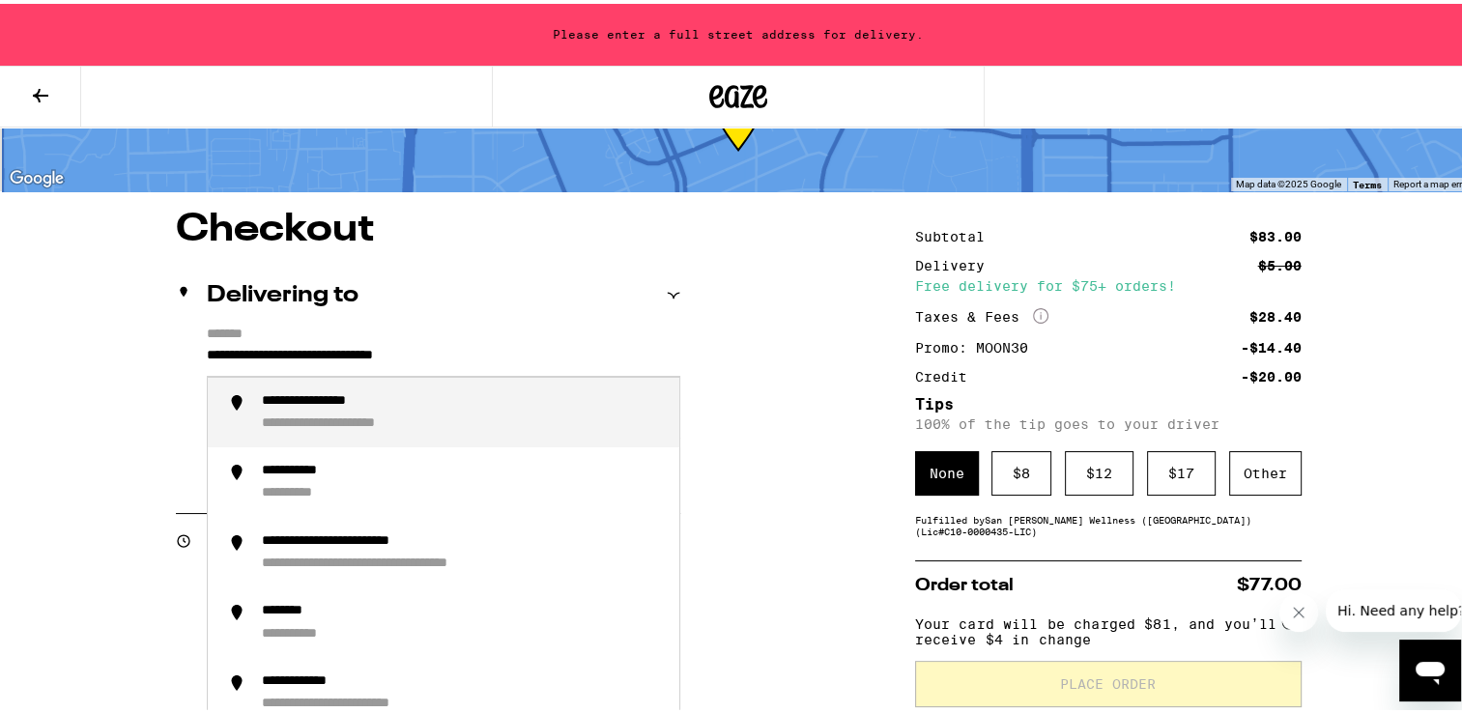
click at [327, 405] on div "**********" at bounding box center [336, 397] width 149 height 17
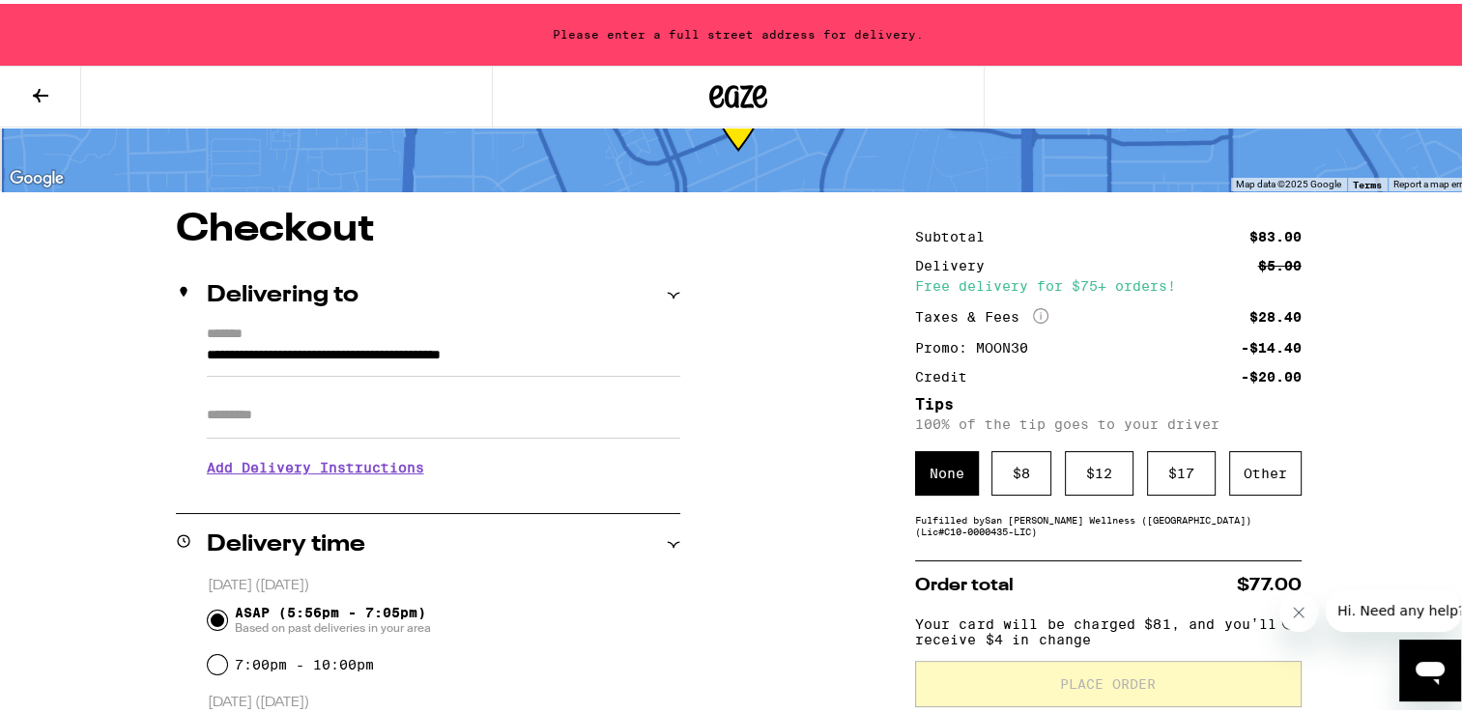
type input "**********"
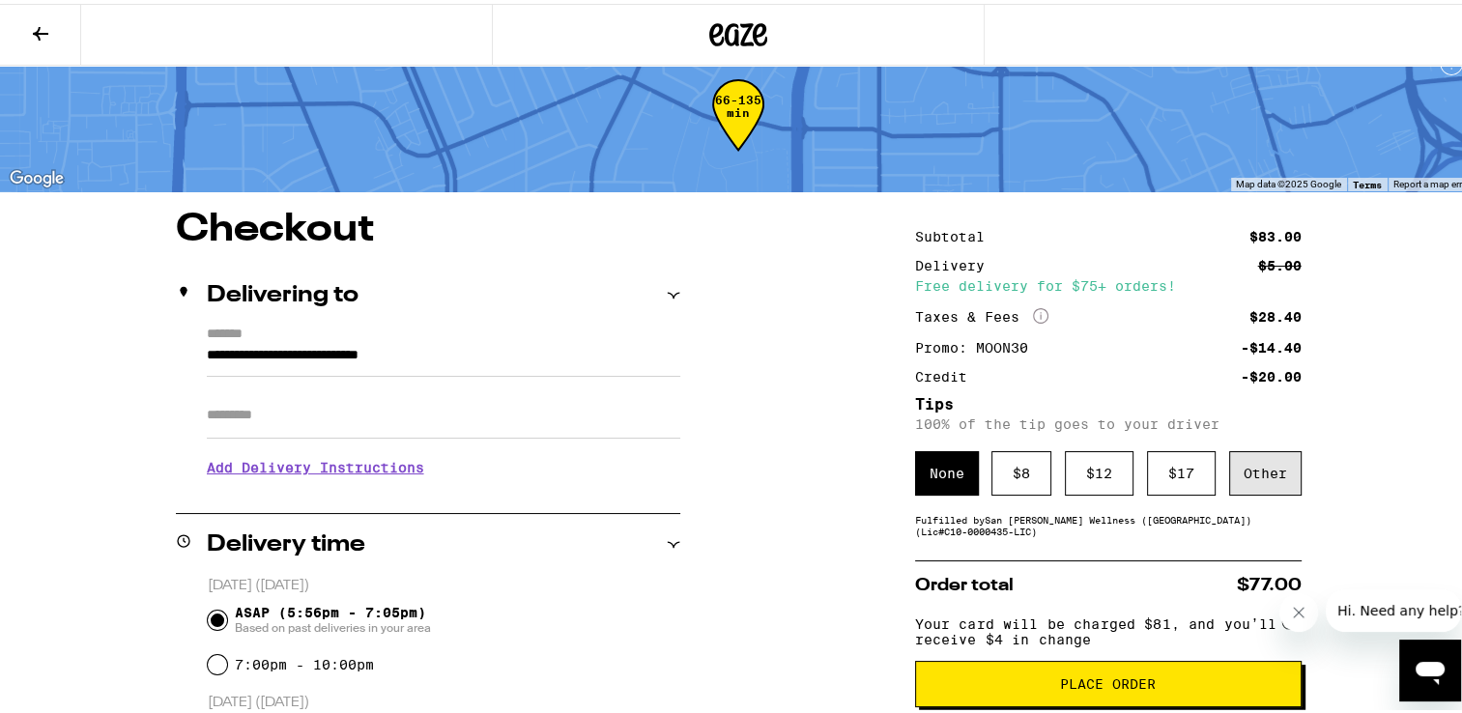
click at [1271, 471] on div "Other" at bounding box center [1265, 469] width 72 height 44
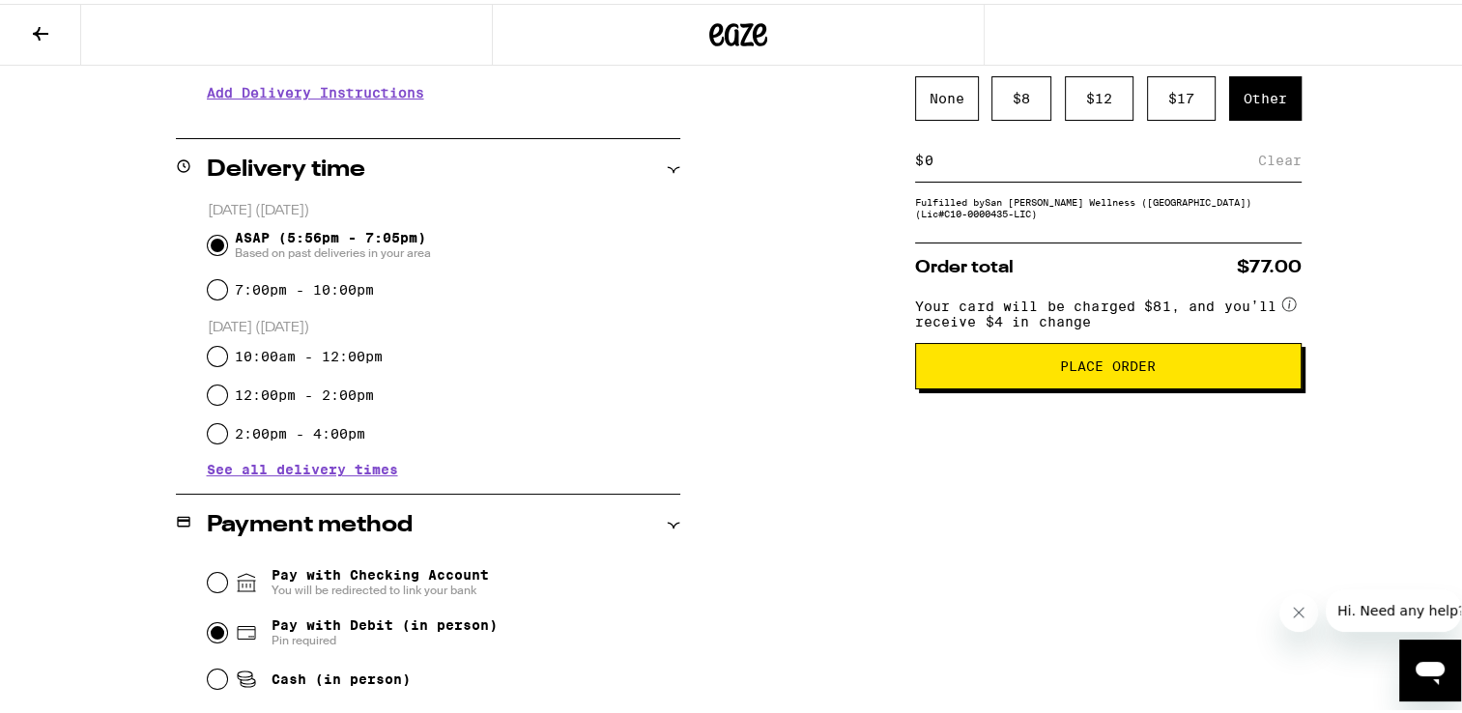
scroll to position [410, 0]
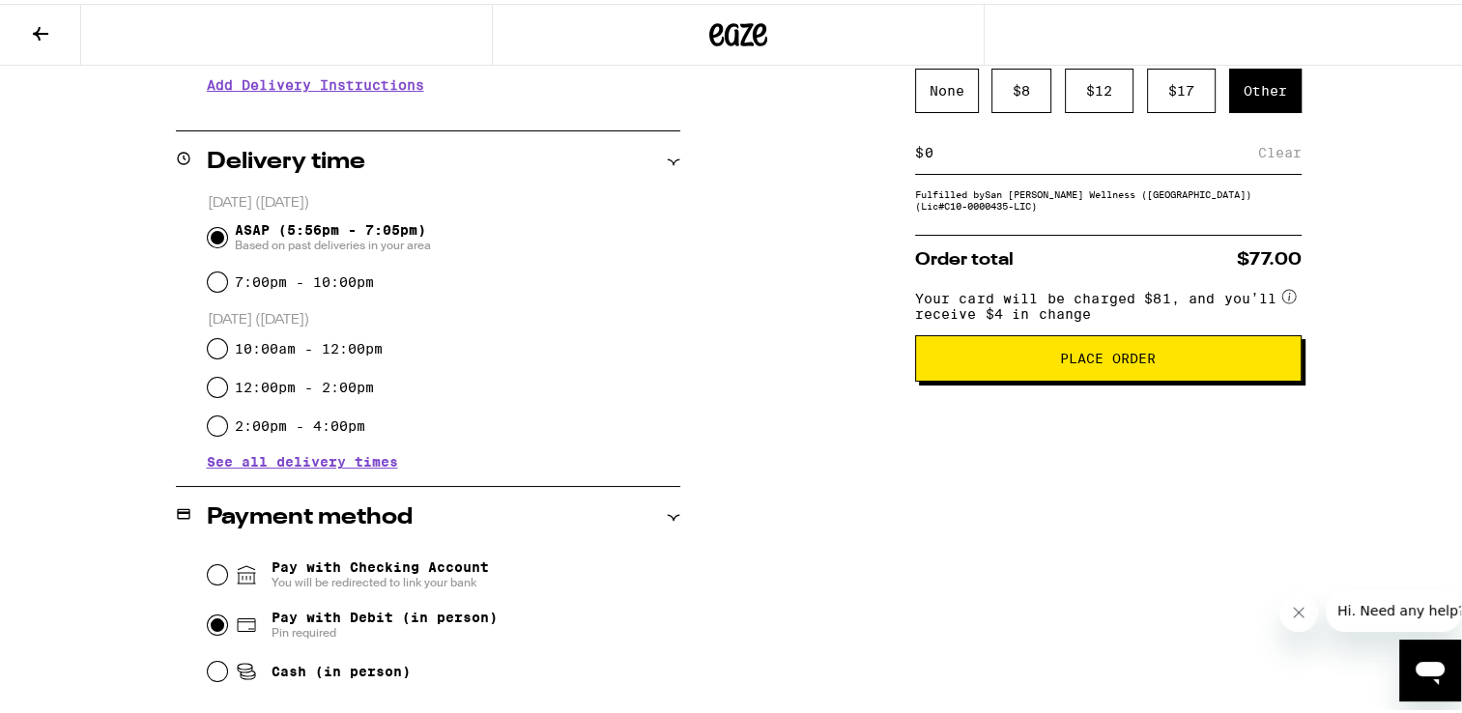
click at [1071, 361] on span "Place Order" at bounding box center [1108, 355] width 96 height 14
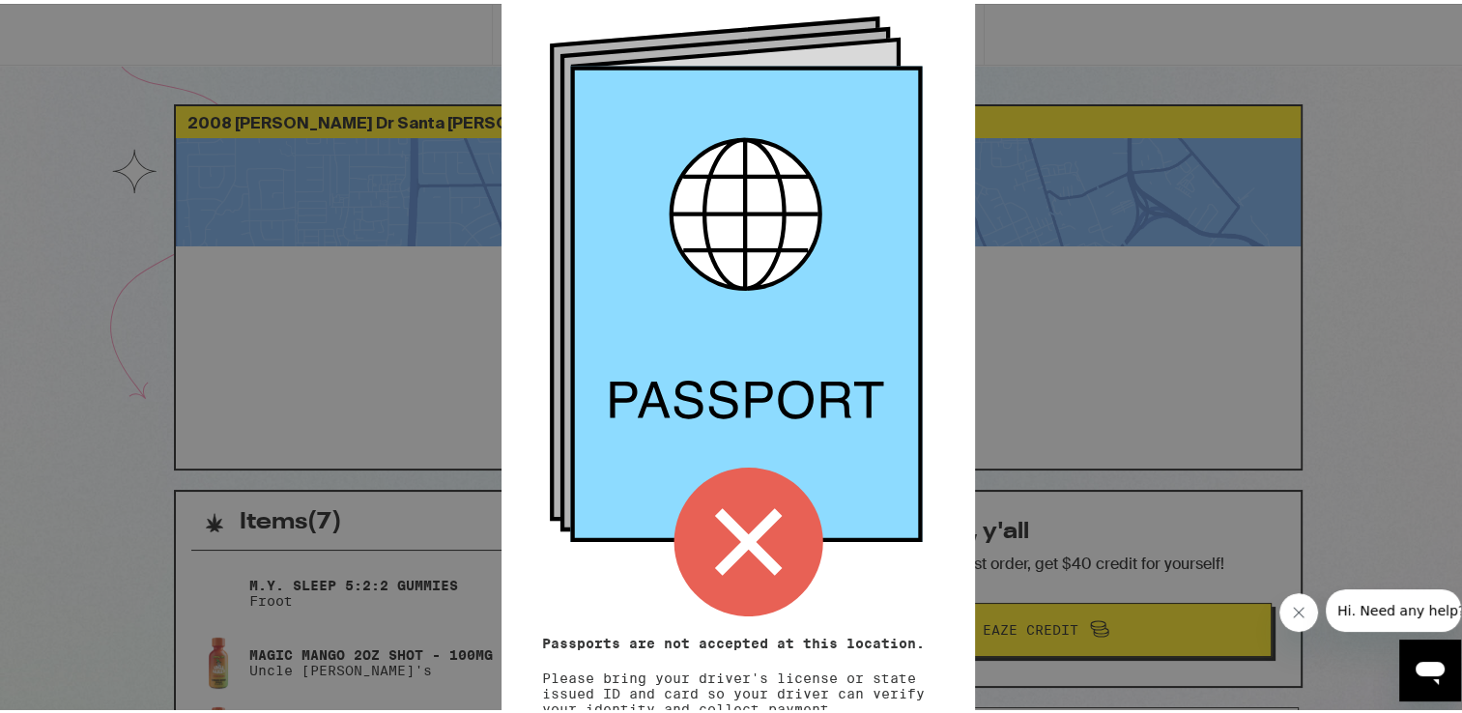
click at [860, 570] on icon at bounding box center [738, 313] width 377 height 600
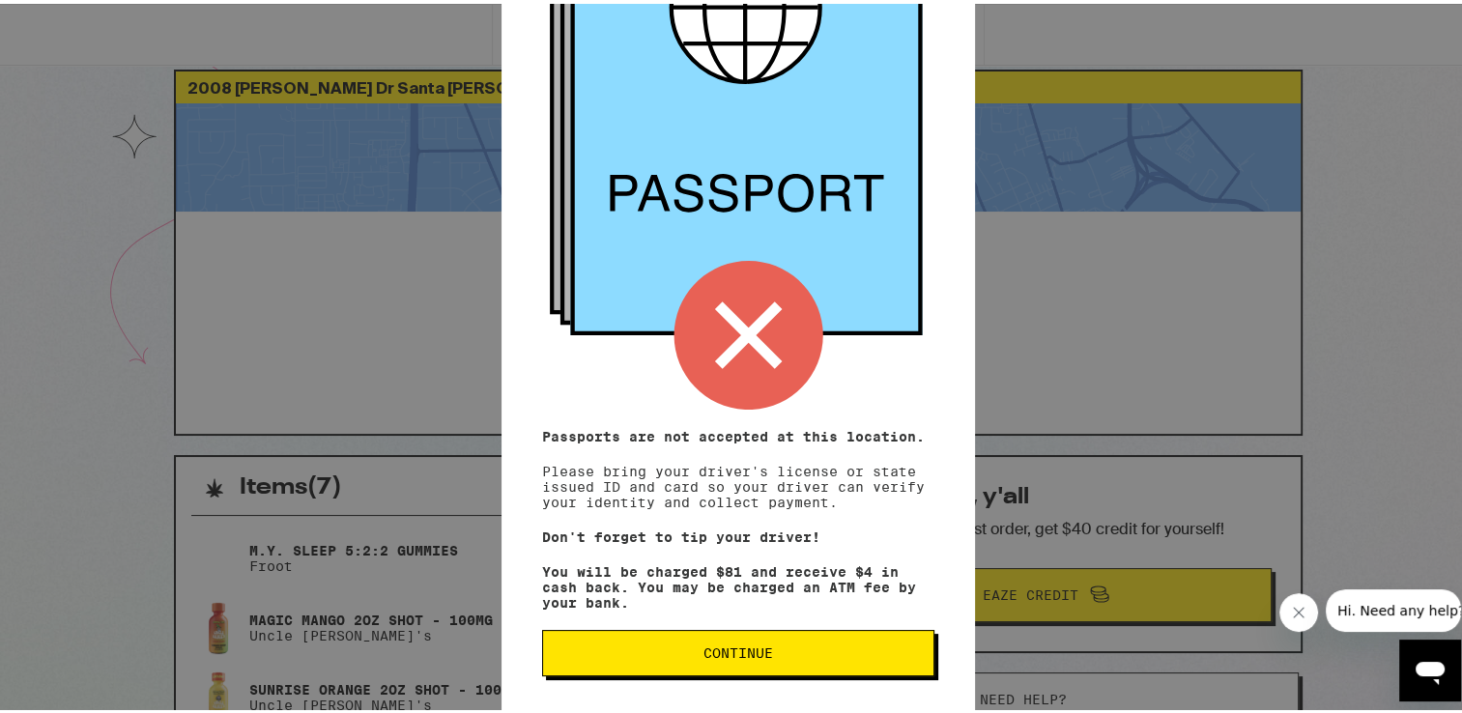
scroll to position [39, 0]
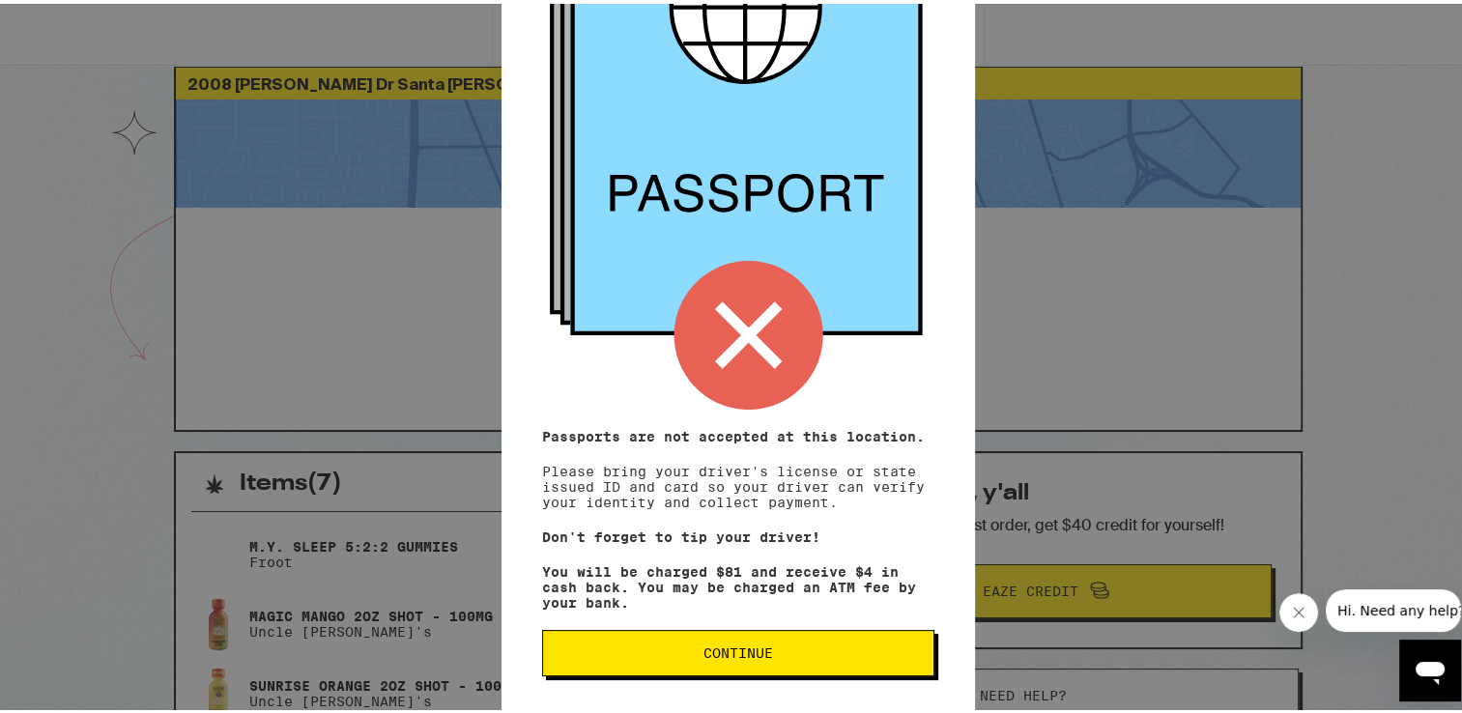
click at [733, 643] on span "Continue" at bounding box center [738, 650] width 70 height 14
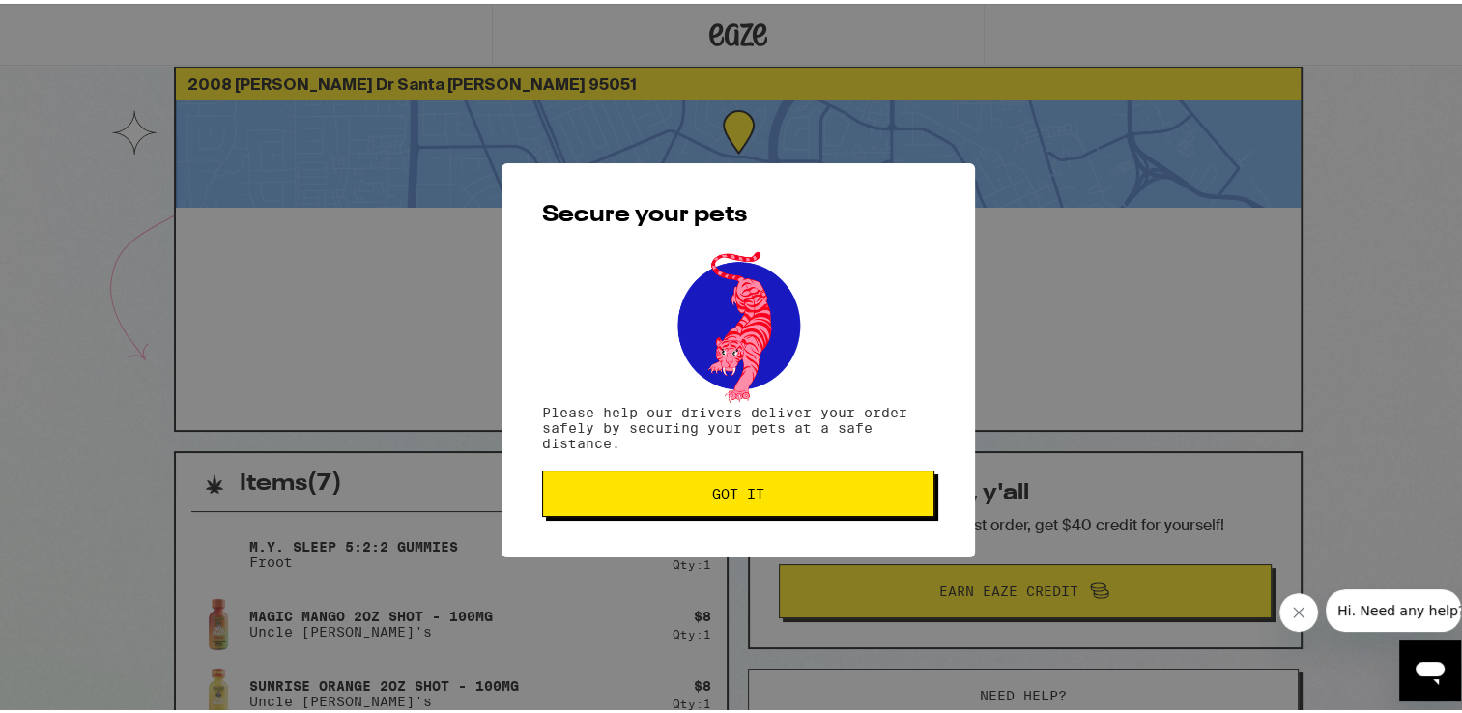
click at [720, 483] on span "Got it" at bounding box center [738, 490] width 52 height 14
